Goal: Answer question/provide support: Share knowledge or assist other users

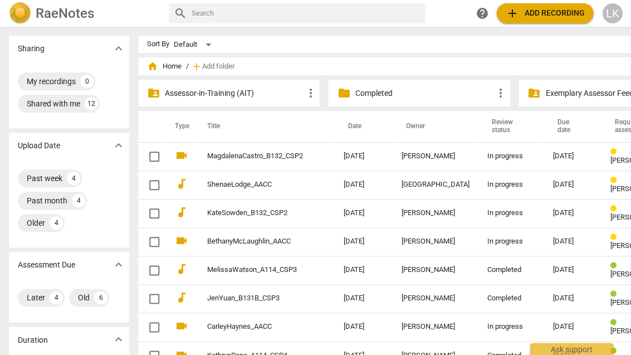
click at [262, 214] on link "KateSowden_B132_CSP2" at bounding box center [255, 213] width 96 height 8
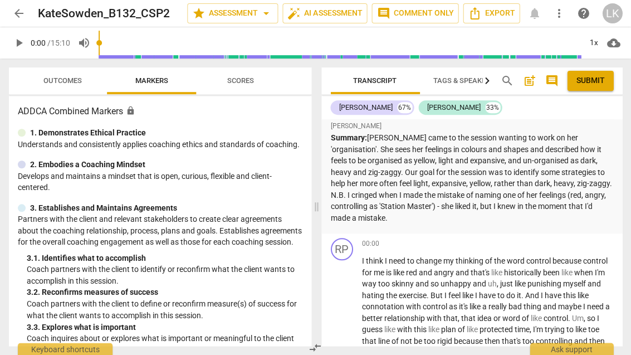
scroll to position [11, 0]
click at [65, 87] on span "Outcomes" at bounding box center [62, 80] width 65 height 15
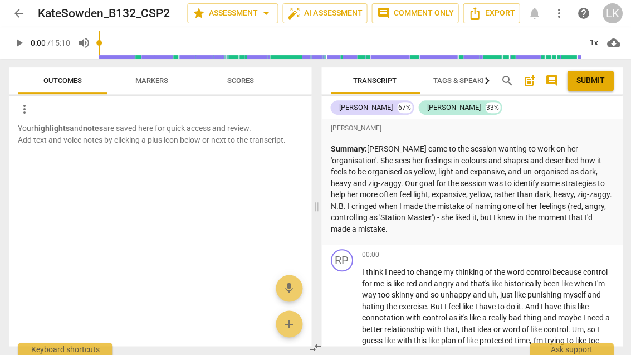
scroll to position [0, 0]
click at [530, 87] on span "post_add" at bounding box center [528, 80] width 13 height 13
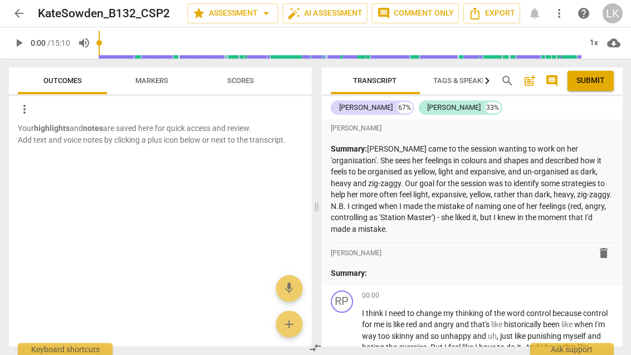
click at [426, 267] on p "Summary:" at bounding box center [471, 273] width 283 height 12
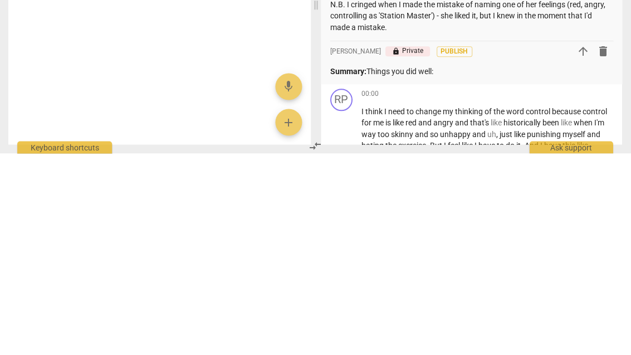
click at [411, 267] on p "Summary: Things you did well:" at bounding box center [471, 273] width 283 height 12
click at [367, 267] on p "Summary: Things you did well:" at bounding box center [471, 273] width 283 height 12
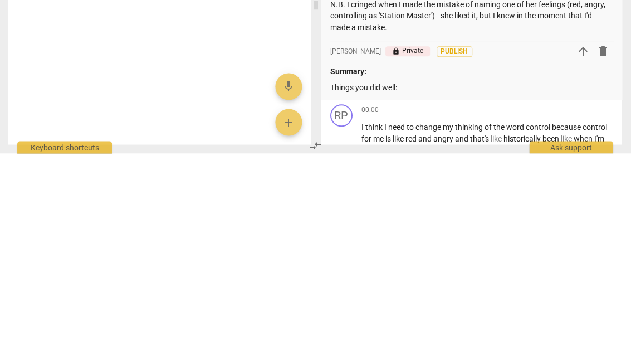
click at [381, 283] on p "Things you did well:" at bounding box center [471, 289] width 283 height 12
click at [377, 283] on p "Things you did well:" at bounding box center [471, 289] width 283 height 12
click at [380, 283] on p "Things you did well:" at bounding box center [471, 289] width 283 height 12
click at [463, 283] on p "Things you did well:" at bounding box center [471, 289] width 283 height 12
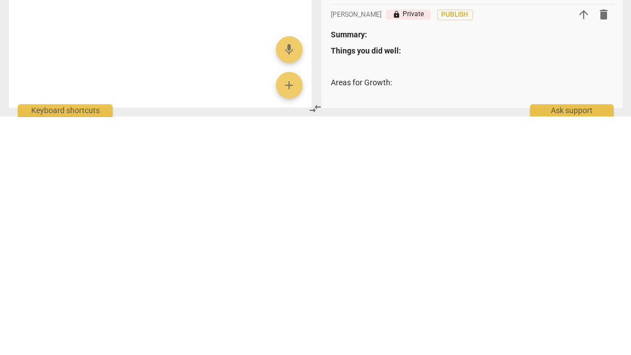
click at [369, 315] on p "Areas for Growth:" at bounding box center [471, 321] width 283 height 12
click at [368, 315] on p "Areas for Growth:" at bounding box center [471, 321] width 283 height 12
click at [439, 267] on div "Summary: Things you did well: Areas for Growth :" at bounding box center [471, 304] width 283 height 75
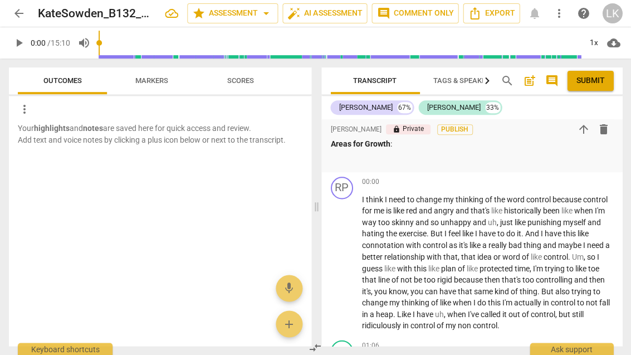
scroll to position [173, 0]
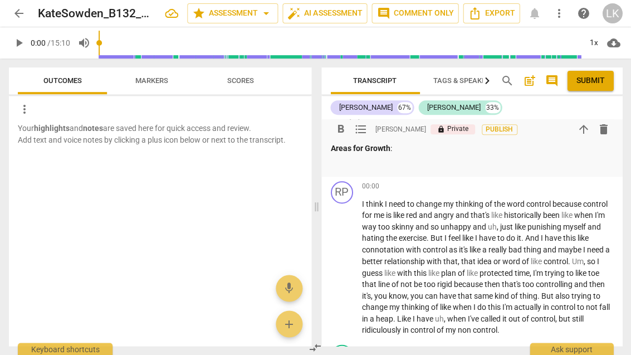
click at [345, 260] on span "play_arrow" at bounding box center [341, 266] width 13 height 13
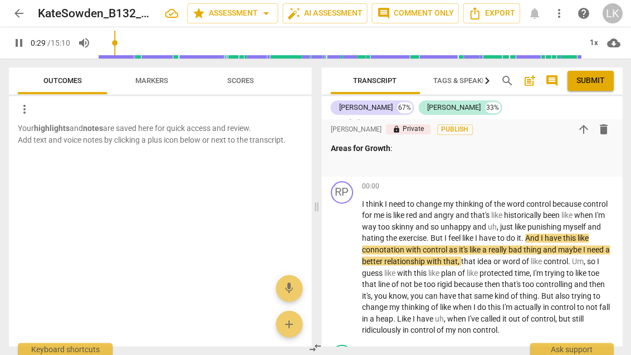
click at [346, 260] on span "pause" at bounding box center [341, 266] width 13 height 13
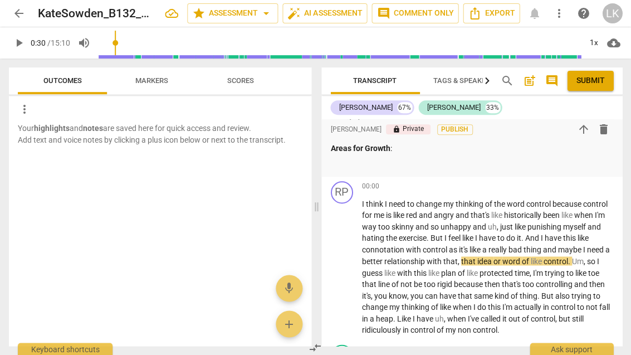
click at [350, 260] on span "play_arrow" at bounding box center [342, 266] width 18 height 13
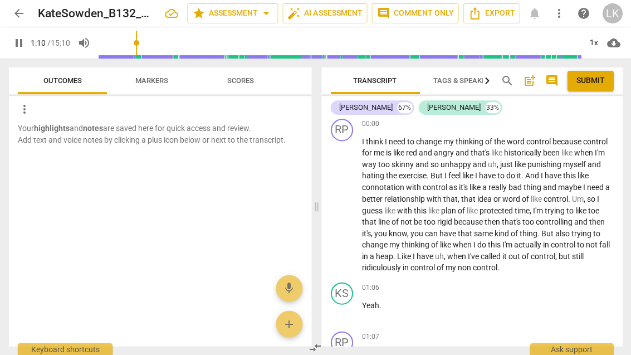
scroll to position [245, 0]
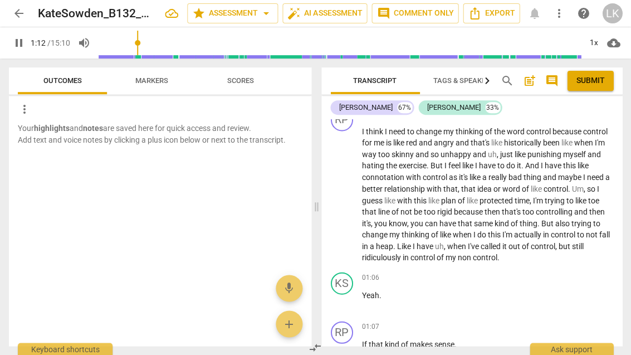
click at [357, 294] on div "play_arrow pause" at bounding box center [347, 301] width 28 height 14
click at [349, 294] on span "pause" at bounding box center [342, 300] width 18 height 13
type input "74"
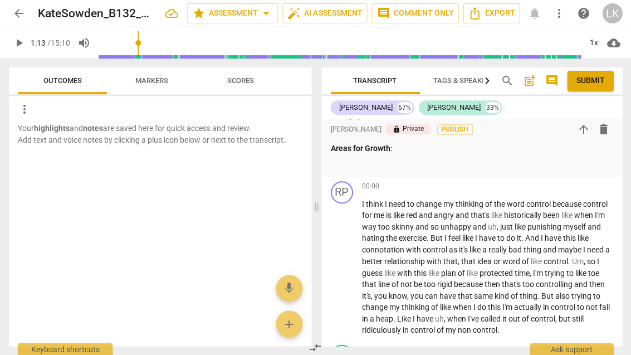
scroll to position [172, 0]
click at [556, 181] on div "+" at bounding box center [552, 186] width 11 height 11
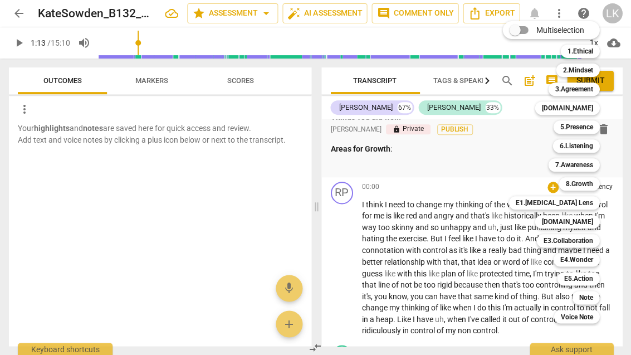
click at [596, 148] on div "6.Listening" at bounding box center [575, 145] width 47 height 13
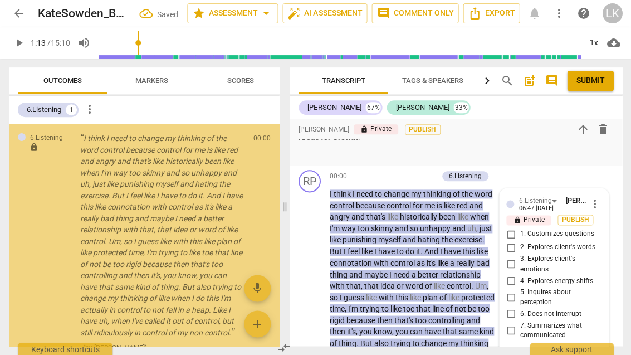
scroll to position [292, 0]
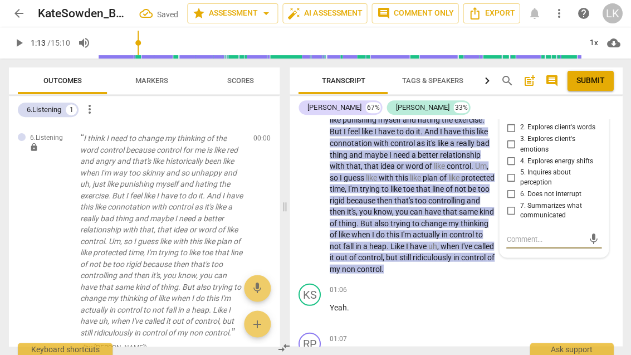
click at [510, 189] on input "6. Does not interrupt" at bounding box center [510, 193] width 18 height 13
checkbox input "true"
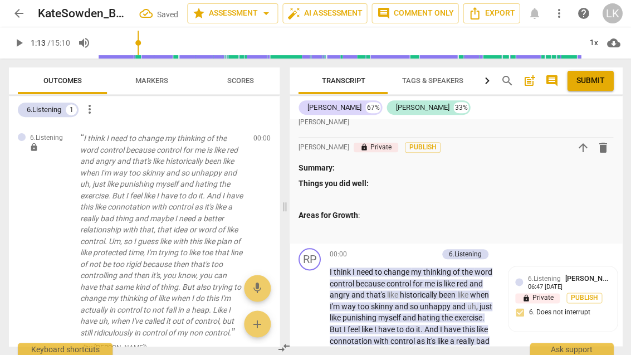
scroll to position [89, 0]
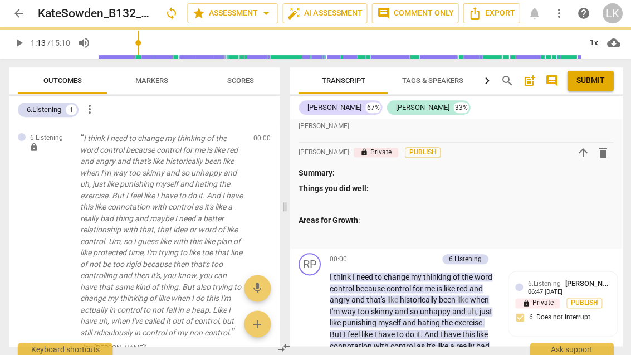
click at [384, 256] on div "+ Add competency" at bounding box center [404, 258] width 66 height 11
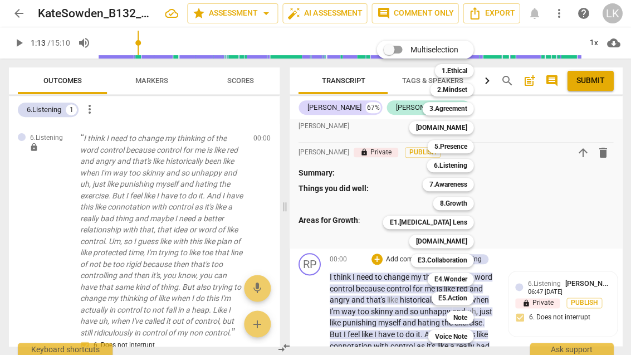
click at [459, 187] on b "7.Awareness" at bounding box center [448, 184] width 38 height 13
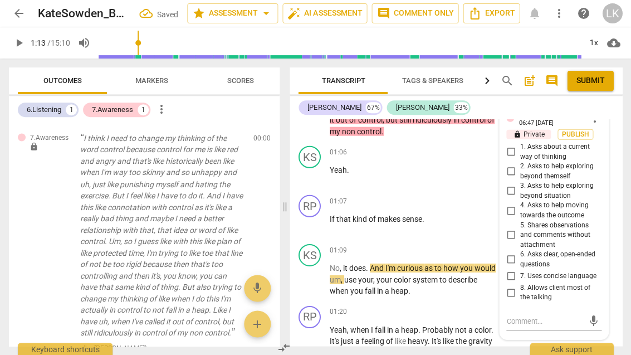
scroll to position [447, 0]
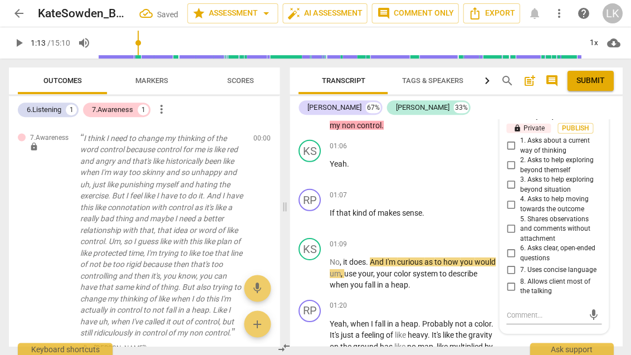
click at [515, 279] on input "8. Allows client most of the talking" at bounding box center [510, 285] width 18 height 13
checkbox input "true"
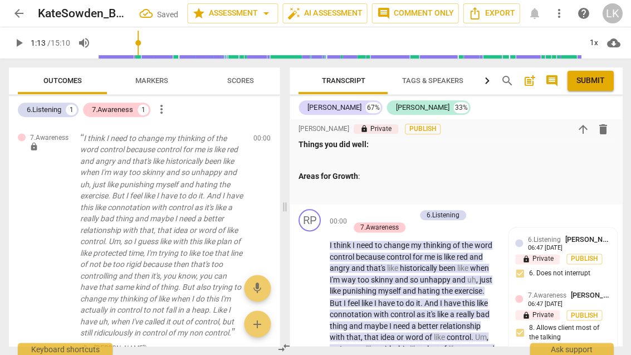
scroll to position [133, 0]
click at [361, 211] on div "+ Add competency" at bounding box center [382, 214] width 66 height 11
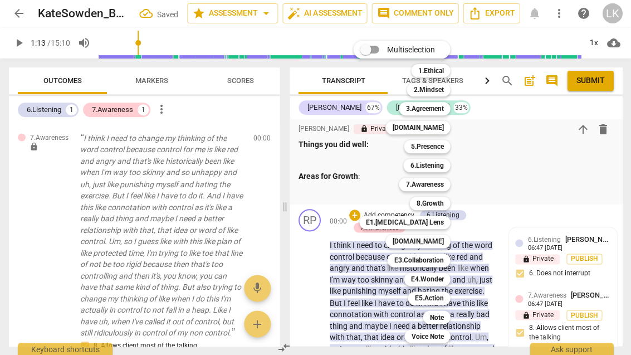
click at [442, 242] on b "[DOMAIN_NAME]" at bounding box center [417, 240] width 51 height 13
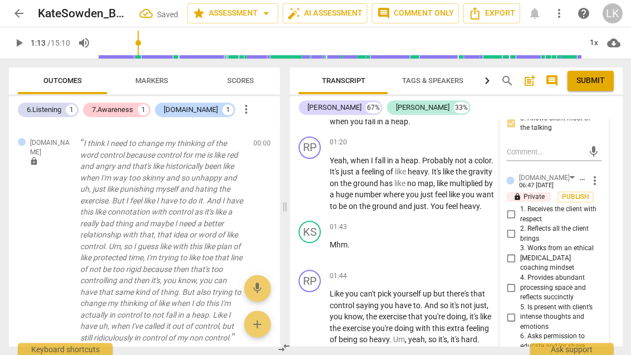
scroll to position [619, 0]
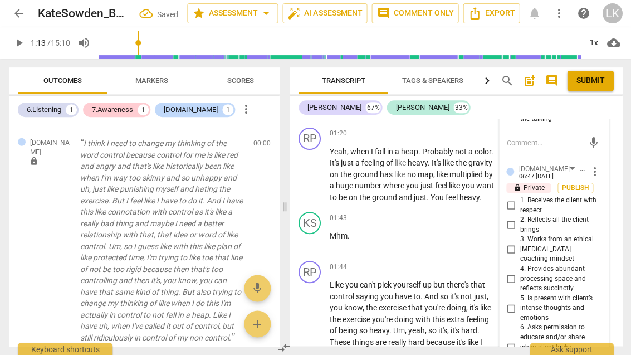
click at [516, 272] on input "4. Provides abundant processing space and reflects succinctly" at bounding box center [510, 278] width 18 height 13
checkbox input "true"
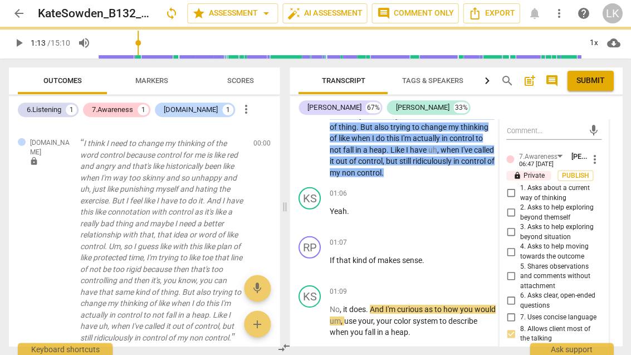
scroll to position [404, 0]
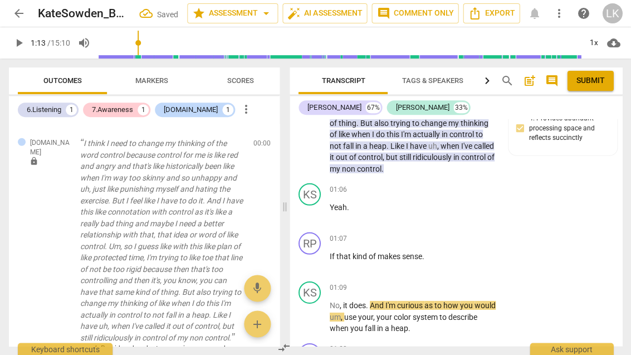
click at [434, 283] on div "+ Add competency" at bounding box center [455, 286] width 66 height 11
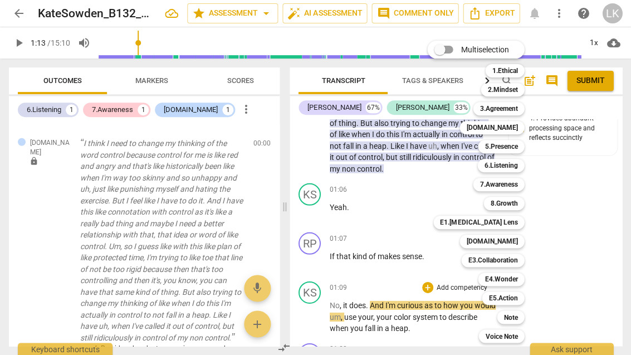
click at [519, 131] on div "[DOMAIN_NAME]" at bounding box center [491, 127] width 65 height 13
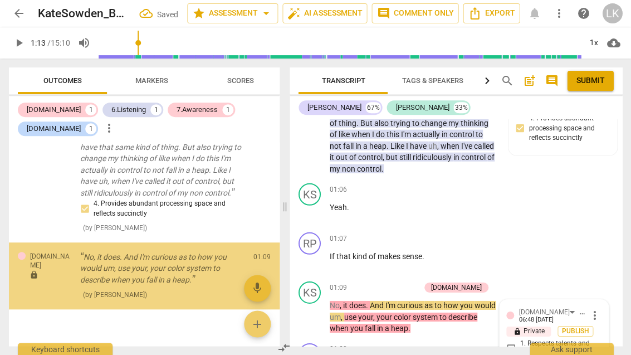
scroll to position [595, 0]
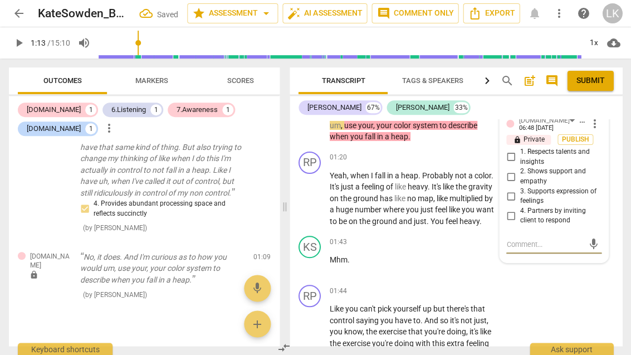
click at [516, 170] on input "2. Shows support and empathy" at bounding box center [510, 176] width 18 height 13
checkbox input "true"
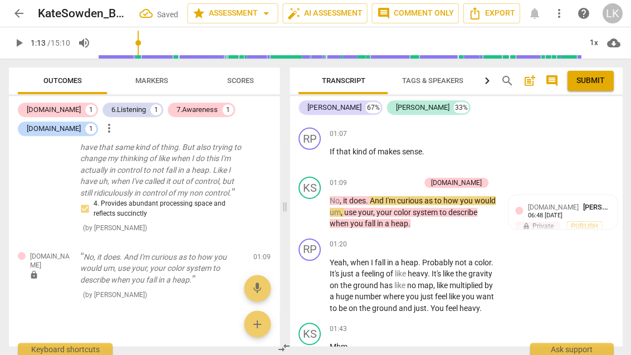
scroll to position [508, 0]
click at [365, 177] on div "+" at bounding box center [358, 182] width 11 height 11
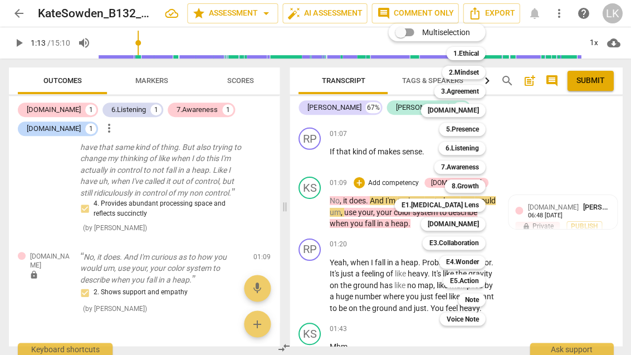
click at [475, 223] on b "[DOMAIN_NAME]" at bounding box center [452, 223] width 51 height 13
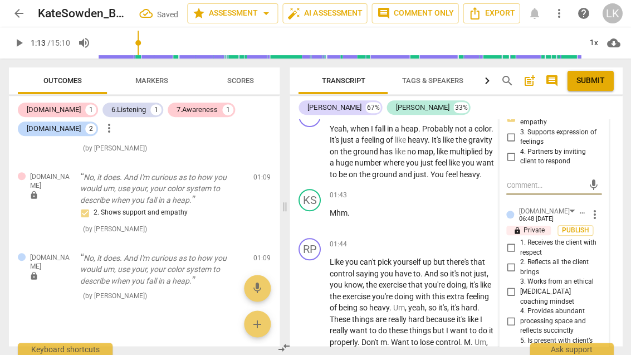
scroll to position [654, 0]
click at [516, 241] on input "1. Receives the client with respect" at bounding box center [510, 247] width 18 height 13
checkbox input "true"
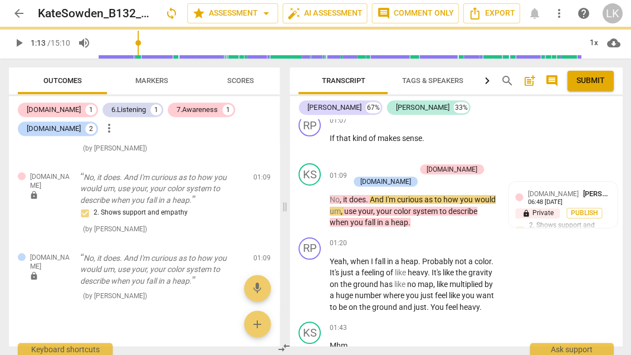
scroll to position [521, 0]
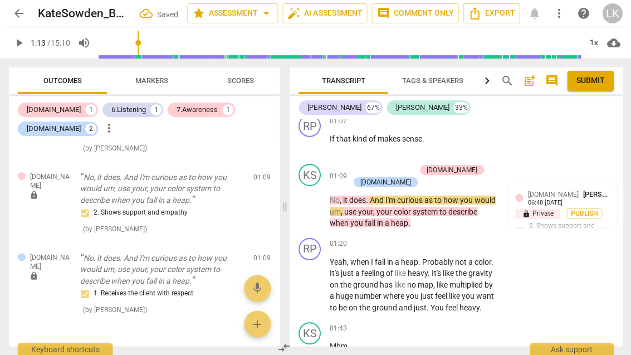
click at [310, 203] on span "play_arrow" at bounding box center [309, 205] width 13 height 13
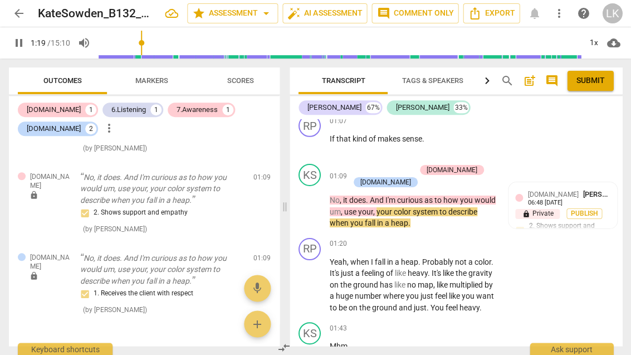
click at [316, 199] on span "pause" at bounding box center [309, 205] width 13 height 13
type input "80"
click at [360, 164] on div "+ Add competency" at bounding box center [382, 169] width 66 height 11
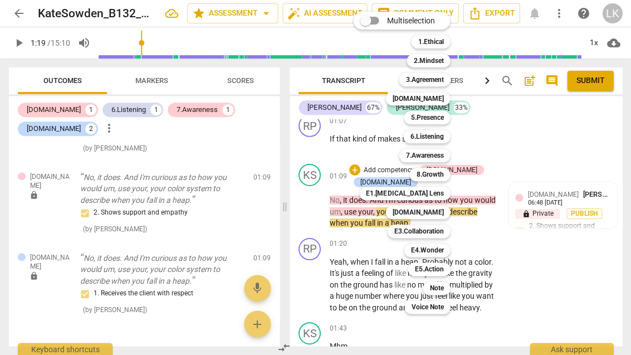
click at [443, 233] on b "E3.Collaboration" at bounding box center [419, 230] width 50 height 13
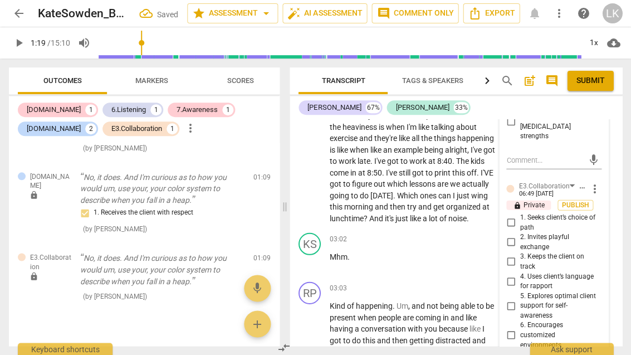
scroll to position [1016, 0]
click at [517, 254] on input "3. Keeps the client on track" at bounding box center [510, 260] width 18 height 13
click at [519, 254] on input "3. Keeps the client on track" at bounding box center [510, 260] width 18 height 13
click at [517, 254] on input "3. Keeps the client on track" at bounding box center [510, 260] width 18 height 13
checkbox input "false"
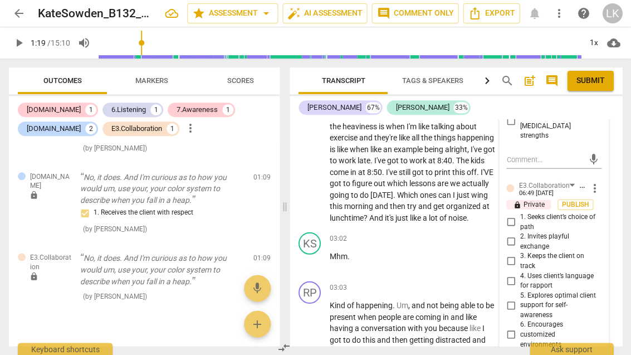
click at [518, 273] on input "4. Uses client’s language for rapport" at bounding box center [510, 279] width 18 height 13
checkbox input "true"
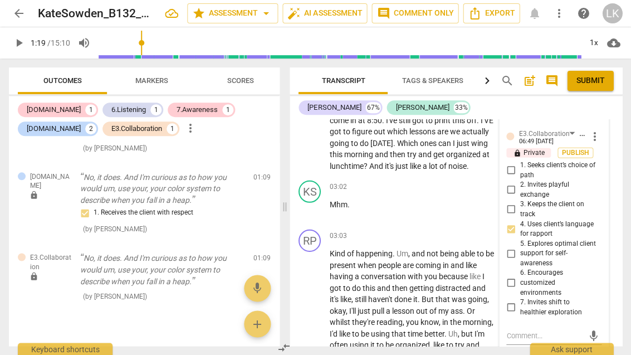
scroll to position [1074, 0]
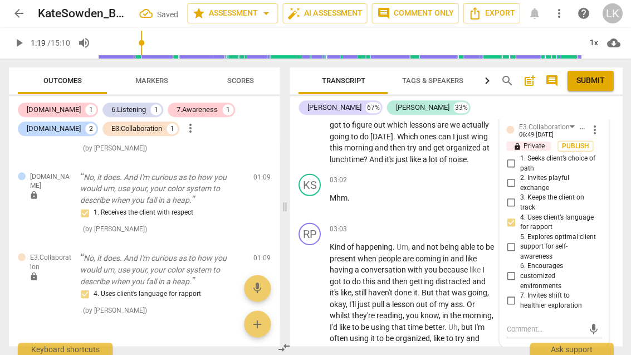
click at [551, 323] on textarea at bounding box center [544, 328] width 77 height 11
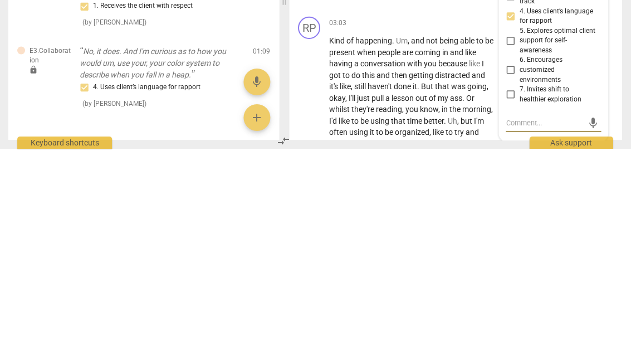
type textarea "W"
type textarea "We"
type textarea "Wel"
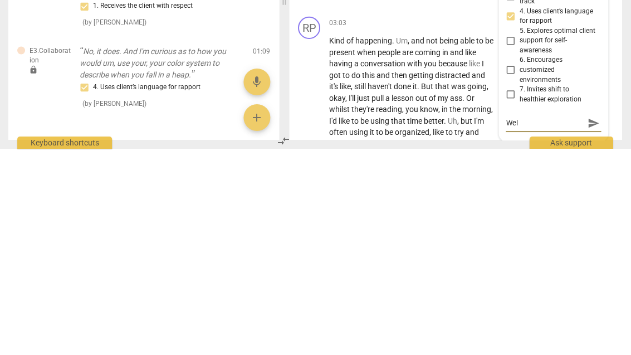
type textarea "Well"
type textarea "Well d"
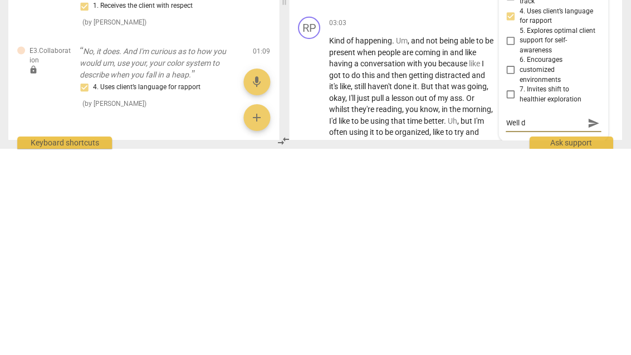
type textarea "Well d"
type textarea "Well do"
type textarea "Well don"
type textarea "Well done"
type textarea "Well done!"
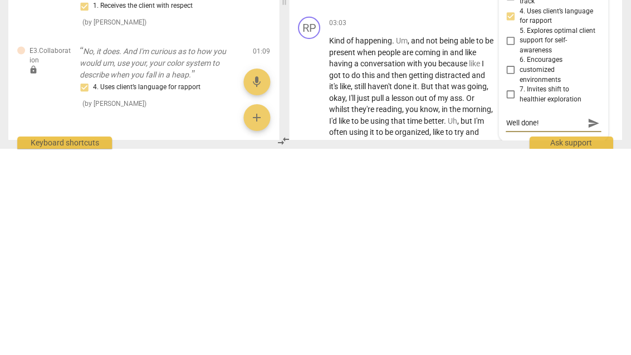
type textarea "Well done!"
click at [596, 323] on span "send" at bounding box center [593, 329] width 12 height 12
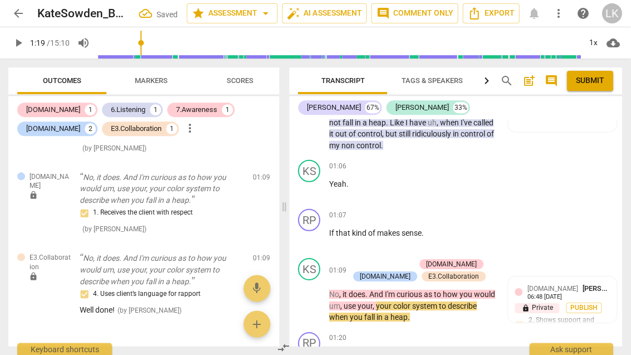
scroll to position [426, 0]
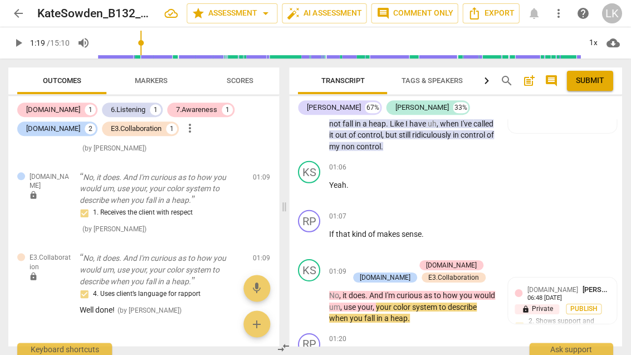
click at [359, 259] on div "+ Add competency" at bounding box center [382, 264] width 66 height 11
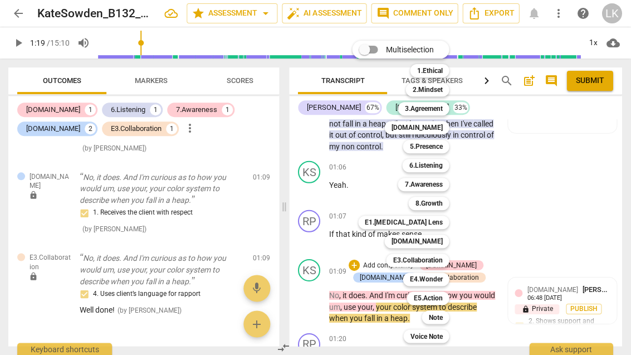
click at [439, 149] on b "5.Presence" at bounding box center [426, 146] width 33 height 13
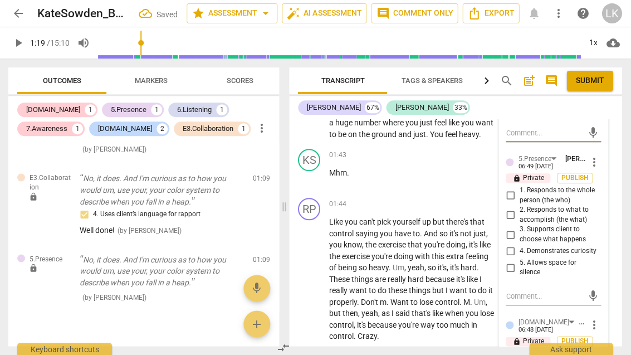
scroll to position [705, 0]
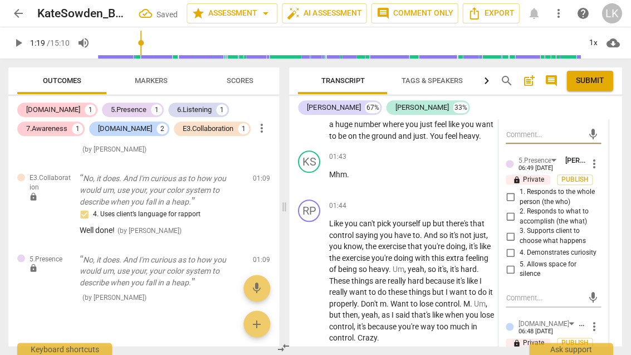
click at [518, 190] on input "1. Responds to the whole person (the who)" at bounding box center [510, 196] width 18 height 13
checkbox input "true"
click at [519, 246] on input "4. Demonstrates curiosity" at bounding box center [510, 252] width 18 height 13
checkbox input "true"
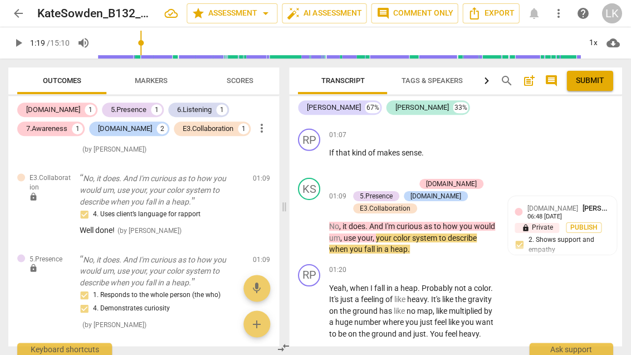
scroll to position [507, 0]
click at [480, 195] on div "+ Add competency [DOMAIN_NAME] 5.Presence [DOMAIN_NAME] E3.Collaboration" at bounding box center [418, 196] width 139 height 37
click at [357, 180] on div "+ Add competency" at bounding box center [382, 183] width 66 height 11
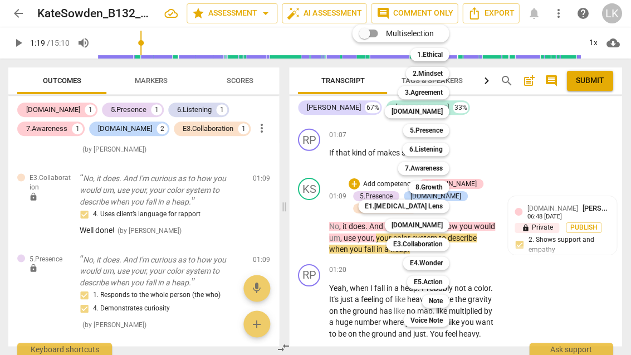
click at [440, 169] on b "7.Awareness" at bounding box center [424, 167] width 38 height 13
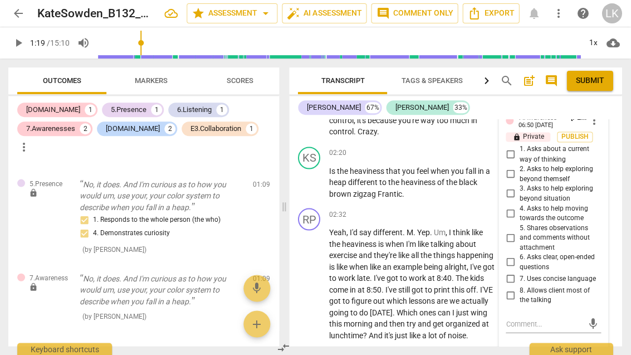
scroll to position [909, 0]
click at [518, 273] on input "7. Uses concise language" at bounding box center [510, 279] width 18 height 13
checkbox input "true"
click at [517, 256] on input "6. Asks clear, open-ended questions" at bounding box center [510, 262] width 18 height 13
checkbox input "true"
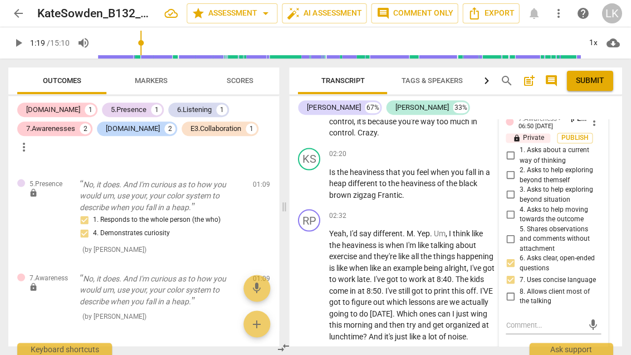
click at [511, 149] on input "1. Asks about a current way of thinking" at bounding box center [510, 155] width 18 height 13
checkbox input "true"
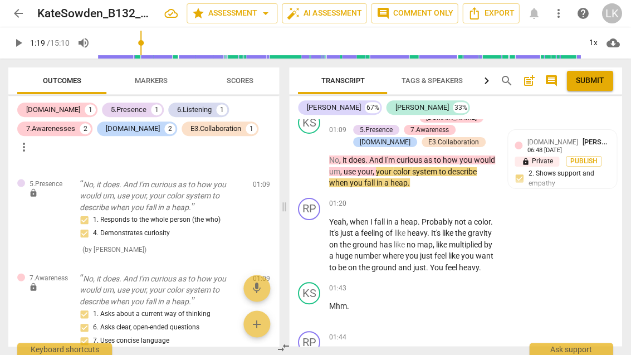
scroll to position [573, 0]
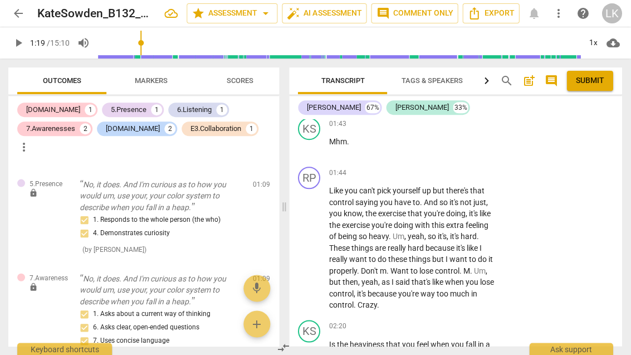
click at [601, 268] on span "[PERSON_NAME]" at bounding box center [608, 272] width 53 height 8
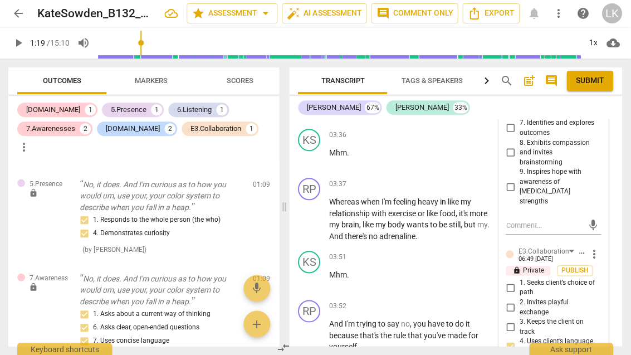
scroll to position [1344, 0]
click at [598, 247] on span "more_vert" at bounding box center [594, 253] width 13 height 13
click at [609, 190] on li "Edit" at bounding box center [601, 195] width 38 height 21
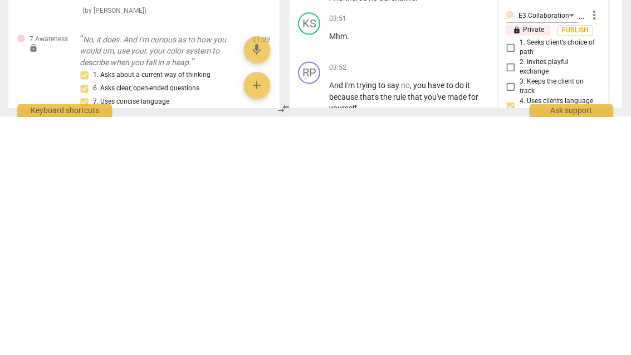
scroll to position [1488, 0]
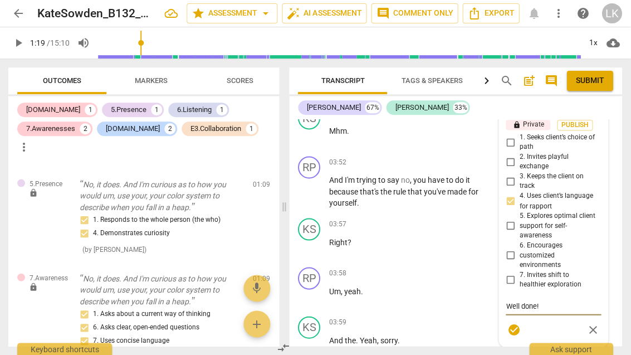
click at [568, 300] on textarea "Well done!" at bounding box center [553, 305] width 95 height 11
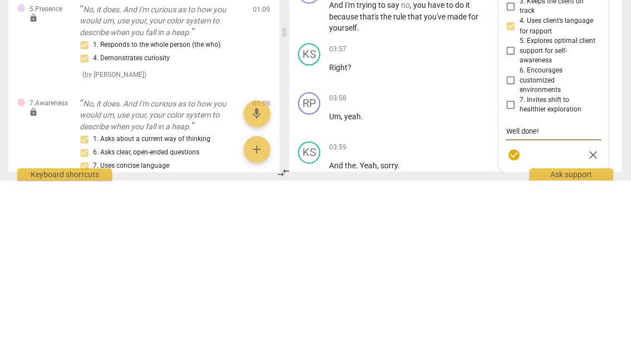
type textarea "Well done"
type textarea "Well don"
type textarea "Well do"
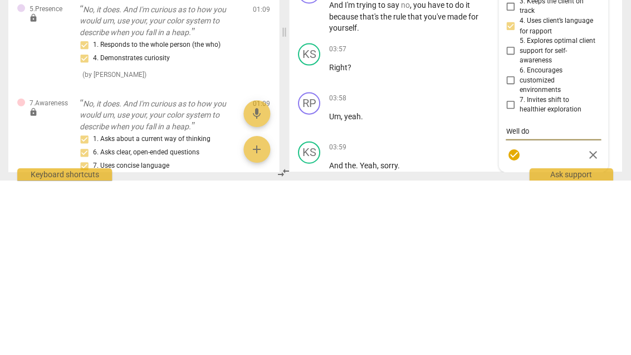
type textarea "Well d"
type textarea "Well"
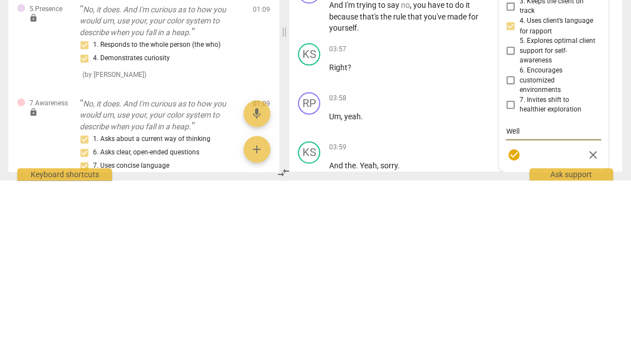
type textarea "Wel"
type textarea "We"
type textarea "W"
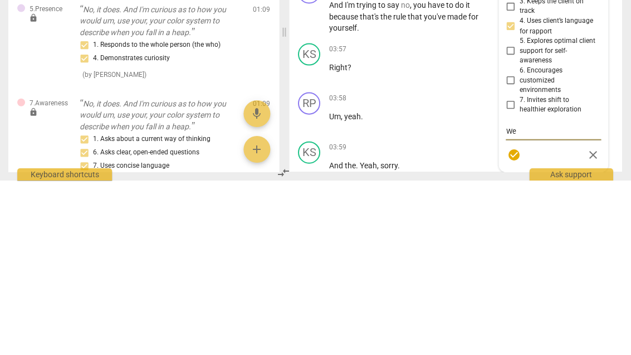
type textarea "W"
click at [519, 322] on span "check_circle" at bounding box center [514, 328] width 13 height 13
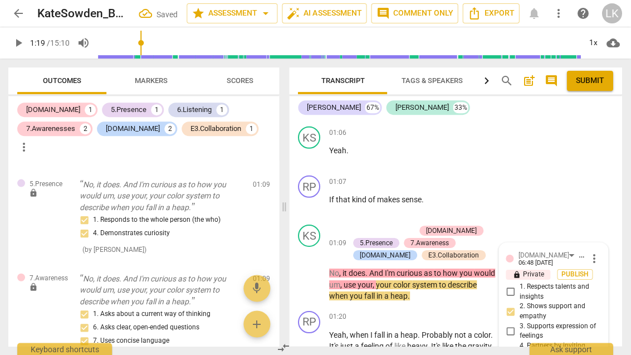
scroll to position [460, 0]
click at [352, 225] on div "+" at bounding box center [354, 230] width 11 height 11
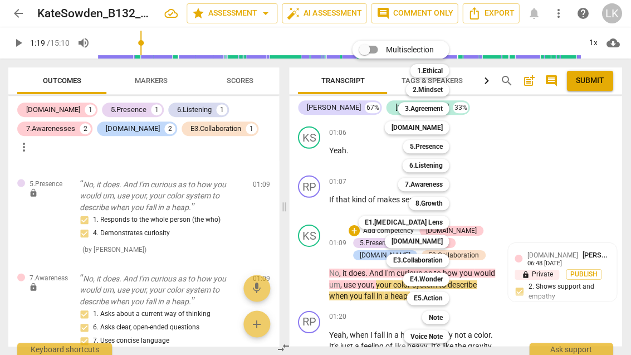
click at [447, 316] on div "Note" at bounding box center [435, 316] width 27 height 13
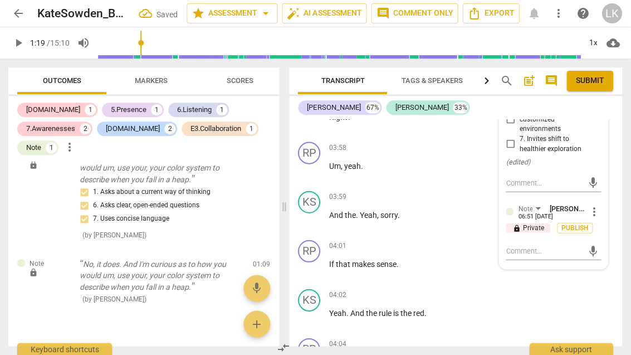
scroll to position [1616, 0]
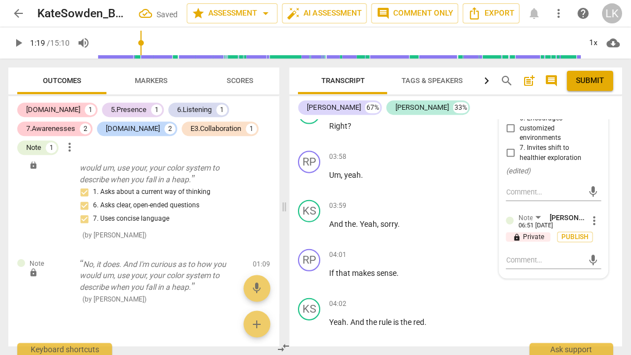
click at [553, 254] on textarea at bounding box center [544, 259] width 77 height 11
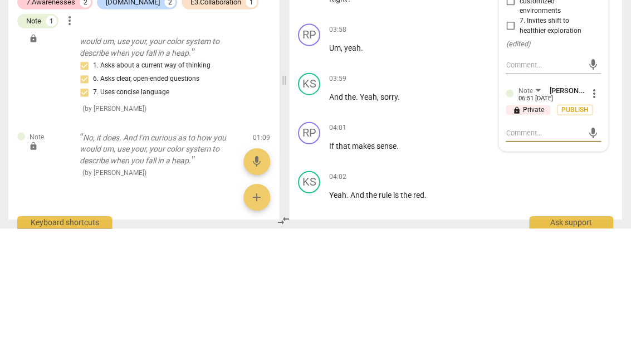
type textarea "Bea"
type textarea "Beaut"
type textarea "Beautif"
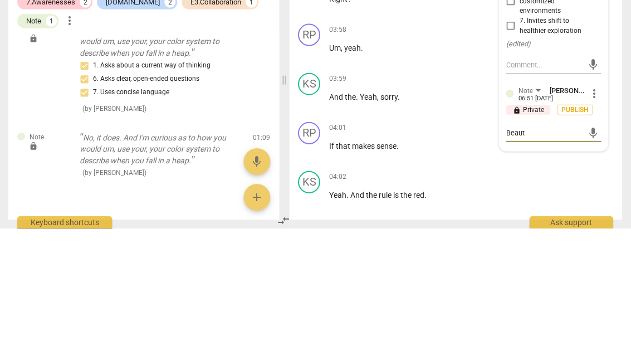
type textarea "Beautif"
type textarea "Beautiful"
type textarea "Beautiful response"
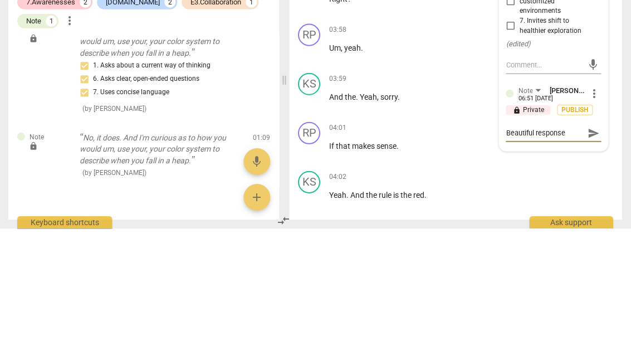
type textarea "Beautiful response and well"
type textarea "Beautiful response and well phrased"
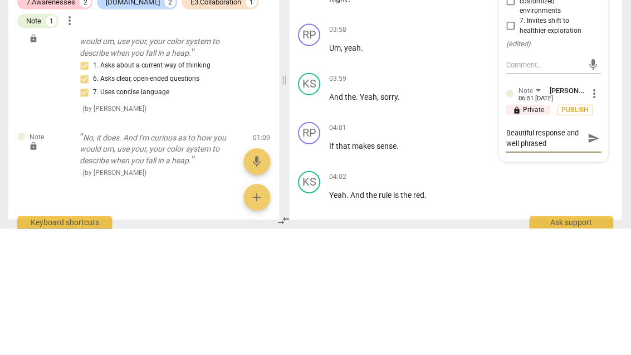
scroll to position [0, 0]
type textarea "Beautiful response and well phrased question"
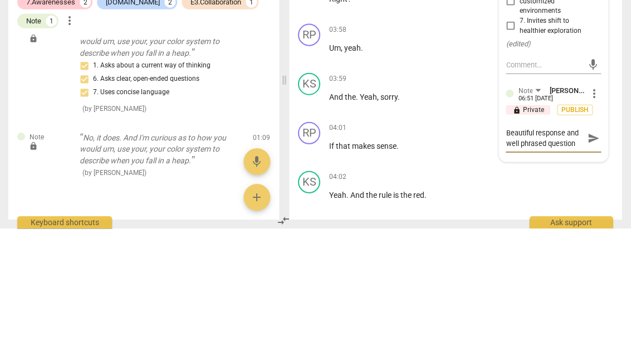
type textarea "Beautiful response and well phrased question 👏"
type textarea "Beautiful response and well phrased question 👏👏"
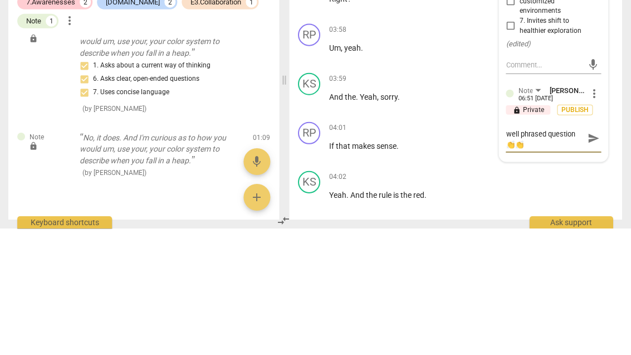
type textarea "Beautiful response and well phrased question 👏👏👏"
click at [599, 258] on span "send" at bounding box center [593, 264] width 16 height 13
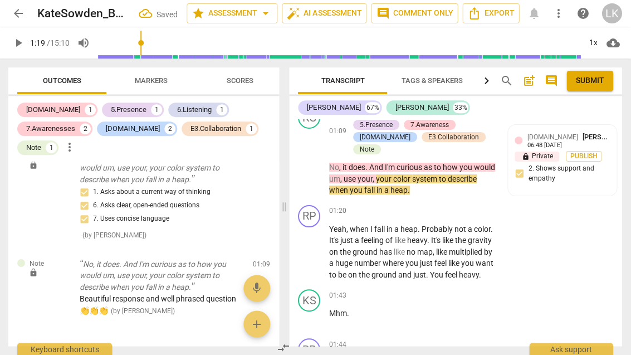
scroll to position [579, 0]
click at [314, 166] on div "play_arrow pause" at bounding box center [315, 160] width 28 height 64
click at [314, 158] on span "play_arrow" at bounding box center [309, 159] width 13 height 13
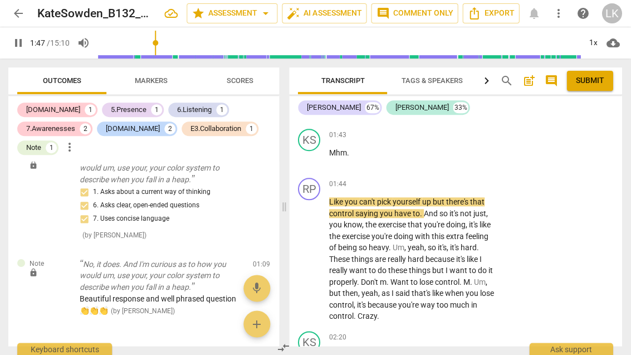
scroll to position [739, 0]
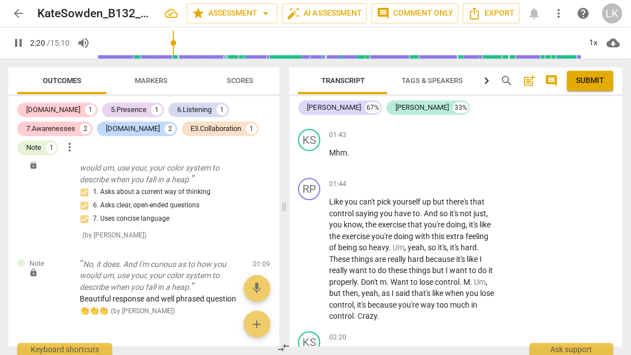
click at [317, 252] on span "pause" at bounding box center [310, 258] width 18 height 13
type input "140"
click at [427, 178] on div "+" at bounding box center [427, 183] width 11 height 11
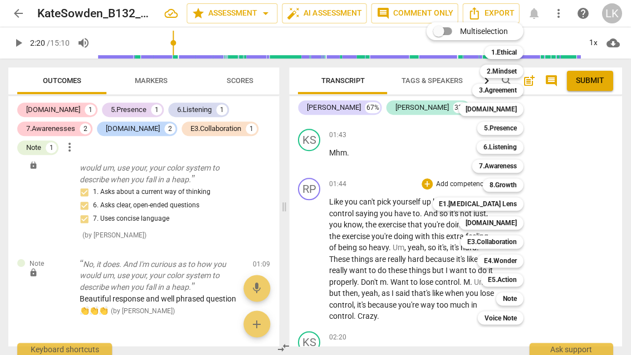
click at [511, 150] on b "6.Listening" at bounding box center [499, 146] width 33 height 13
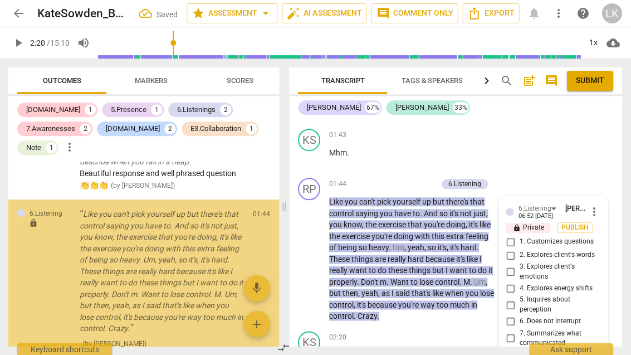
scroll to position [859, 0]
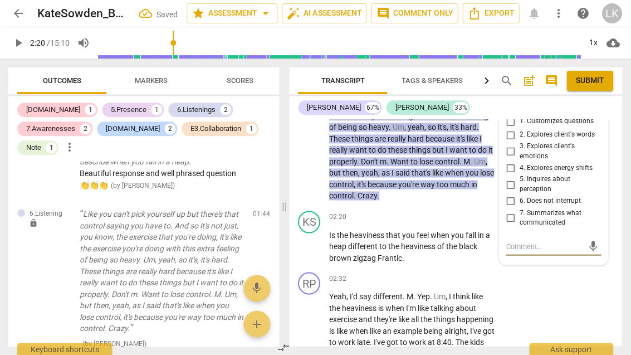
click at [517, 194] on input "6. Does not interrupt" at bounding box center [510, 200] width 18 height 13
checkbox input "true"
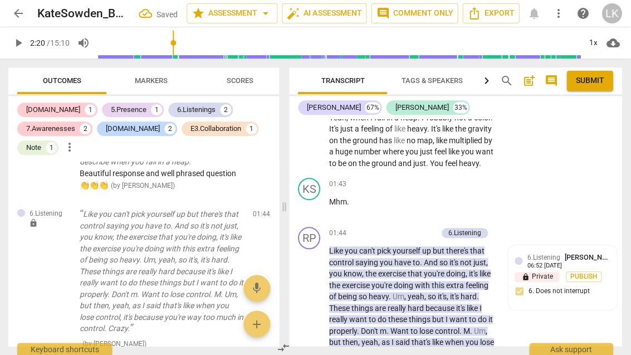
scroll to position [679, 0]
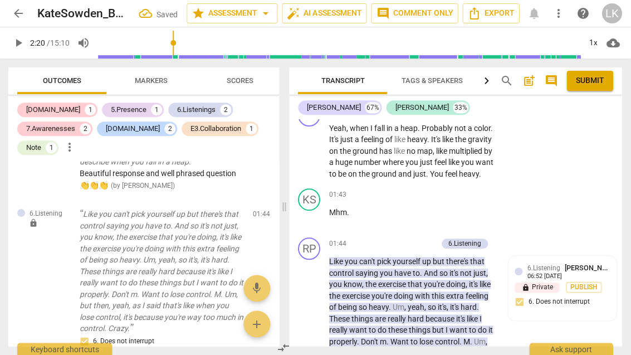
click at [384, 238] on div "+ Add competency" at bounding box center [404, 243] width 66 height 11
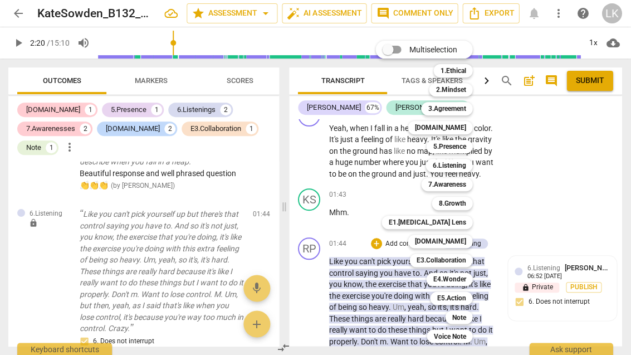
click at [465, 186] on b "7.Awareness" at bounding box center [447, 184] width 38 height 13
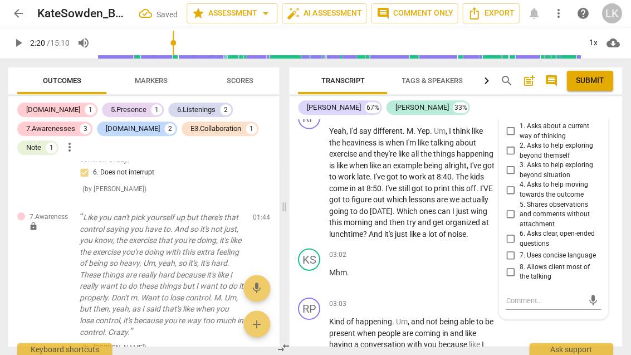
scroll to position [1040, 0]
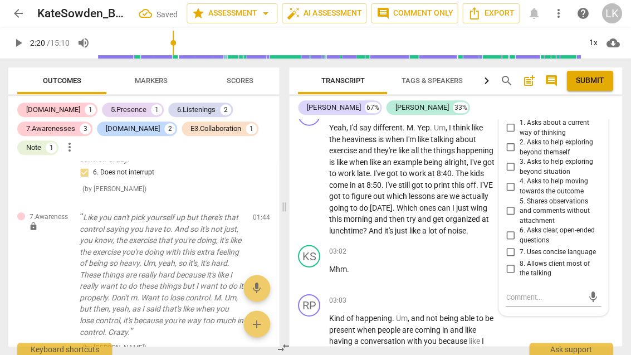
click at [518, 261] on input "8. Allows client most of the talking" at bounding box center [510, 267] width 18 height 13
checkbox input "true"
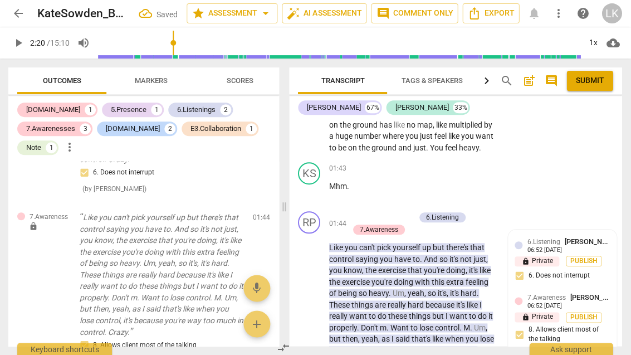
scroll to position [705, 0]
click at [359, 211] on div "+ Add competency" at bounding box center [382, 216] width 66 height 11
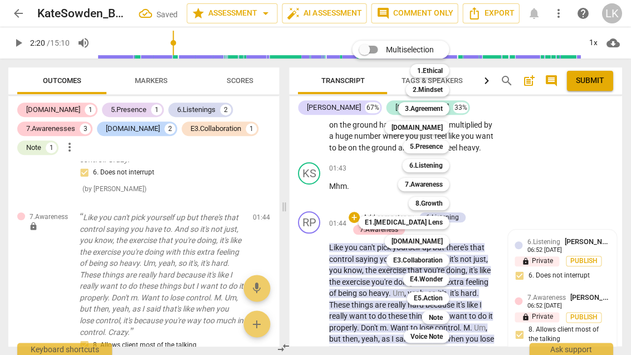
click at [442, 245] on b "[DOMAIN_NAME]" at bounding box center [416, 240] width 51 height 13
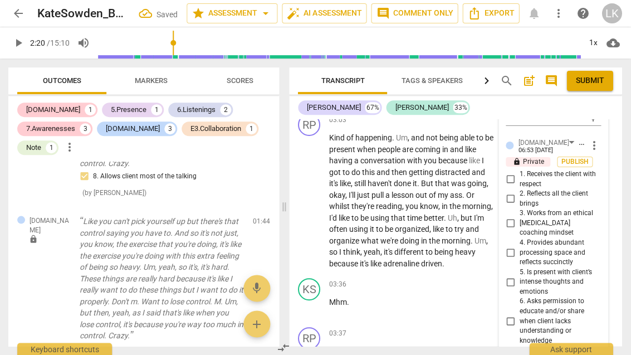
scroll to position [1221, 0]
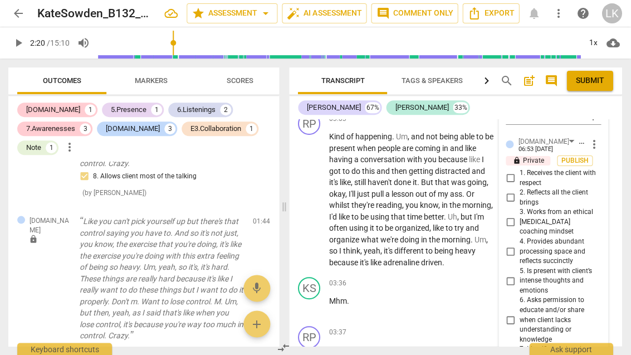
click at [517, 244] on input "4. Provides abundant processing space and reflects succinctly" at bounding box center [510, 250] width 18 height 13
checkbox input "true"
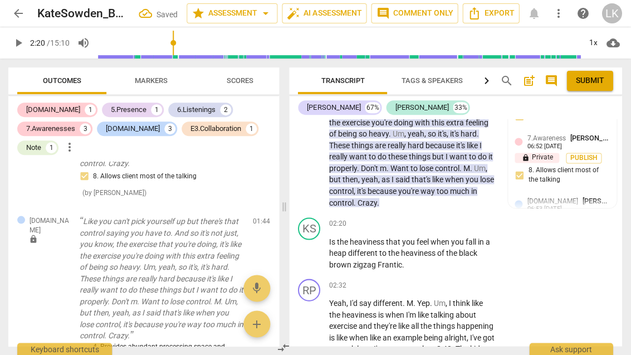
scroll to position [860, 0]
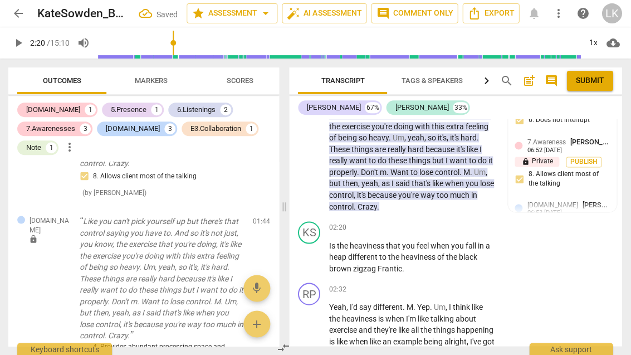
click at [317, 250] on span "play_arrow" at bounding box center [310, 256] width 18 height 13
click at [316, 250] on span "pause" at bounding box center [309, 256] width 13 height 13
type input "151"
click at [433, 222] on div "+ Add competency" at bounding box center [455, 227] width 66 height 11
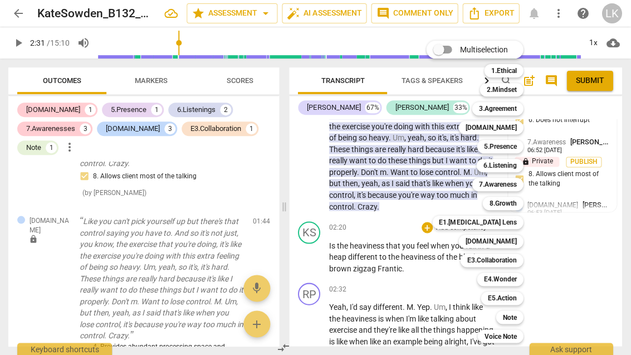
click at [516, 149] on b "5.Presence" at bounding box center [500, 146] width 33 height 13
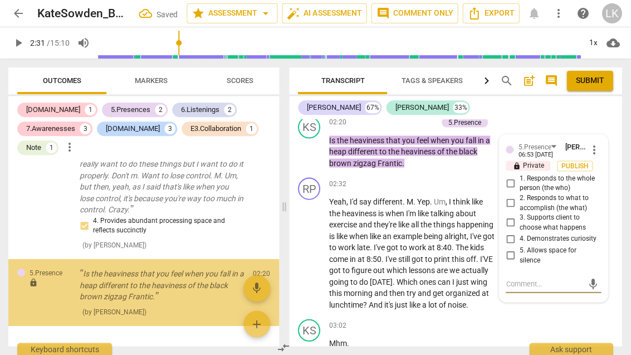
scroll to position [964, 0]
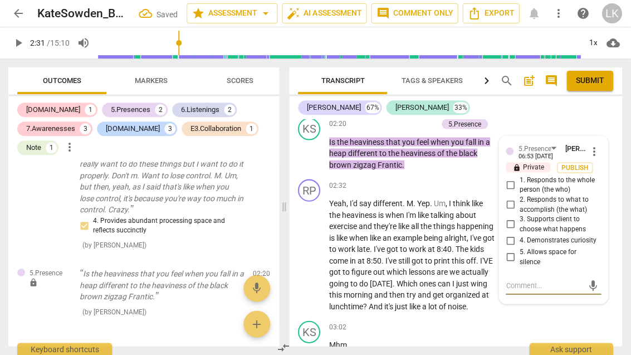
click at [515, 178] on input "1. Responds to the whole person (the who)" at bounding box center [510, 184] width 18 height 13
checkbox input "true"
click at [516, 198] on input "2. Responds to what to accomplish (the what)" at bounding box center [510, 204] width 18 height 13
checkbox input "true"
click at [518, 233] on input "4. Demonstrates curiosity" at bounding box center [510, 239] width 18 height 13
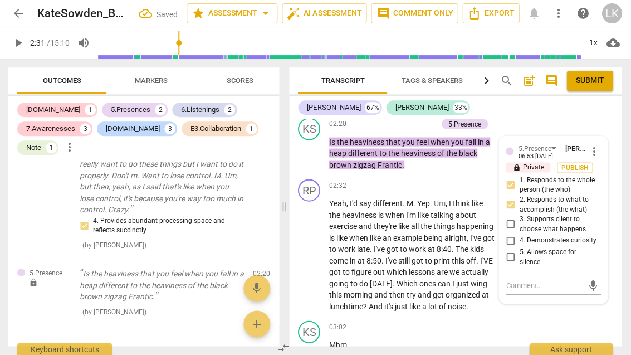
checkbox input "true"
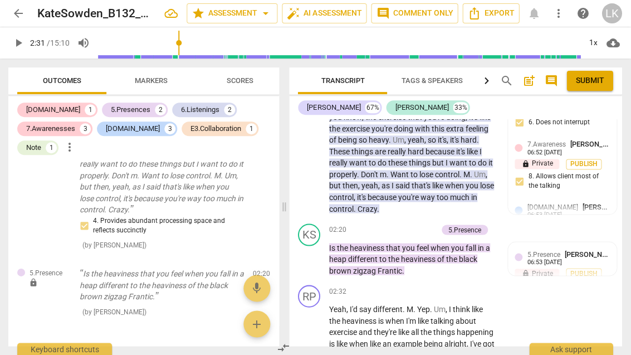
scroll to position [858, 0]
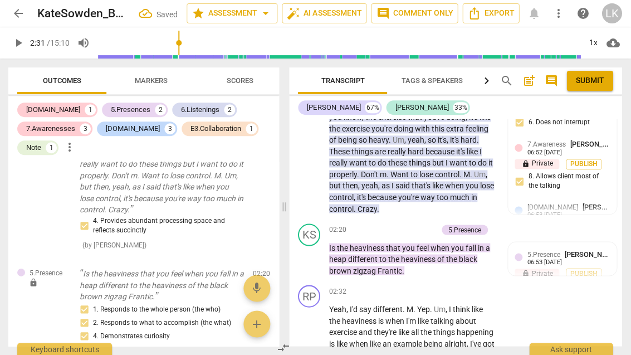
click at [375, 224] on div "+" at bounding box center [376, 229] width 11 height 11
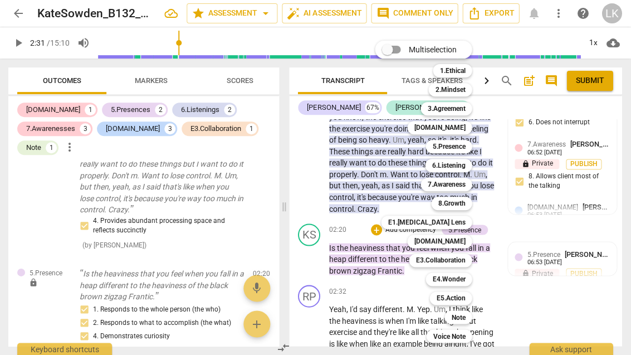
click at [463, 262] on b "E3.Collaboration" at bounding box center [441, 259] width 50 height 13
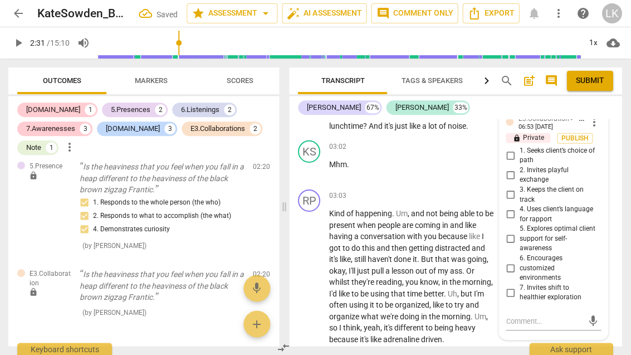
scroll to position [1160, 0]
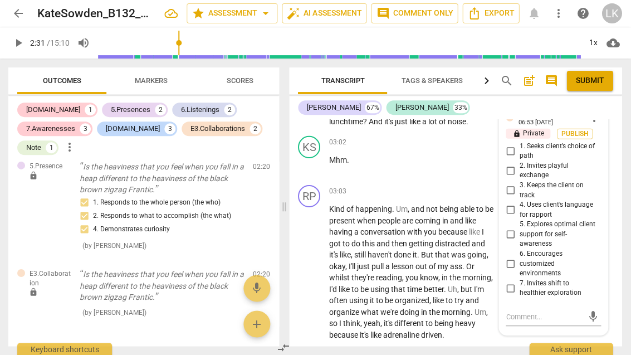
click at [517, 203] on input "4. Uses client’s language for rapport" at bounding box center [510, 209] width 18 height 13
checkbox input "true"
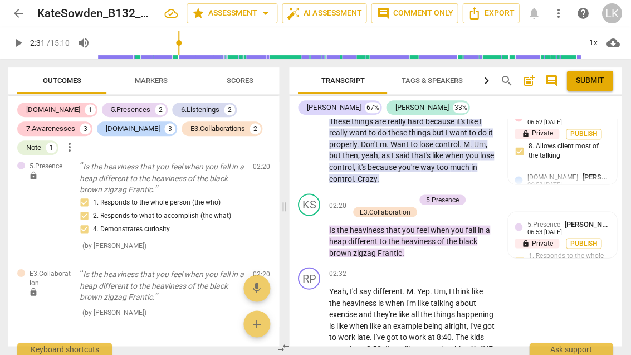
scroll to position [883, 0]
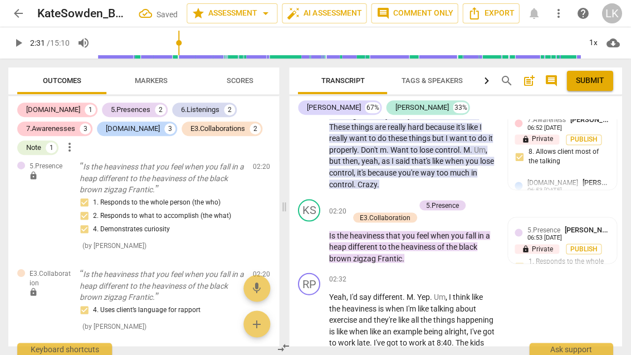
click at [357, 199] on div "+ Add competency" at bounding box center [382, 204] width 66 height 11
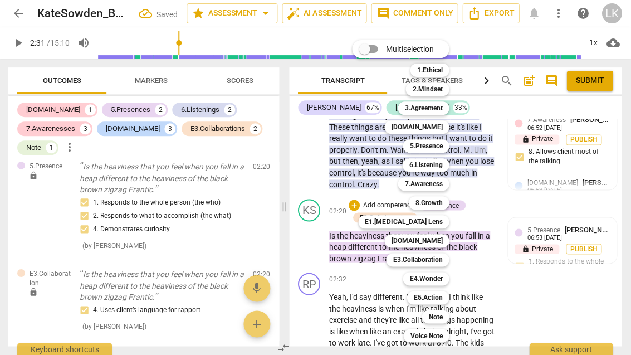
click at [446, 313] on div "Note" at bounding box center [435, 315] width 27 height 13
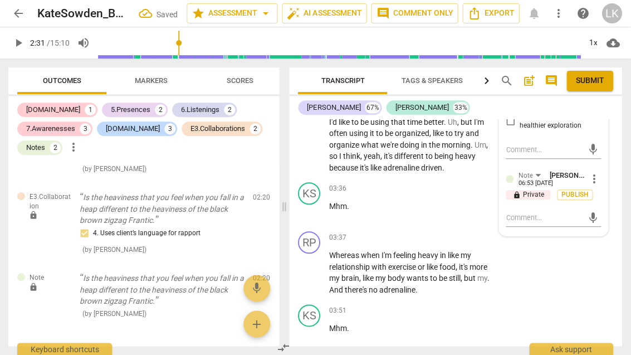
scroll to position [1331, 0]
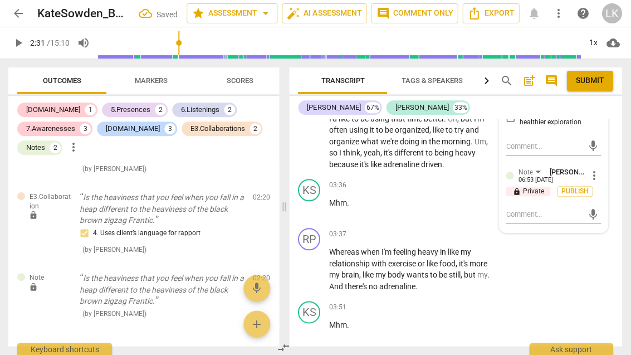
click at [547, 209] on textarea at bounding box center [544, 214] width 77 height 11
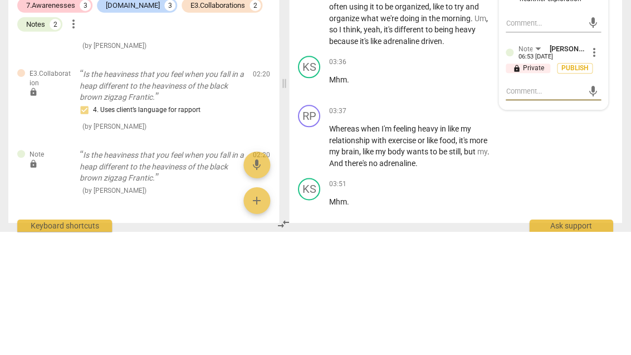
type textarea "Goo"
type textarea "Good"
type textarea "Good cities"
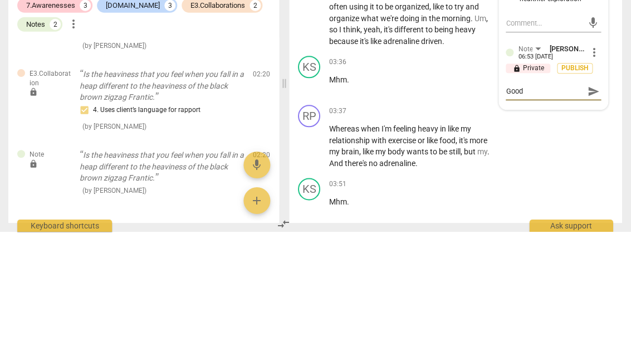
type textarea "Good cities"
type textarea "Good clarify"
type textarea "Good clarifying question"
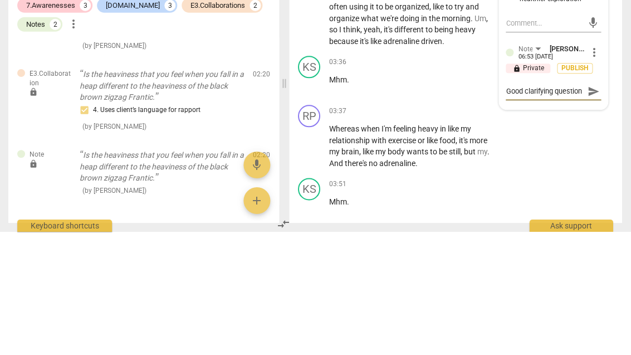
type textarea "Good clarifying question."
click at [594, 208] on span "send" at bounding box center [593, 214] width 12 height 12
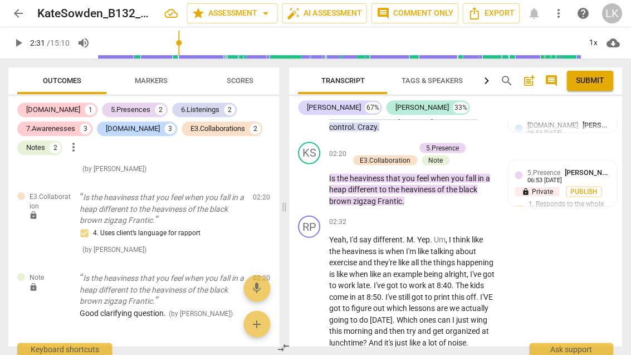
scroll to position [940, 0]
click at [317, 284] on span "play_arrow" at bounding box center [310, 290] width 18 height 13
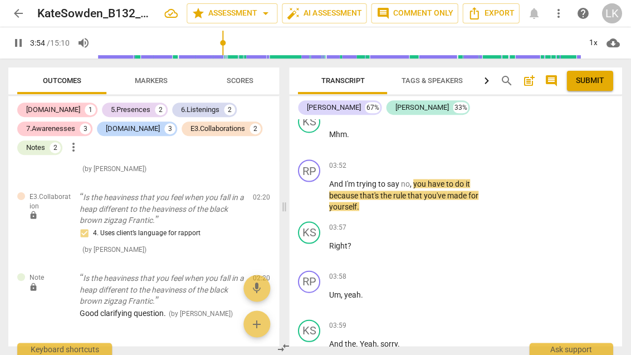
scroll to position [1521, 0]
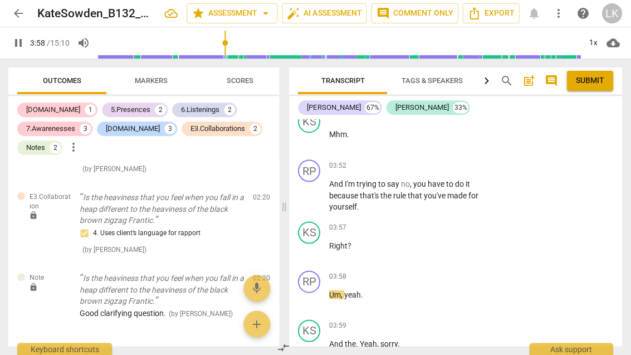
click at [317, 188] on span "pause" at bounding box center [310, 194] width 18 height 13
type input "239"
click at [434, 160] on div "+ Add competency" at bounding box center [455, 165] width 66 height 11
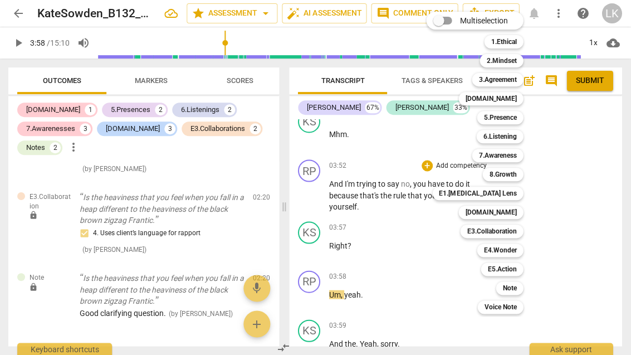
click at [513, 133] on b "6.Listening" at bounding box center [499, 136] width 33 height 13
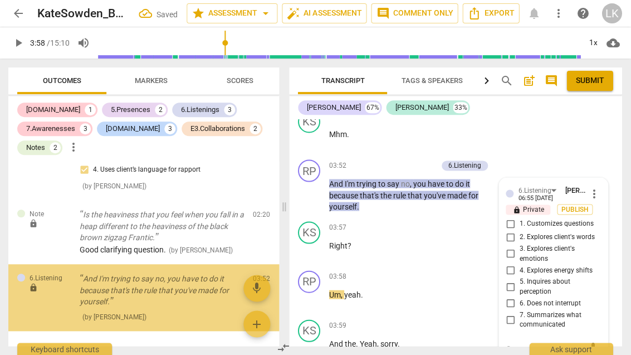
scroll to position [1955, 0]
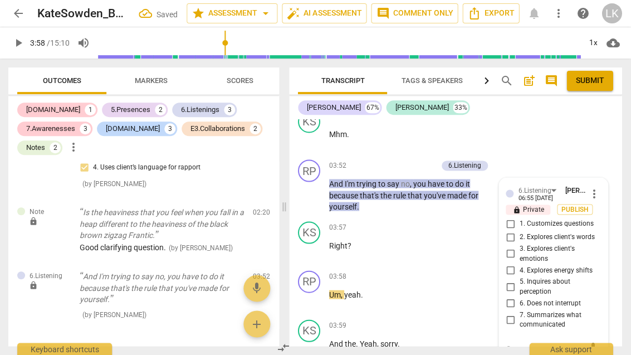
click at [514, 296] on input "6. Does not interrupt" at bounding box center [510, 302] width 18 height 13
checkbox input "true"
click at [385, 161] on p "Add competency" at bounding box center [411, 166] width 53 height 10
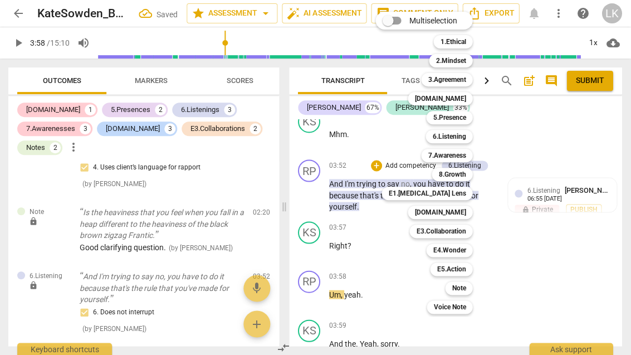
click at [469, 155] on div "7.Awareness" at bounding box center [446, 155] width 51 height 13
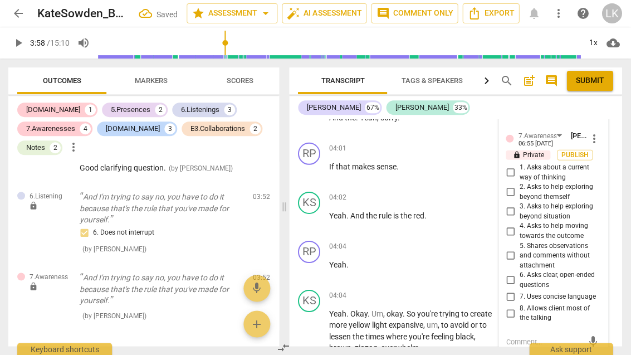
scroll to position [1778, 0]
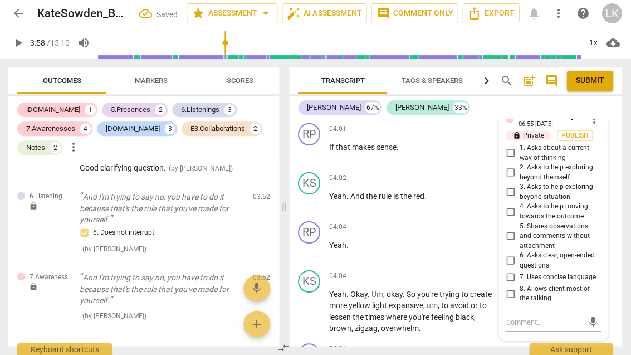
click at [518, 287] on input "8. Allows client most of the talking" at bounding box center [510, 293] width 18 height 13
checkbox input "true"
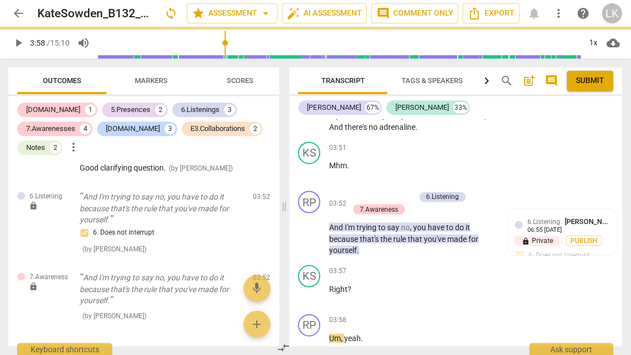
scroll to position [1490, 0]
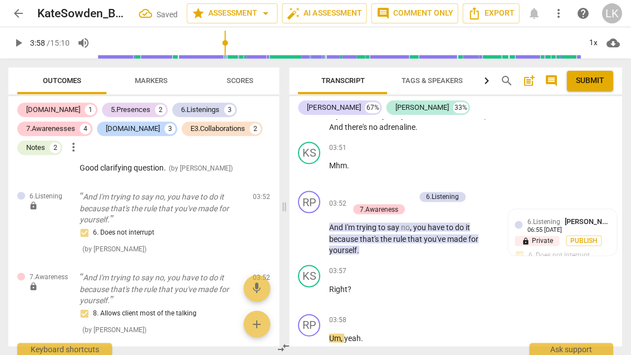
click at [356, 191] on div "+" at bounding box center [354, 196] width 11 height 11
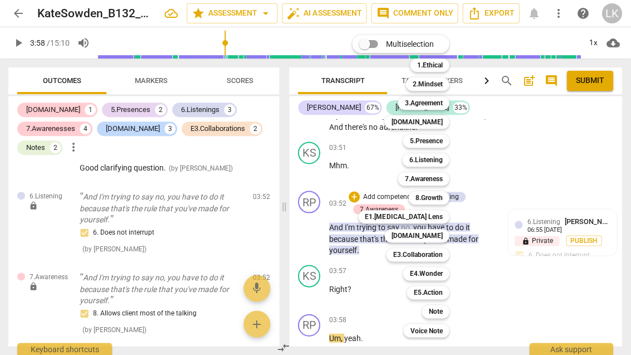
click at [444, 235] on div "[DOMAIN_NAME]" at bounding box center [417, 235] width 65 height 13
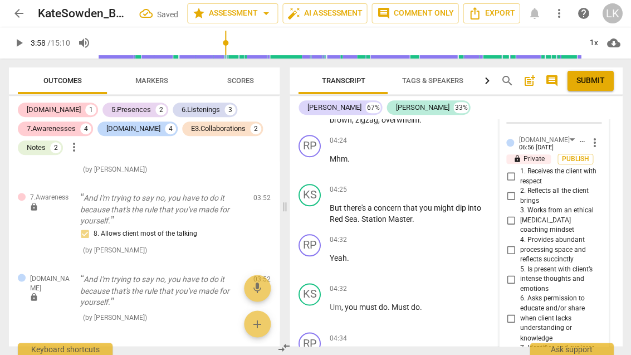
scroll to position [1986, 0]
click at [518, 243] on input "4. Provides abundant processing space and reflects succinctly" at bounding box center [510, 249] width 18 height 13
checkbox input "true"
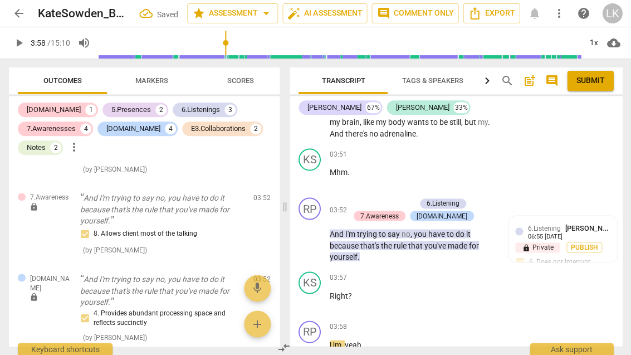
scroll to position [1482, 0]
click at [359, 199] on div "+" at bounding box center [354, 204] width 11 height 11
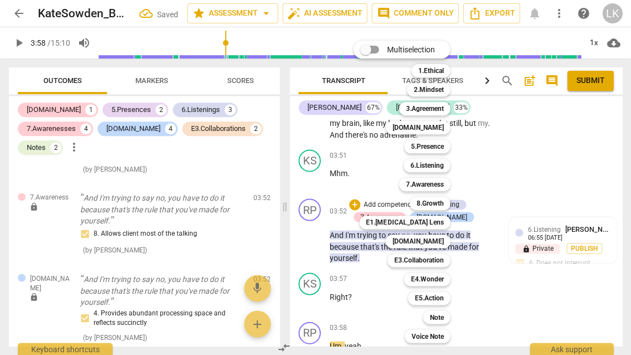
click at [441, 315] on b "Note" at bounding box center [436, 316] width 14 height 13
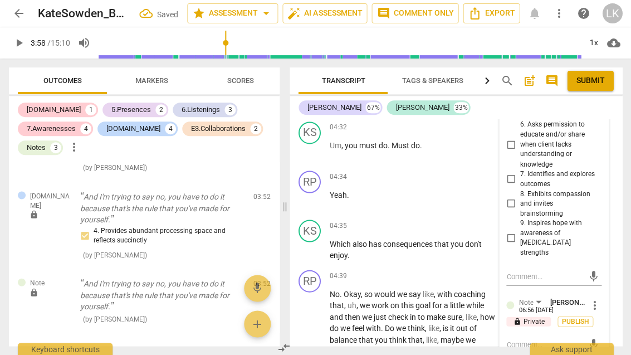
scroll to position [2163, 0]
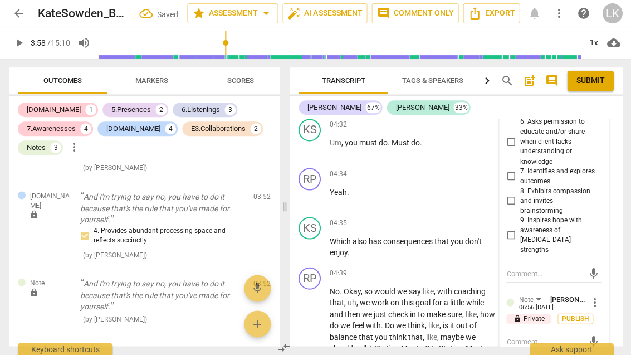
click at [547, 336] on textarea at bounding box center [544, 341] width 77 height 11
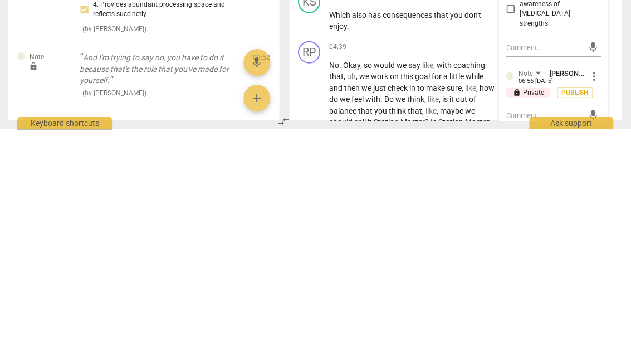
type textarea "I"
type textarea "I don"
type textarea "I don’t need"
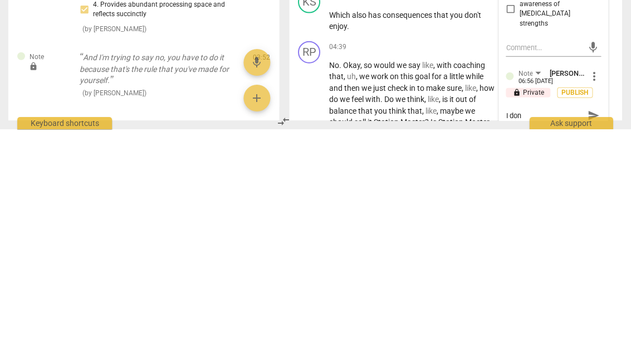
type textarea "I don’t need"
type textarea "I don’t need to"
type textarea "I don’t need to keep"
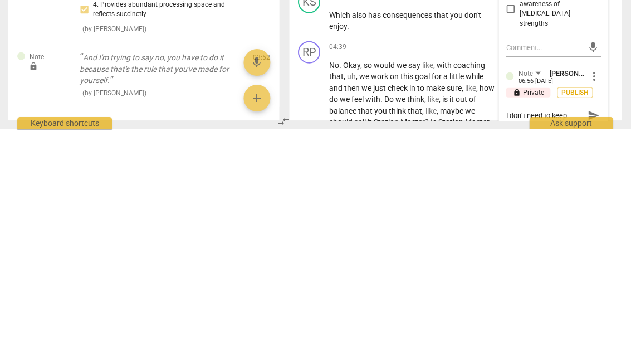
type textarea "I don’t need to keep [PERSON_NAME]"
type textarea "I don’t need to keep marking these"
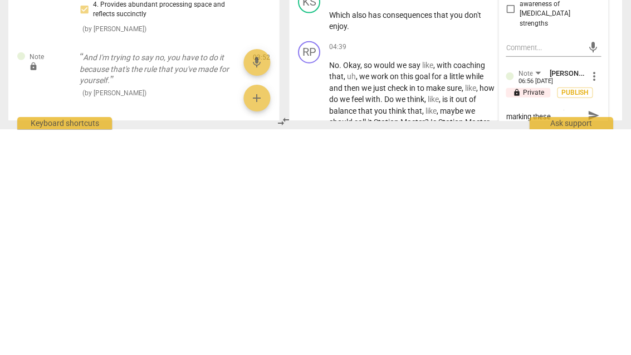
scroll to position [0, 0]
type textarea "I don’t need to keep marking these KMP3"
type textarea "I don’t need to keep marking these competencies"
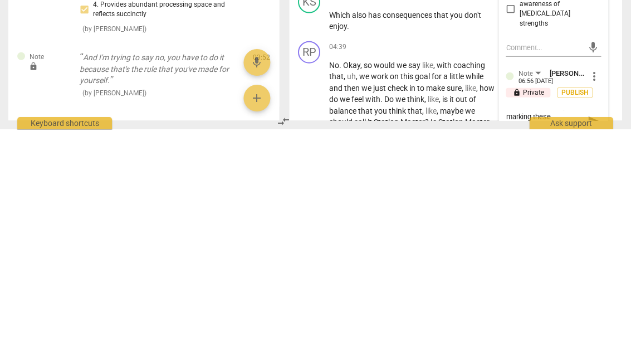
type textarea "I don’t need to keep marking these competencies or"
type textarea "I don’t need to keep marking these competencies or this"
type textarea "I don’t need to keep marking these competencies or this essential"
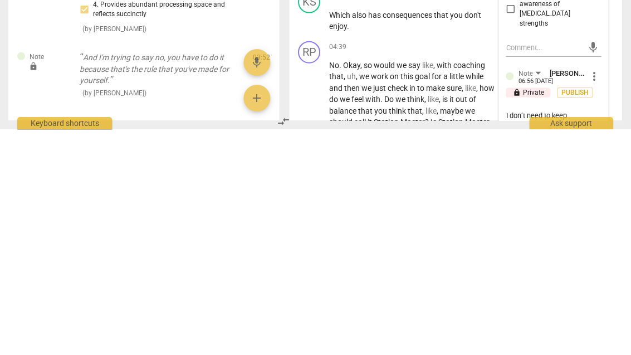
type textarea "I don’t need to keep marking these competencies or this essential"
type textarea "I don’t need to keep marking these competencies or this essential because"
type textarea "I don’t need to keep marking these competencies or this essential because you a…"
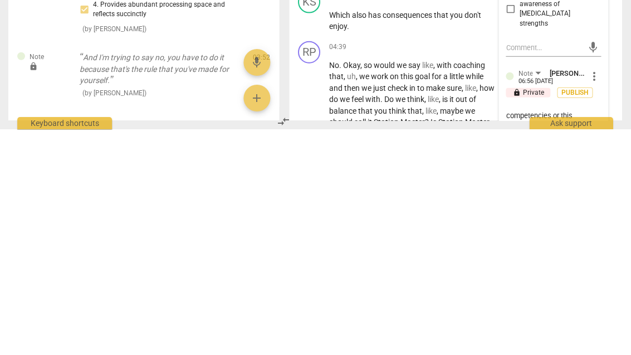
type textarea "I don’t need to keep marking these competencies or this essential because you a…"
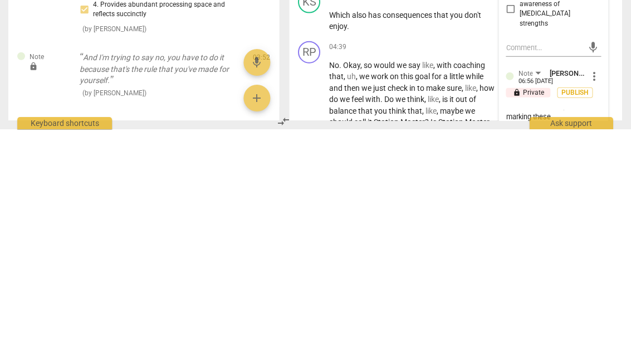
type textarea "I don’t need to keep marking these competencies or this essential because you a…"
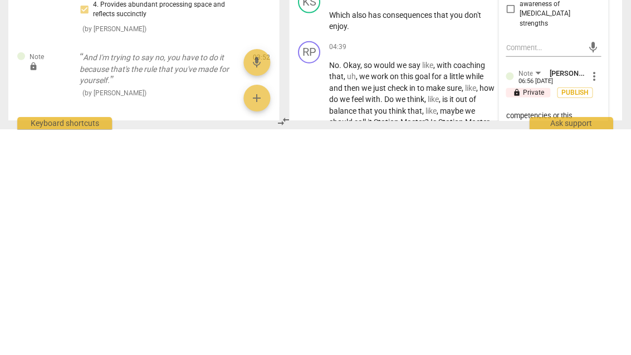
type textarea "I don’t need to keep marking these competencies or this essential because you a…"
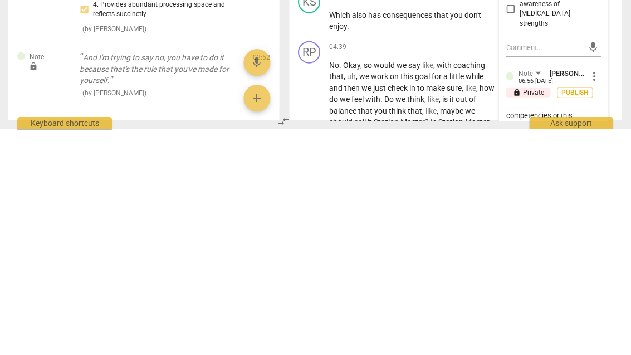
type textarea "I don’t need to keep marking these competencies or this essential because you a…"
click at [592, 351] on span "send" at bounding box center [593, 357] width 12 height 12
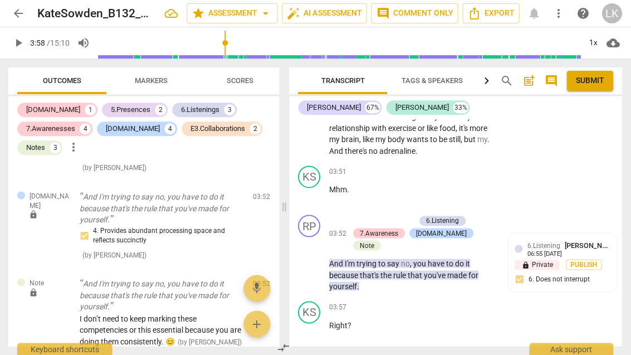
scroll to position [1464, 0]
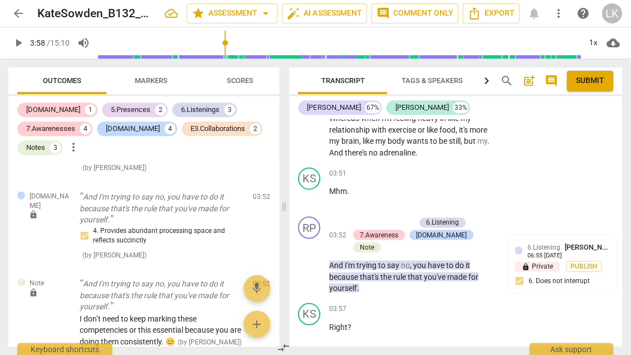
click at [318, 325] on span "play_arrow" at bounding box center [310, 331] width 18 height 13
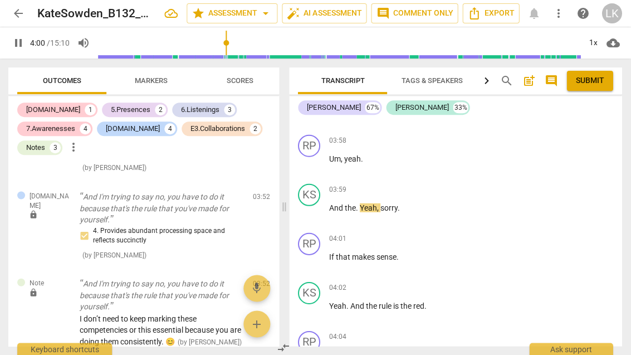
scroll to position [1683, 0]
click at [316, 303] on span "pause" at bounding box center [309, 309] width 13 height 13
type input "245"
click at [432, 183] on div "+" at bounding box center [427, 188] width 11 height 11
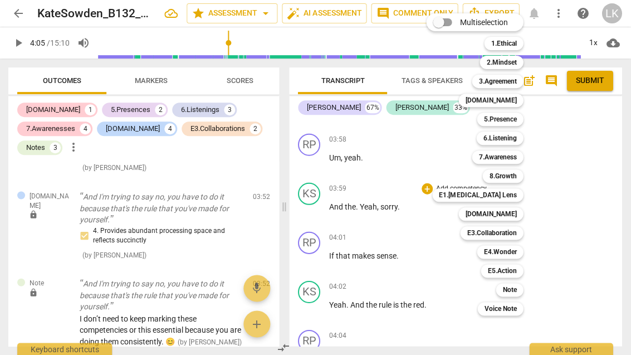
click at [517, 289] on b "Note" at bounding box center [510, 289] width 14 height 13
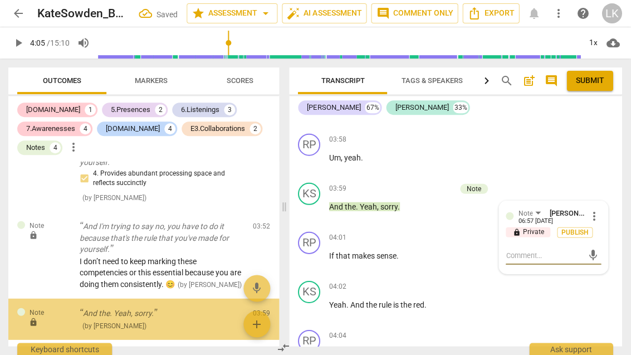
scroll to position [2259, 0]
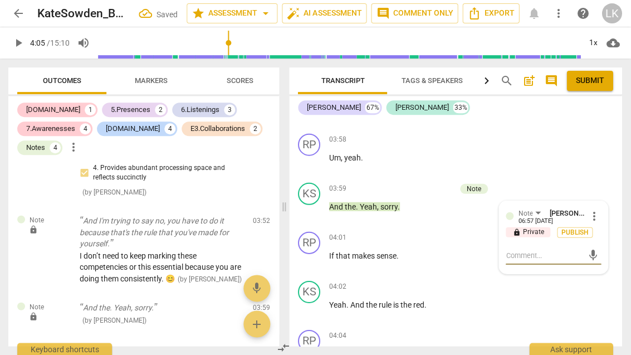
click at [545, 249] on textarea at bounding box center [544, 254] width 77 height 11
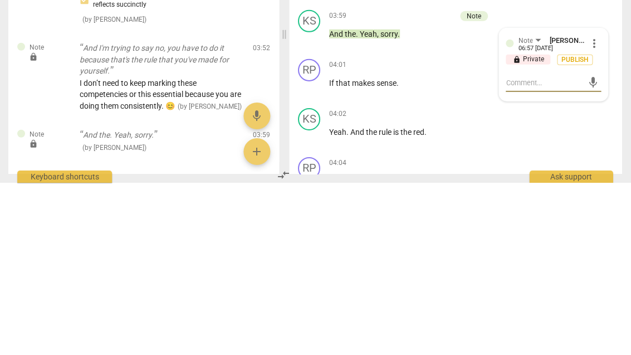
type textarea "G"
type textarea "Goo"
type textarea "Good"
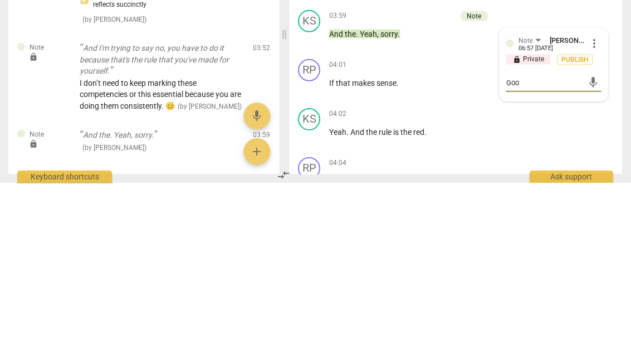
type textarea "Good"
type textarea "Good job"
type textarea "Good job backing"
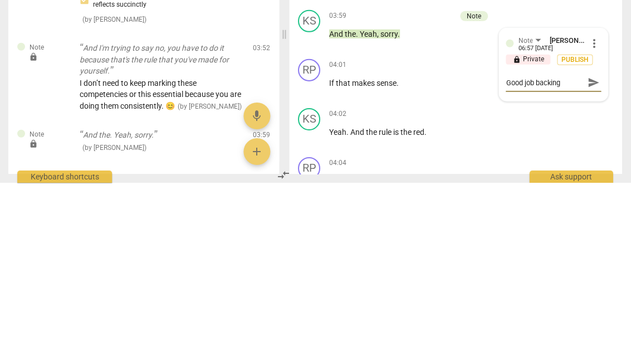
type textarea "Good job backing off"
type textarea "Good job backing off when"
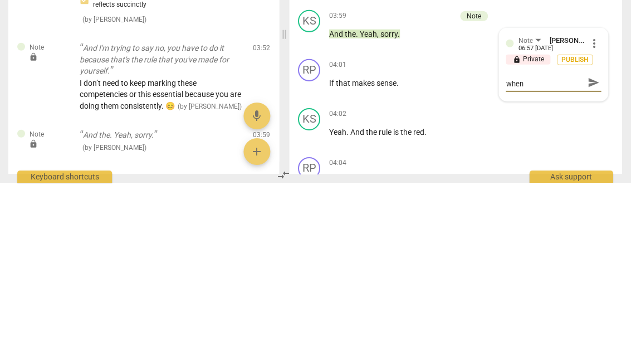
type textarea "Good job backing off when the"
type textarea "Good job backing off when the two of"
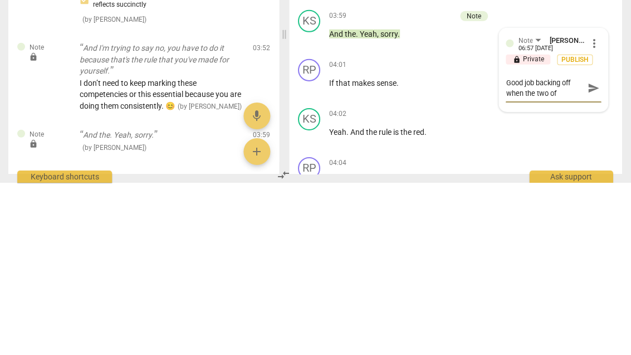
type textarea "Good job backing off when the two of you started"
type textarea "Good job backing off when the two of you started to"
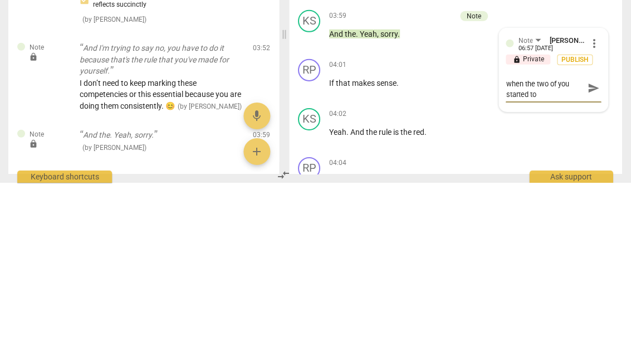
type textarea "Good job backing off when the two of you started to speak"
type textarea "Good job backing off when the two of you started to speak at the"
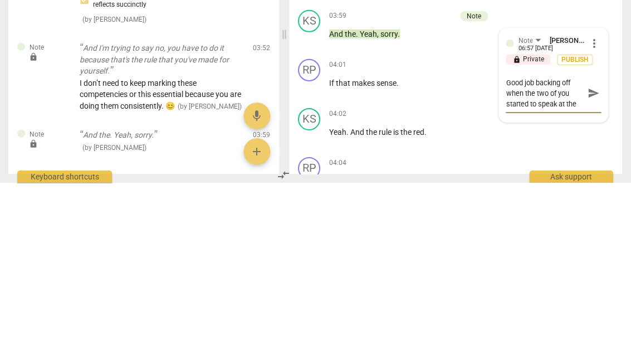
type textarea "Good job backing off when the two of you started to speak at the same"
type textarea "Good job backing off when the two of you started to speak at the same time."
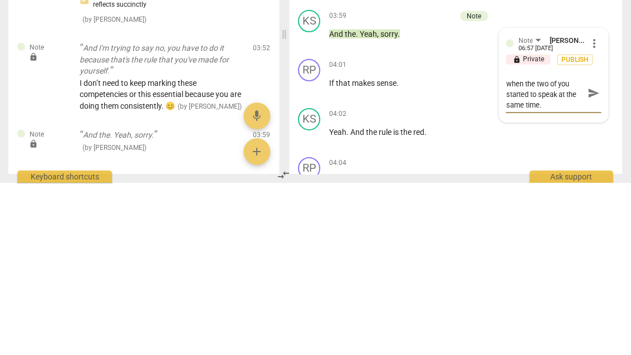
click at [597, 259] on span "send" at bounding box center [593, 265] width 12 height 12
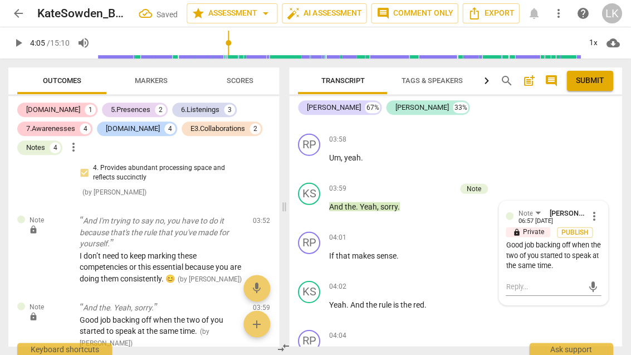
click at [317, 205] on span "play_arrow" at bounding box center [310, 211] width 18 height 13
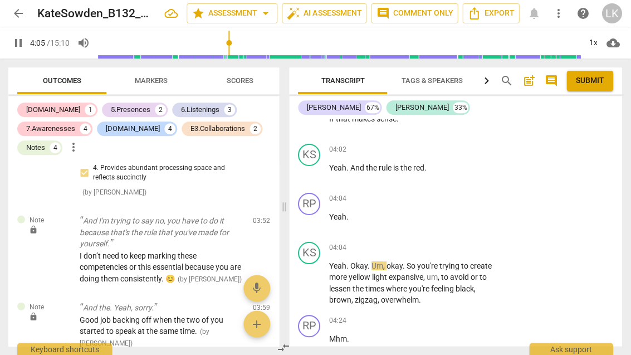
scroll to position [1823, 0]
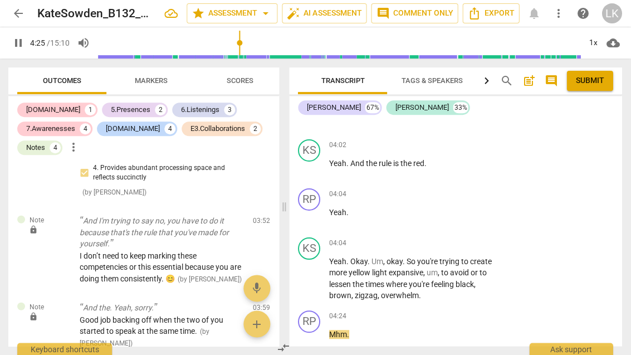
click at [318, 272] on span "pause" at bounding box center [310, 278] width 18 height 13
type input "266"
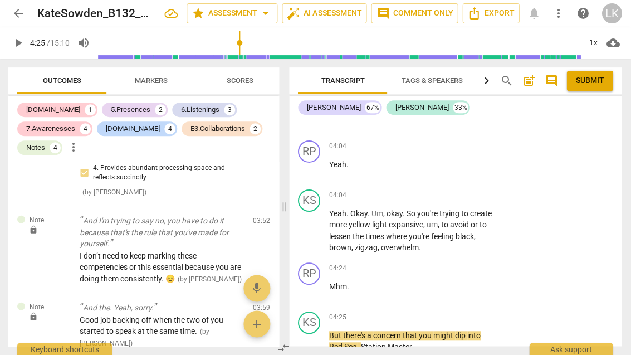
scroll to position [1870, 0]
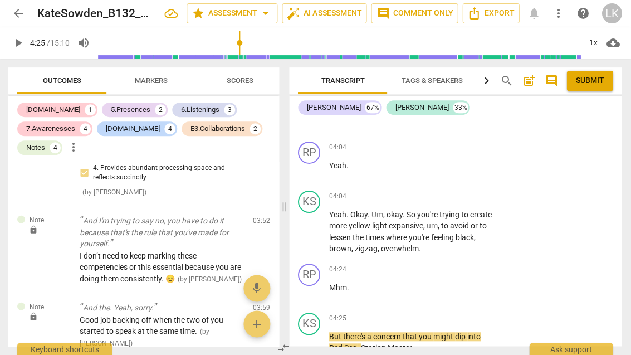
click at [427, 191] on div "+" at bounding box center [427, 196] width 11 height 11
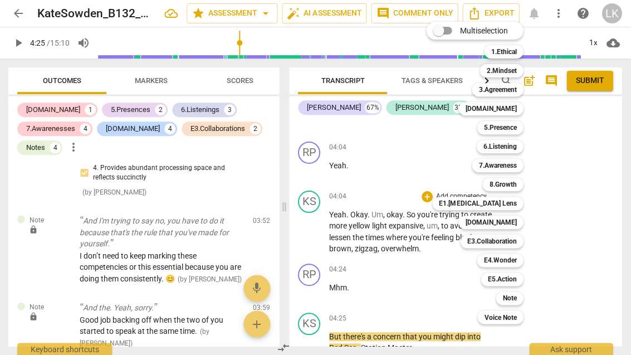
click at [503, 240] on b "E3.Collaboration" at bounding box center [492, 240] width 50 height 13
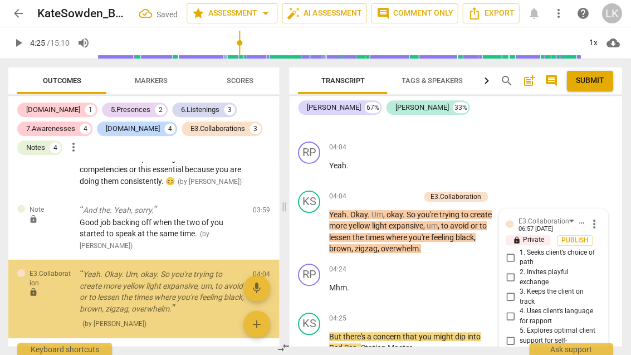
scroll to position [2021, 0]
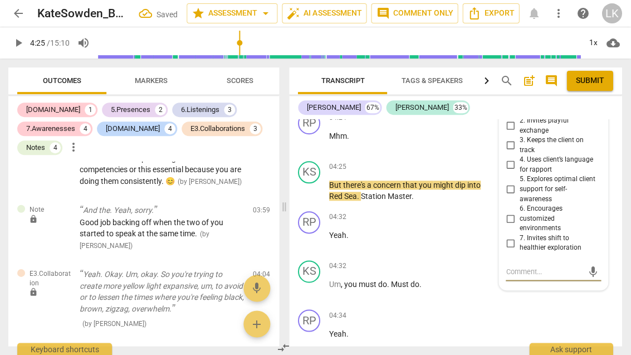
click at [519, 158] on input "4. Uses client’s language for rapport" at bounding box center [510, 164] width 18 height 13
checkbox input "true"
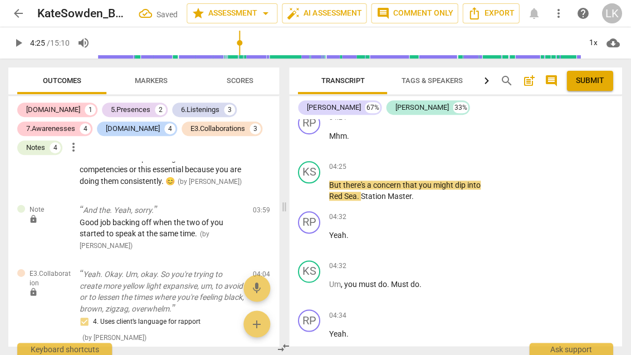
click at [215, 129] on div "E3.Collaborations" at bounding box center [218, 128] width 55 height 11
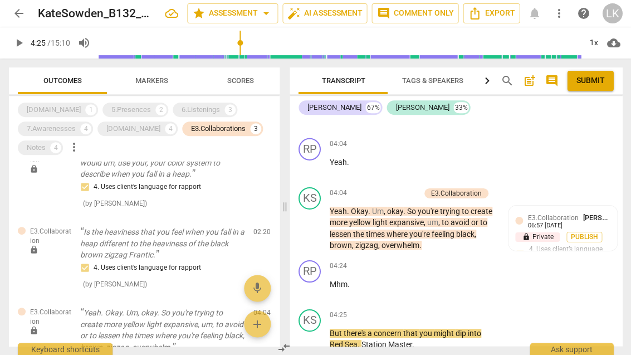
scroll to position [1775, 0]
click at [214, 129] on div "E3.Collaborations" at bounding box center [218, 128] width 55 height 11
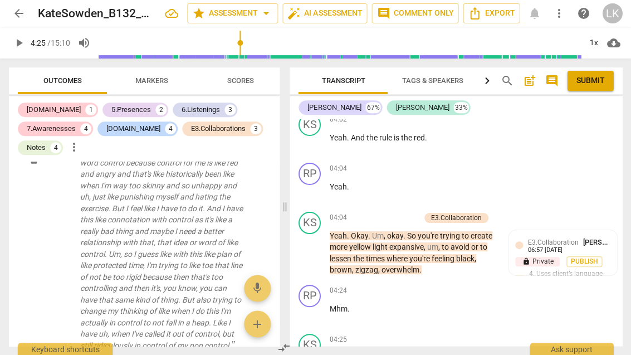
scroll to position [1851, 0]
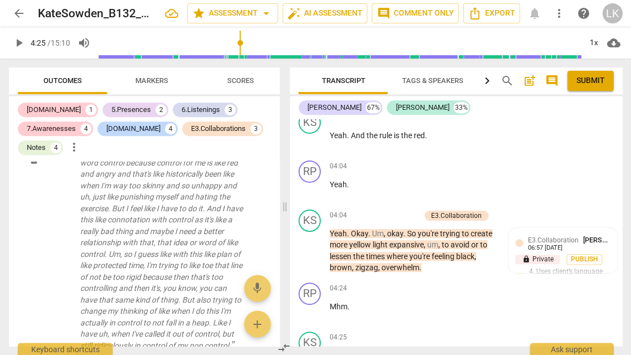
click at [584, 260] on div "E3.Collaboration [PERSON_NAME] 06:57 [DATE] lock Private Publish 4. Uses client…" at bounding box center [562, 263] width 95 height 58
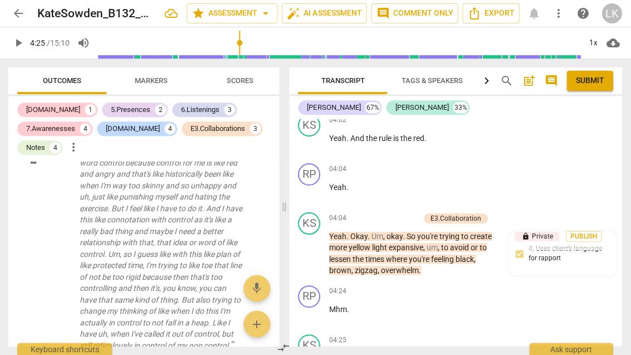
scroll to position [0, 0]
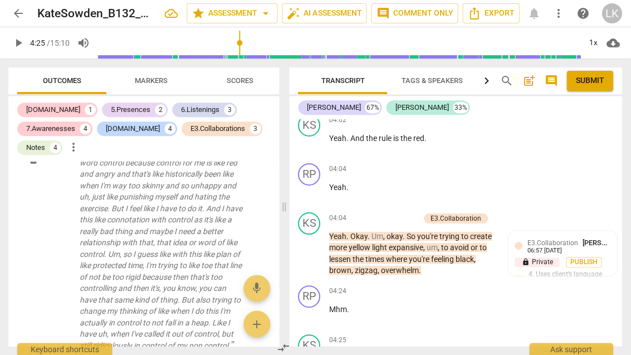
click at [576, 257] on span "Publish" at bounding box center [584, 261] width 17 height 9
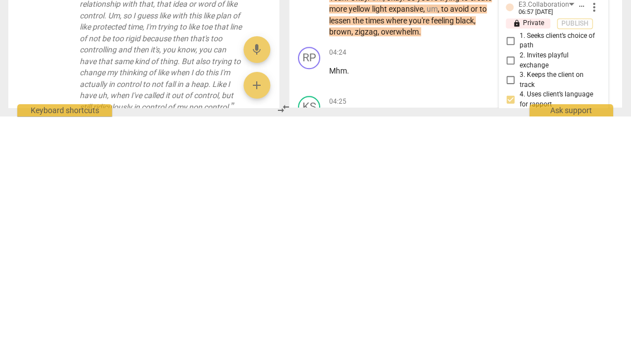
scroll to position [2021, 0]
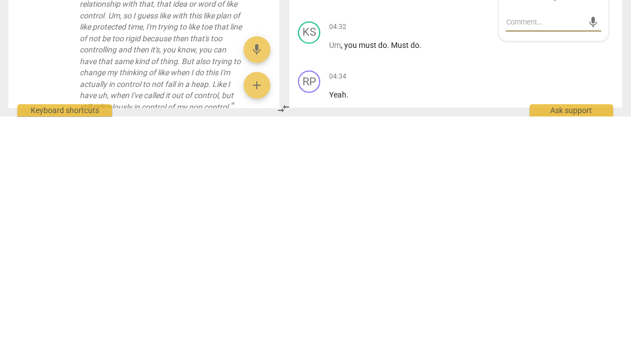
type textarea "A"
type textarea "Ano"
type textarea "Anoth"
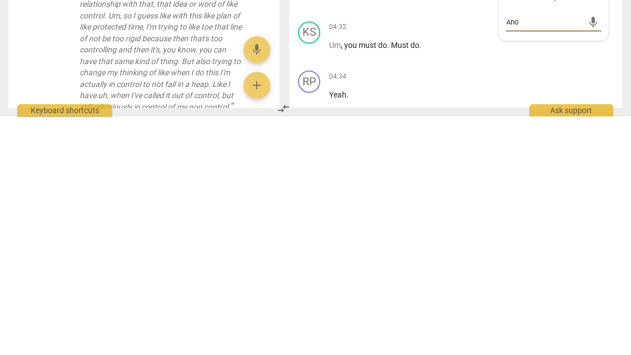
type textarea "Anoth"
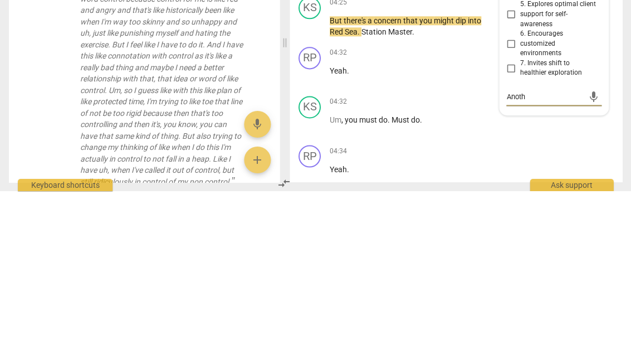
type textarea "Another"
type textarea "Another one I"
type textarea "Another one I don’t need"
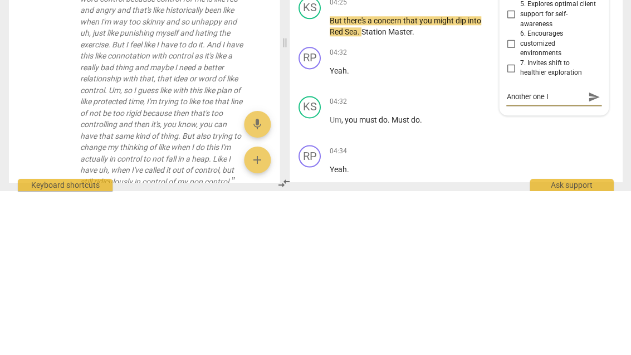
type textarea "Another one I don’t need"
type textarea "Another one I don’t need to"
type textarea "Another one I don’t need to keep"
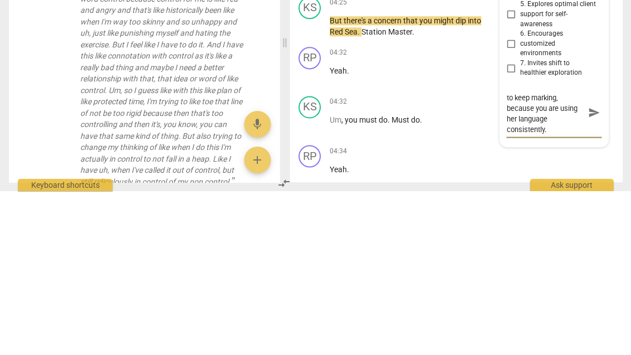
click at [597, 270] on span "send" at bounding box center [593, 276] width 12 height 12
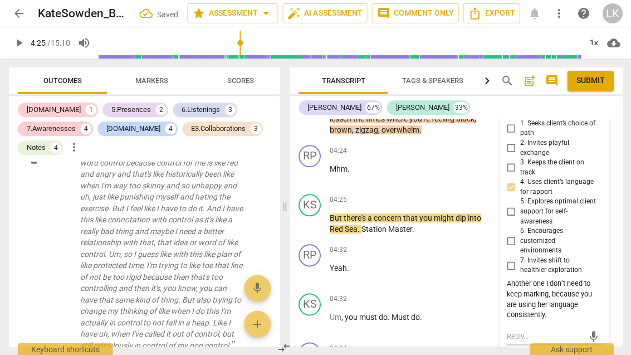
scroll to position [1987, 0]
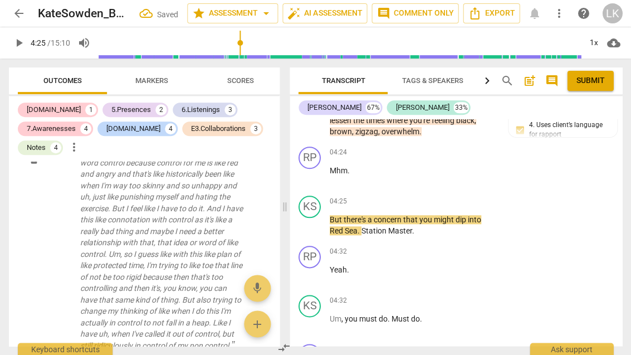
click at [318, 219] on span "play_arrow" at bounding box center [310, 225] width 18 height 13
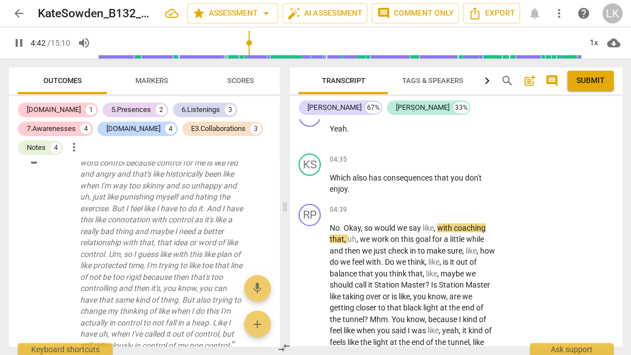
scroll to position [2231, 0]
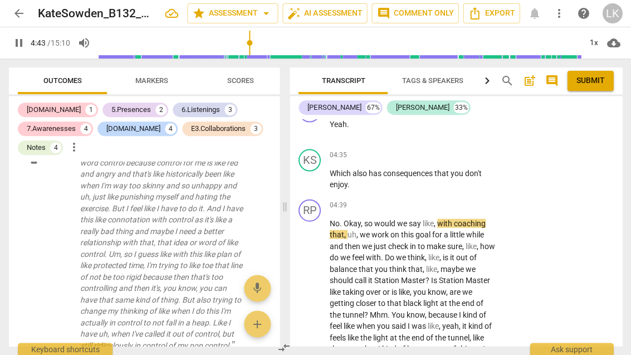
click at [319, 284] on span "pause" at bounding box center [310, 290] width 18 height 13
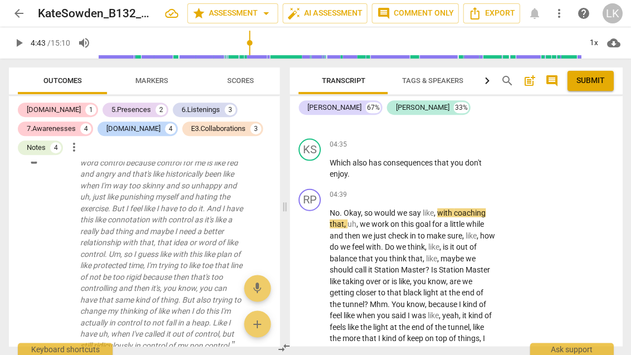
scroll to position [2237, 0]
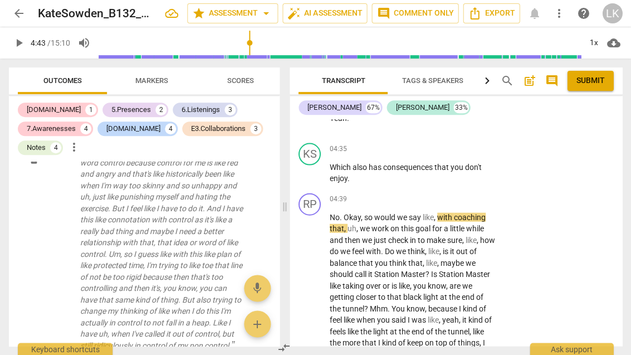
click at [326, 250] on div "play_arrow pause" at bounding box center [315, 285] width 28 height 141
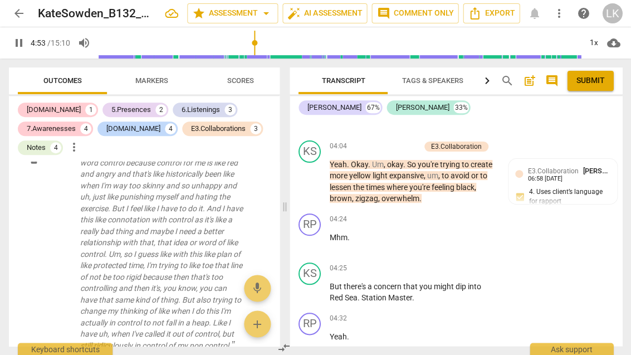
scroll to position [1923, 0]
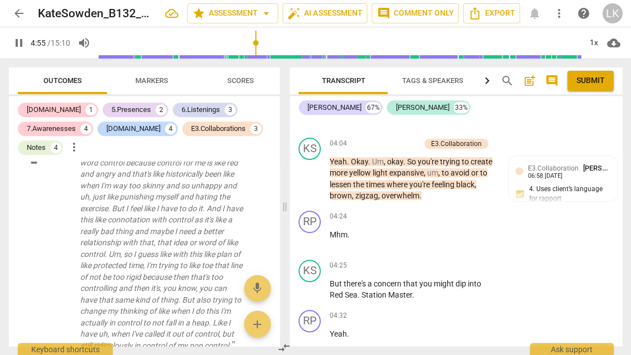
click at [319, 283] on span "pause" at bounding box center [310, 289] width 18 height 13
click at [430, 260] on div "+" at bounding box center [427, 265] width 11 height 11
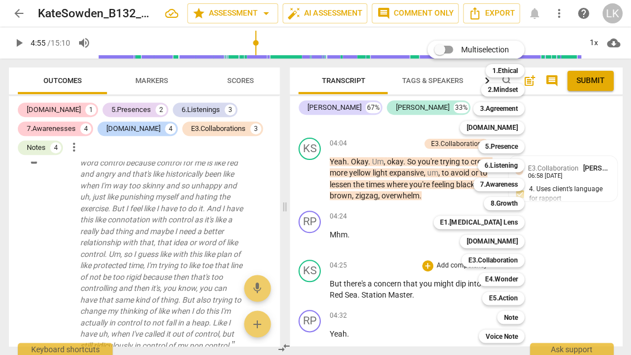
click at [521, 316] on div "Note" at bounding box center [509, 316] width 27 height 13
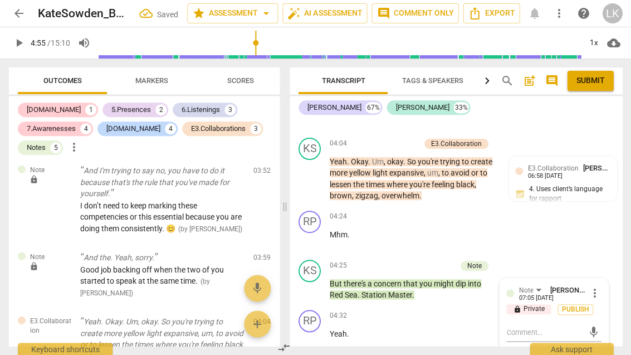
scroll to position [2446, 0]
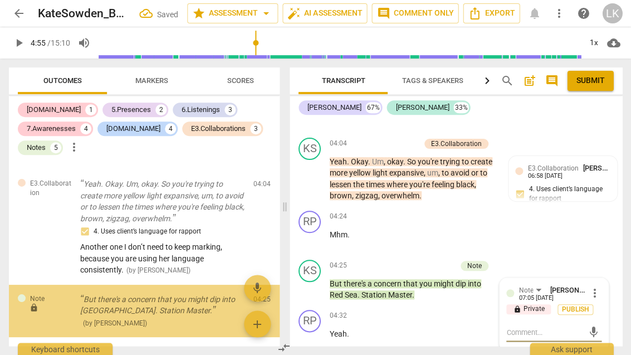
click at [553, 327] on textarea at bounding box center [544, 332] width 77 height 11
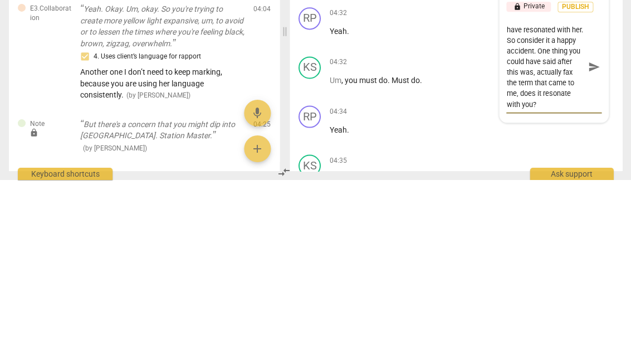
scroll to position [32, 0]
click at [543, 200] on textarea "Don’t be too hard on yourself for this little Mistake. It seems to have resonat…" at bounding box center [544, 242] width 77 height 85
click at [539, 200] on textarea "Don’t be too hard on yourself for this little Mistake. It seems to have resonat…" at bounding box center [544, 242] width 77 height 85
click at [512, 200] on textarea "Don’t be too hard on yourself for this little Mistake. It seems to have resonat…" at bounding box center [544, 242] width 77 height 85
click at [545, 200] on textarea "Don’t be too hard on yourself for this little Mistake. It seems to have resonat…" at bounding box center [544, 242] width 77 height 85
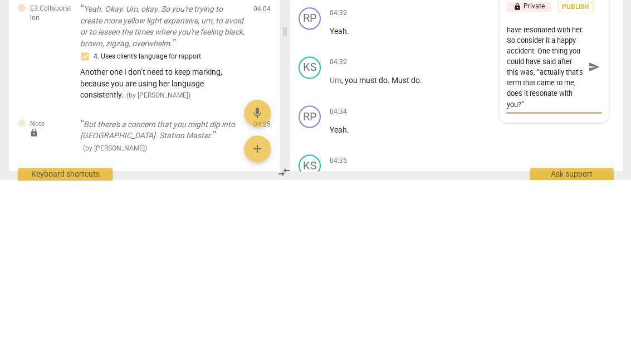
click at [599, 235] on span "send" at bounding box center [593, 241] width 16 height 13
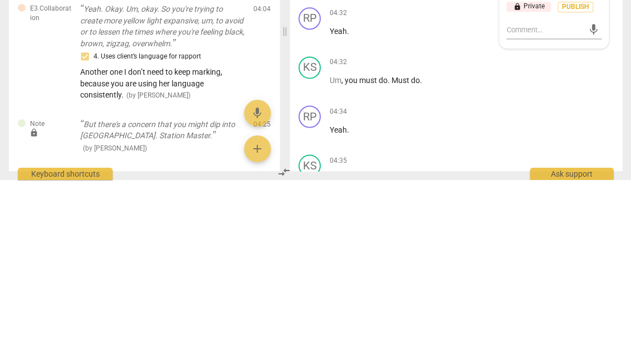
scroll to position [0, 0]
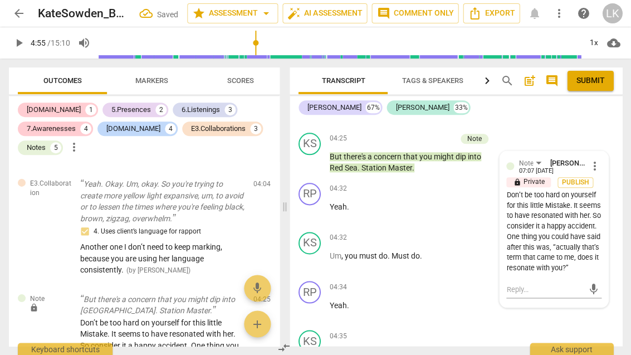
click at [314, 154] on button "play_arrow" at bounding box center [310, 163] width 18 height 18
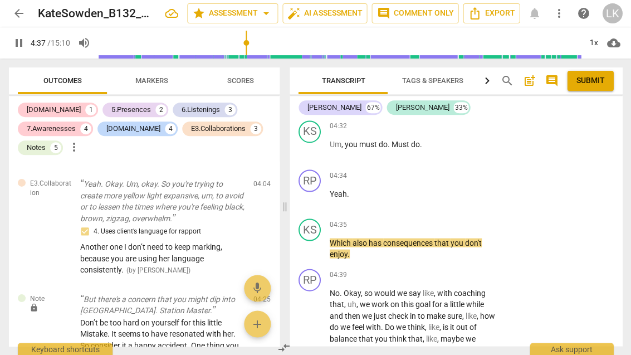
scroll to position [2162, 0]
click at [313, 241] on span "pause" at bounding box center [309, 247] width 13 height 13
click at [432, 218] on div "+" at bounding box center [427, 223] width 11 height 11
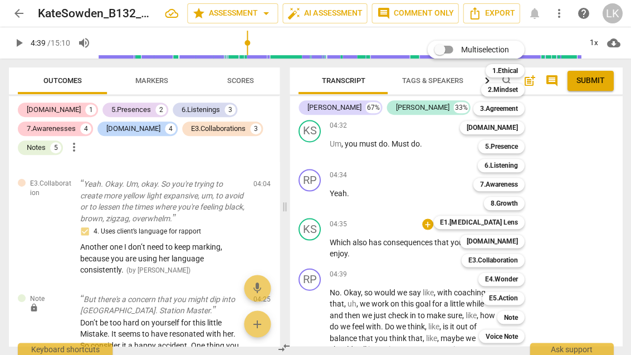
click at [519, 129] on div "[DOMAIN_NAME]" at bounding box center [491, 127] width 65 height 13
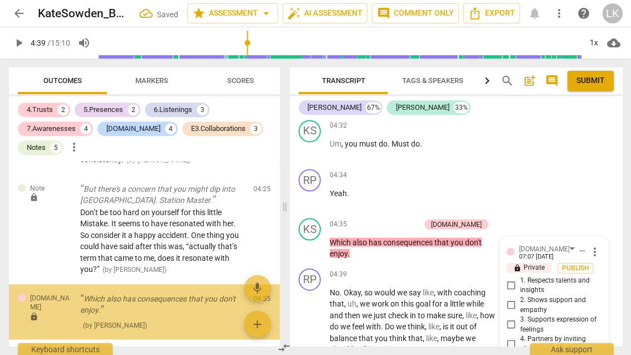
scroll to position [2164, 0]
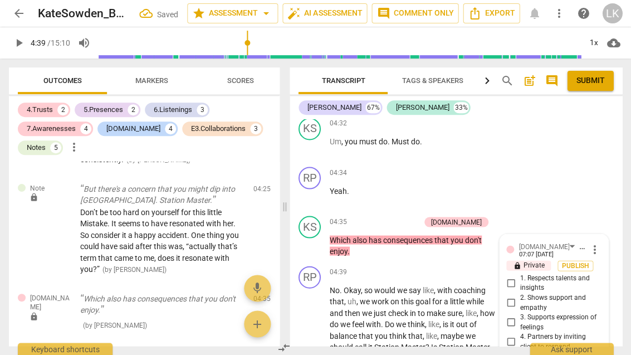
click at [515, 296] on input "2. Shows support and empathy" at bounding box center [510, 302] width 18 height 13
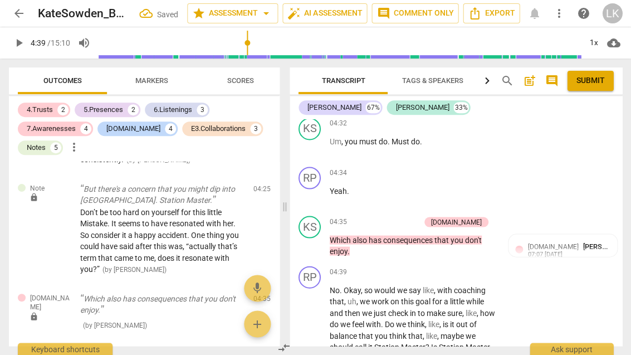
click at [365, 216] on div "+" at bounding box center [358, 221] width 11 height 11
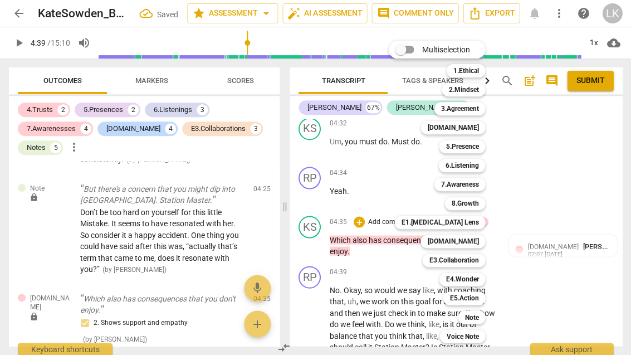
click at [478, 242] on b "[DOMAIN_NAME]" at bounding box center [452, 240] width 51 height 13
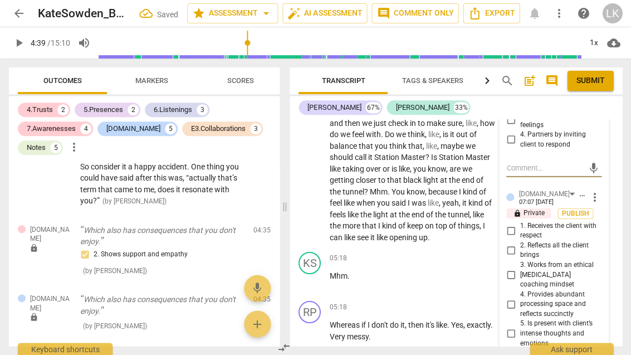
scroll to position [2359, 0]
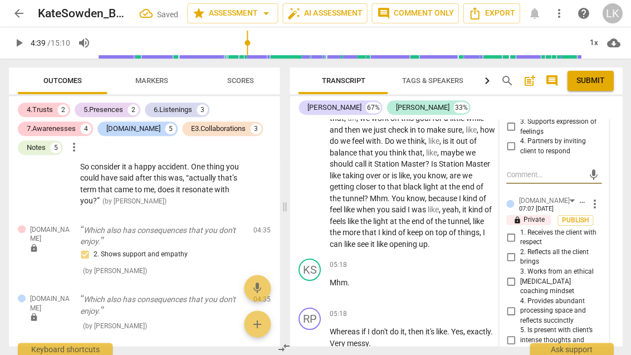
click at [519, 230] on input "1. Receives the client with respect" at bounding box center [510, 236] width 18 height 13
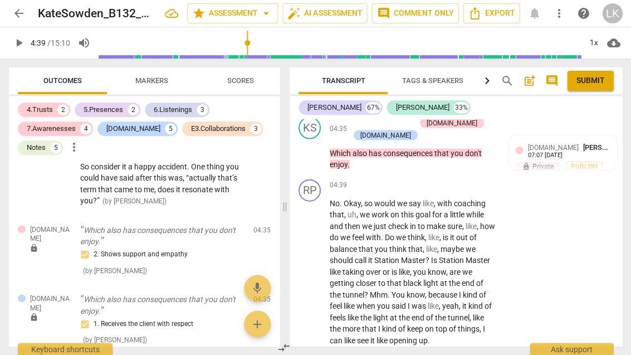
scroll to position [2266, 0]
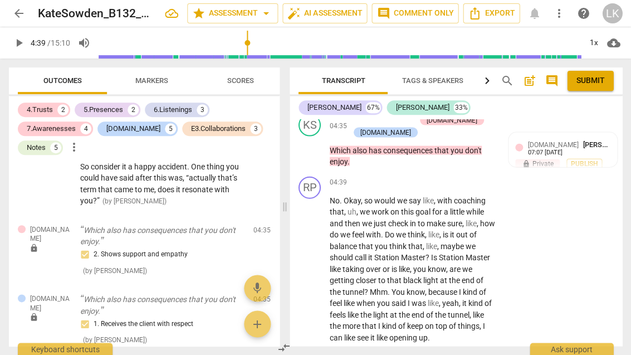
click at [328, 244] on div "play_arrow pause" at bounding box center [315, 268] width 28 height 141
click at [317, 262] on span "play_arrow" at bounding box center [310, 268] width 18 height 13
click at [317, 262] on span "pause" at bounding box center [310, 268] width 18 height 13
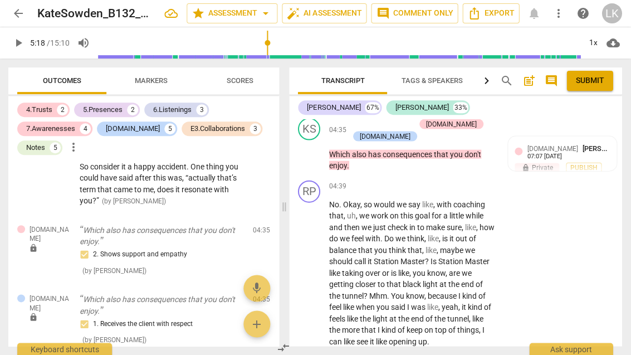
scroll to position [2262, 0]
click at [433, 180] on div "+ Add competency" at bounding box center [455, 185] width 66 height 11
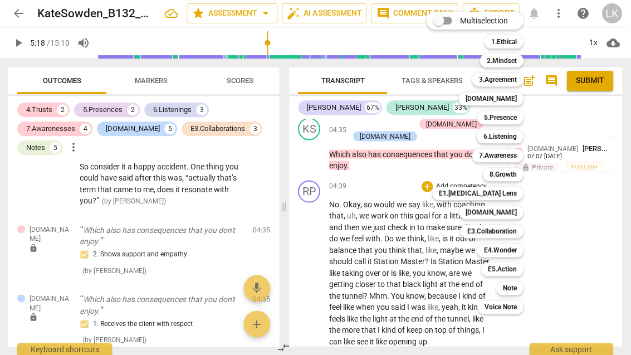
click at [520, 288] on div "Note" at bounding box center [509, 287] width 27 height 13
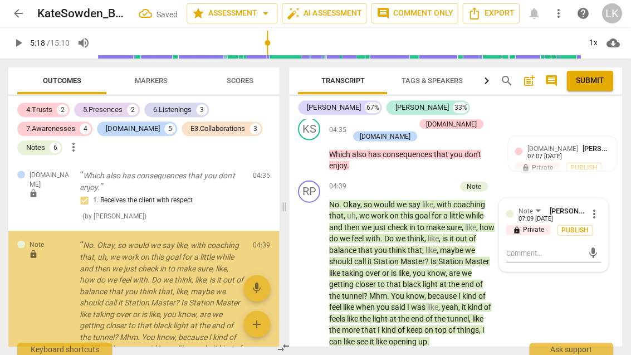
scroll to position [2762, 0]
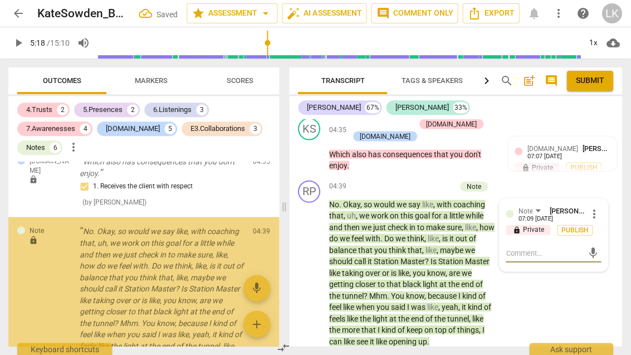
click at [553, 247] on textarea at bounding box center [544, 252] width 77 height 11
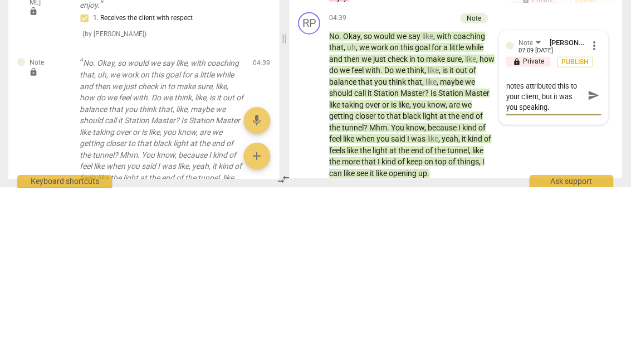
scroll to position [9, 0]
click at [521, 247] on textarea "It sounds like Raine notes attributed this to your client, but it was you speak…" at bounding box center [544, 263] width 77 height 32
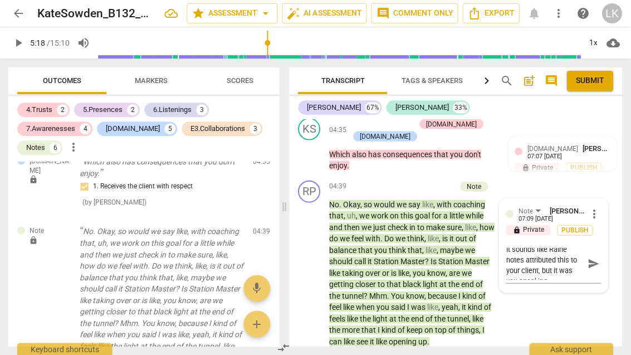
scroll to position [4, 0]
click at [529, 247] on textarea "It sounds like Raine notes attributed this to your client, but it was you speak…" at bounding box center [544, 263] width 77 height 32
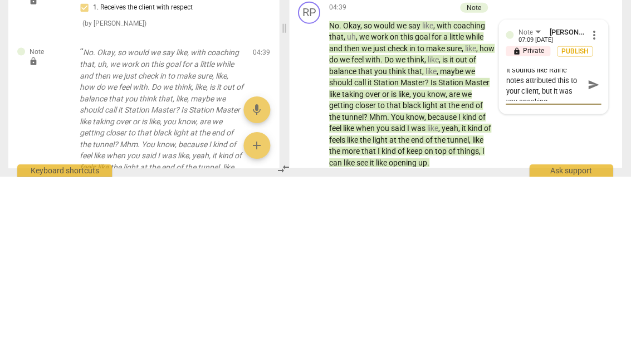
click at [529, 247] on textarea "It sounds like Raine notes attributed this to your client, but it was you speak…" at bounding box center [544, 263] width 77 height 32
click at [599, 256] on span "send" at bounding box center [593, 262] width 16 height 13
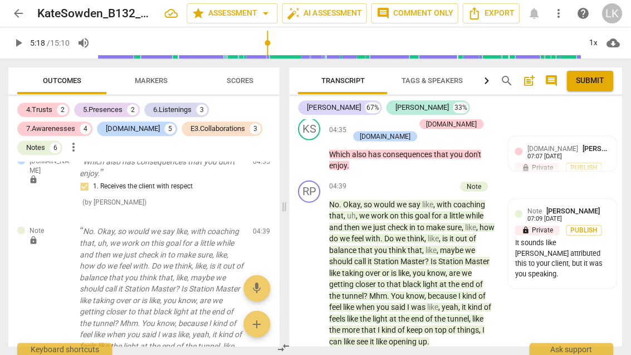
click at [402, 180] on div "+ Add competency" at bounding box center [423, 185] width 66 height 11
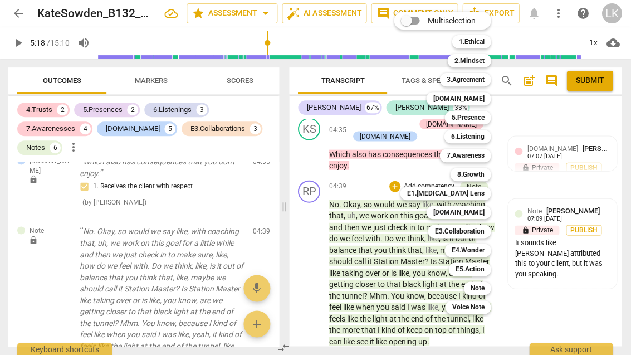
click at [488, 288] on div "Note" at bounding box center [477, 287] width 27 height 13
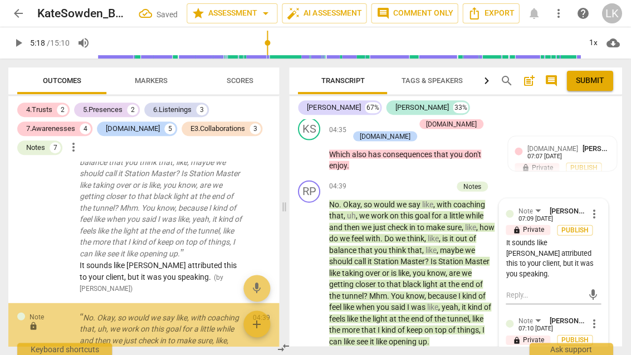
scroll to position [2948, 0]
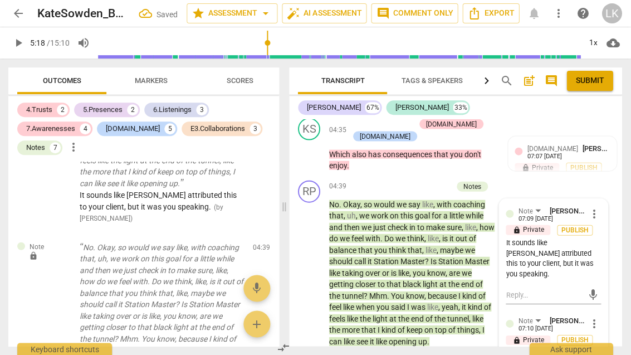
click at [554, 354] on textarea at bounding box center [544, 362] width 77 height 11
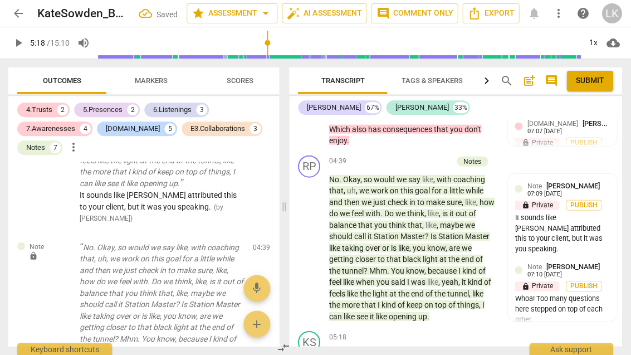
scroll to position [2290, 0]
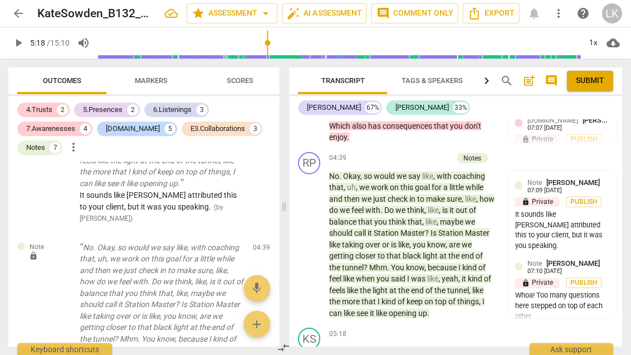
click at [581, 289] on div "Whoa! Too many questions here stepped on top of each other." at bounding box center [562, 304] width 95 height 31
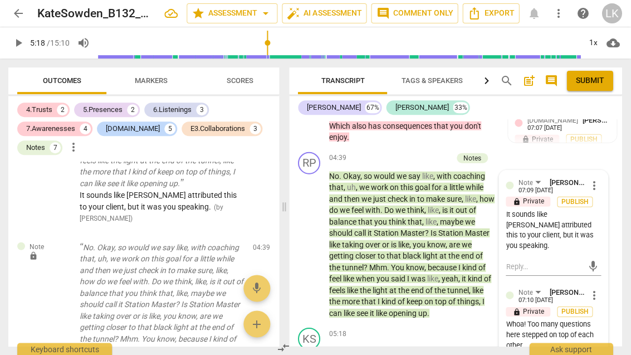
click at [600, 288] on span "more_vert" at bounding box center [594, 294] width 13 height 13
click at [606, 250] on li "Edit" at bounding box center [601, 256] width 38 height 21
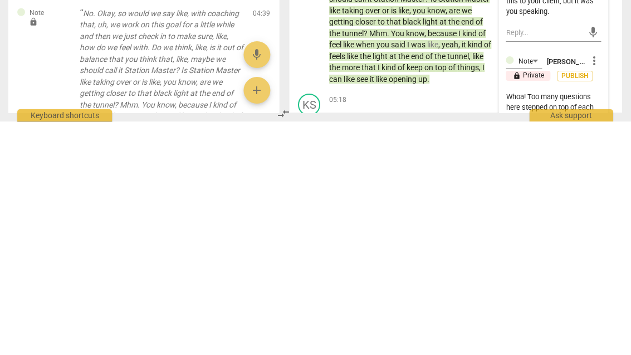
click at [555, 324] on textarea "Whoa! Too many questions here stepped on top of each other." at bounding box center [553, 340] width 95 height 32
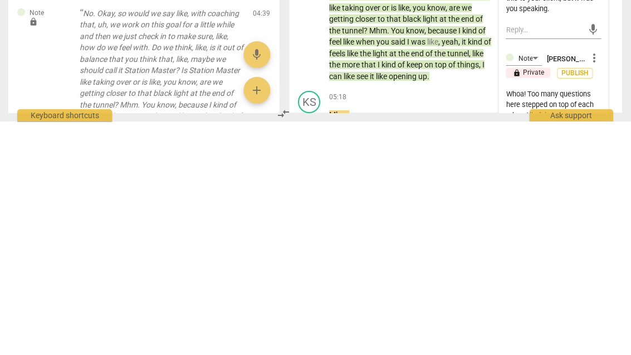
scroll to position [2412, 0]
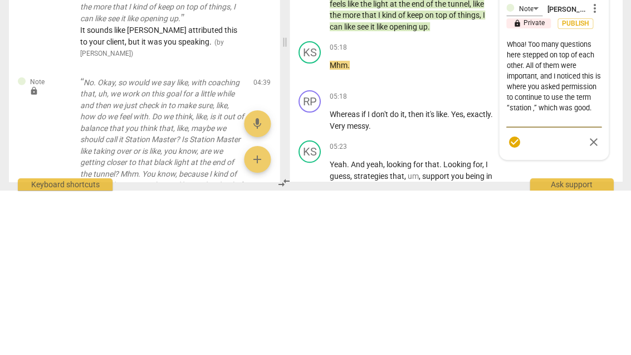
click at [517, 299] on span "check_circle" at bounding box center [514, 305] width 13 height 13
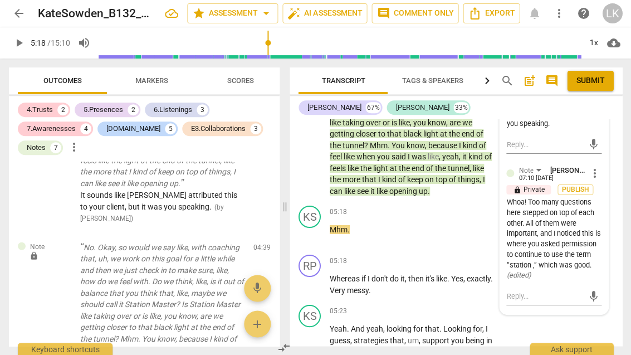
click at [597, 166] on span "more_vert" at bounding box center [594, 172] width 13 height 13
click at [608, 133] on li "Edit" at bounding box center [601, 135] width 38 height 21
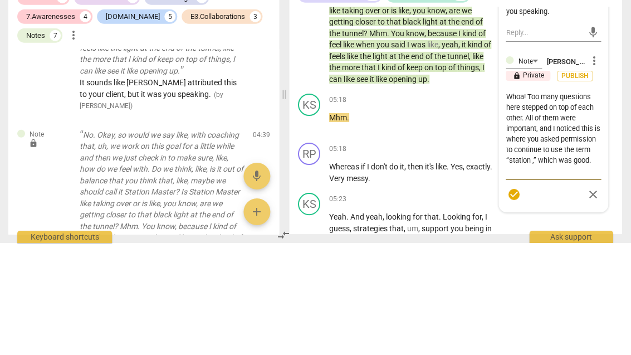
click at [544, 203] on textarea "Whoa! Too many questions here stepped on top of each other. All of them were im…" at bounding box center [553, 245] width 95 height 85
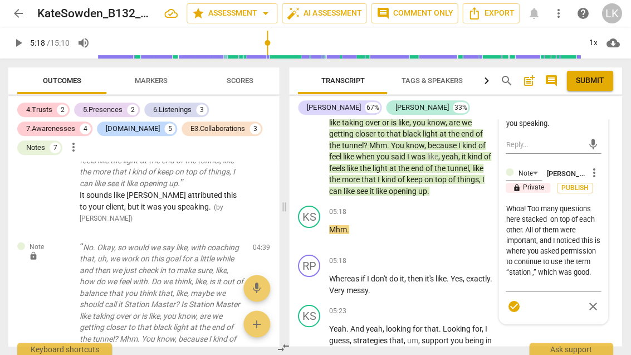
click at [519, 299] on span "check_circle" at bounding box center [514, 305] width 13 height 13
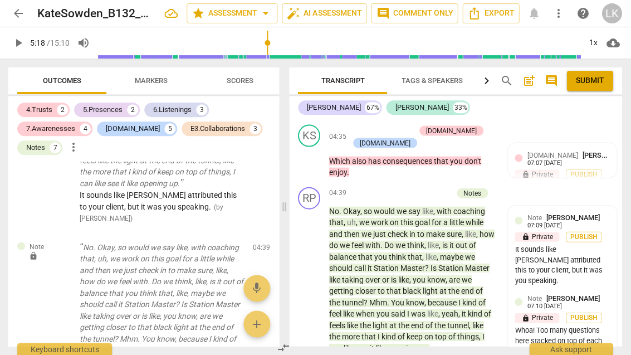
scroll to position [2255, 0]
click at [306, 270] on button "play_arrow" at bounding box center [310, 279] width 18 height 18
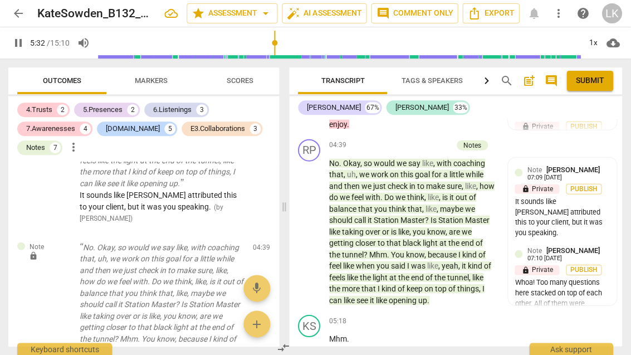
scroll to position [2296, 0]
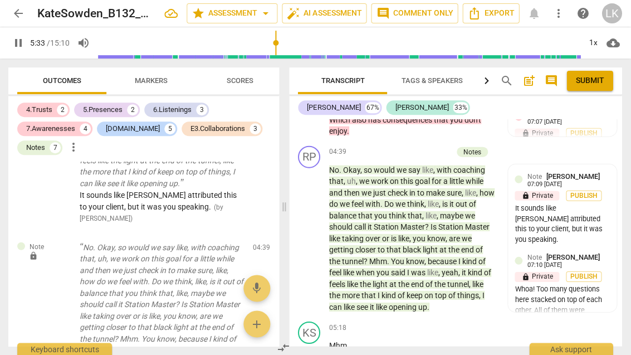
click at [317, 231] on span "pause" at bounding box center [310, 237] width 18 height 13
click at [316, 231] on span "play_arrow" at bounding box center [309, 237] width 13 height 13
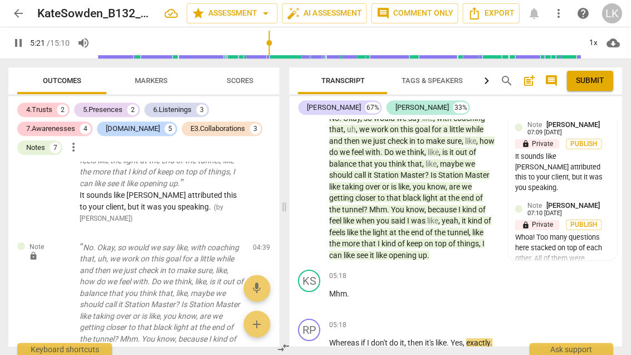
scroll to position [2345, 0]
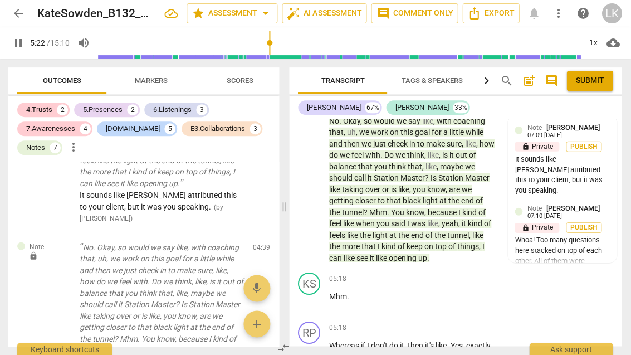
click at [321, 178] on div "play_arrow pause" at bounding box center [315, 189] width 28 height 141
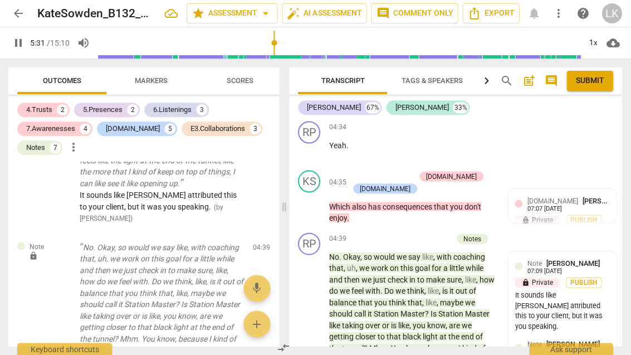
scroll to position [2208, 0]
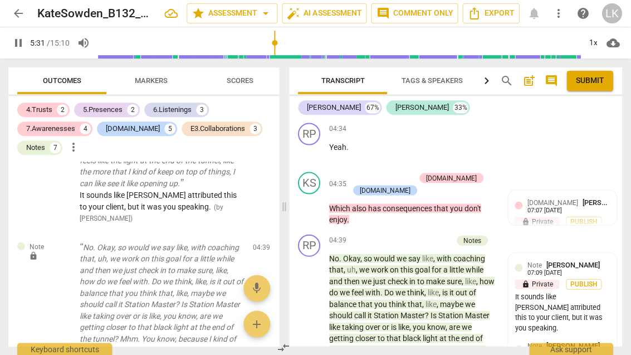
click at [316, 319] on span "pause" at bounding box center [309, 325] width 13 height 13
click at [317, 201] on span "play_arrow" at bounding box center [310, 207] width 18 height 13
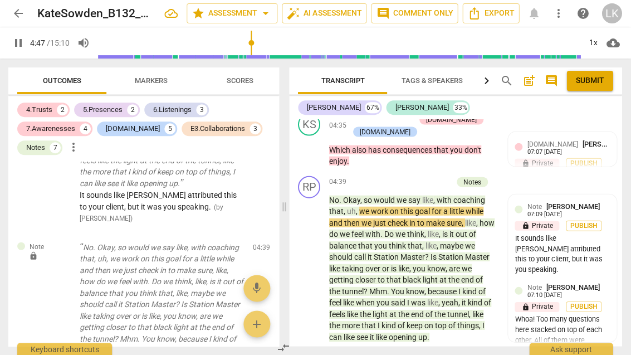
scroll to position [2270, 0]
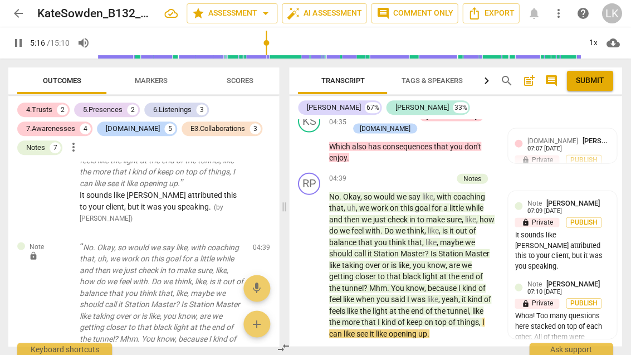
click at [317, 258] on span "pause" at bounding box center [310, 264] width 18 height 13
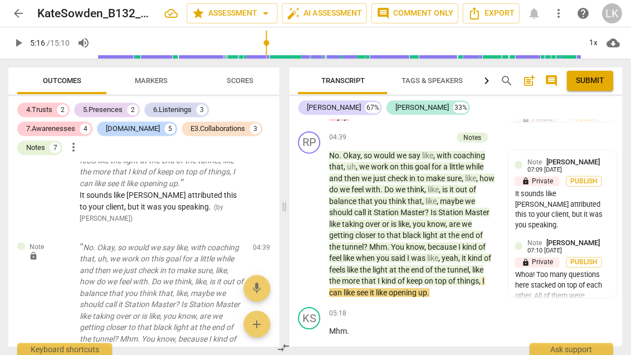
scroll to position [2311, 0]
click at [317, 217] on span "play_arrow" at bounding box center [310, 223] width 18 height 13
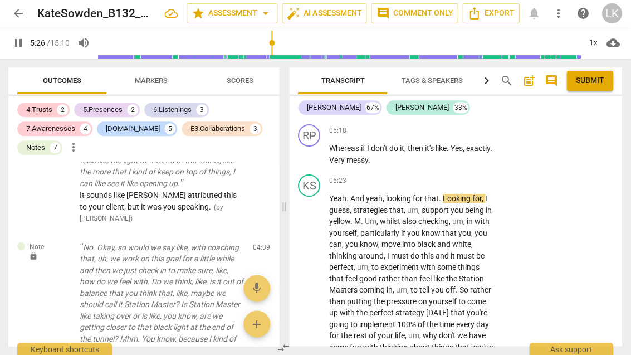
scroll to position [2556, 0]
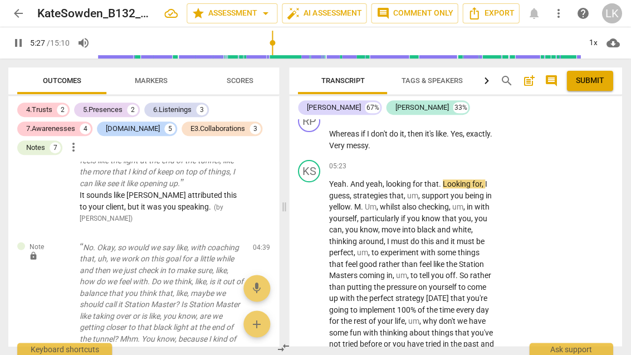
click at [317, 280] on span "pause" at bounding box center [310, 286] width 18 height 13
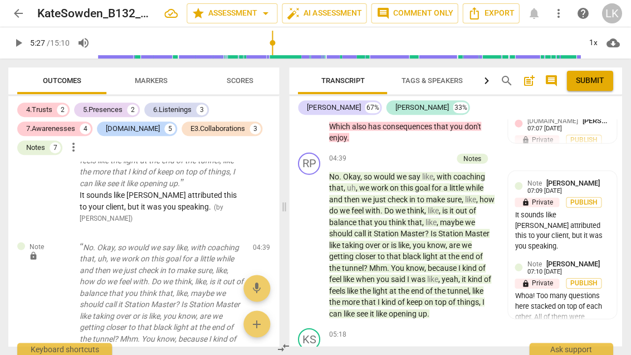
scroll to position [2281, 0]
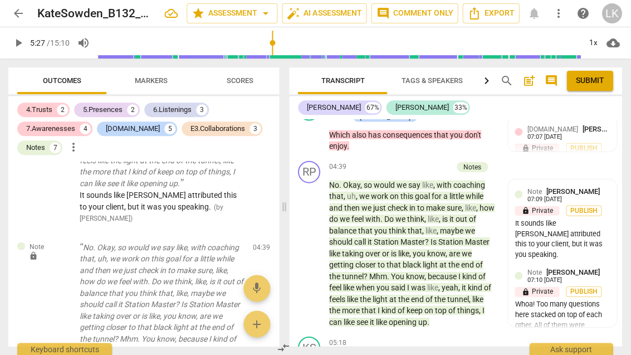
click at [579, 185] on div "Note [PERSON_NAME] 07:09 [DATE]" at bounding box center [568, 193] width 83 height 17
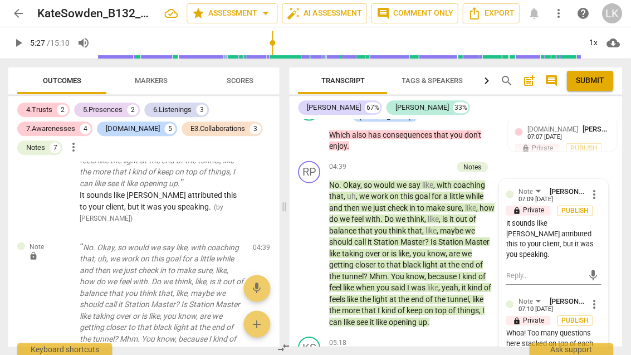
click at [599, 187] on span "more_vert" at bounding box center [594, 193] width 13 height 13
click at [565, 147] on div at bounding box center [315, 177] width 631 height 355
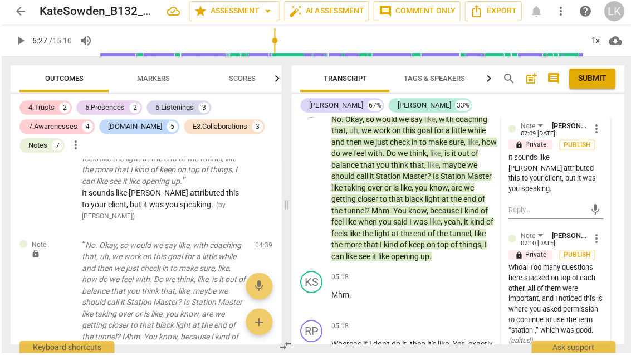
scroll to position [0, 0]
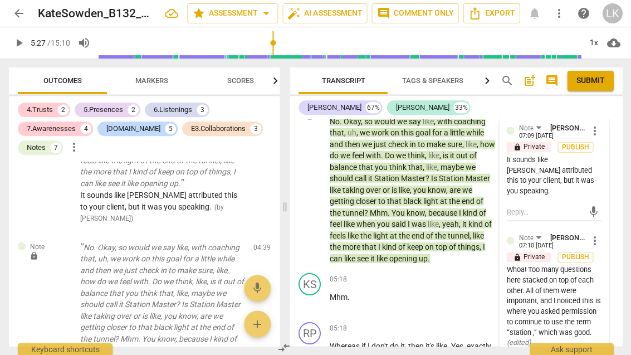
click at [601, 234] on span "more_vert" at bounding box center [594, 240] width 13 height 13
click at [620, 225] on li "Delete" at bounding box center [601, 223] width 38 height 21
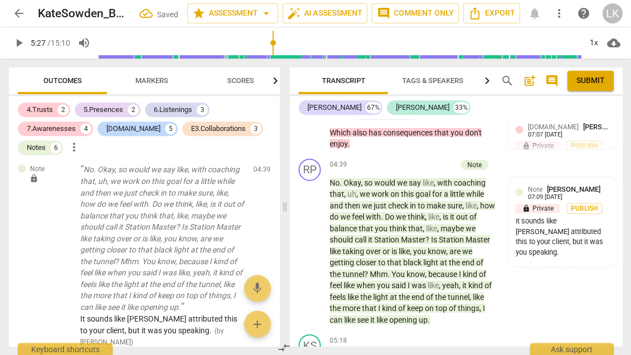
scroll to position [2283, 0]
click at [609, 184] on div "Note [PERSON_NAME] 07:09 [DATE]" at bounding box center [568, 192] width 83 height 17
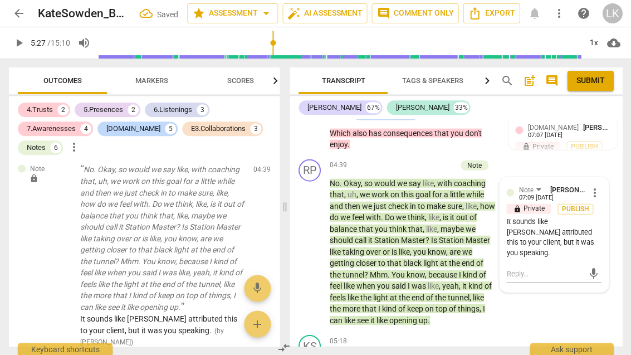
click at [598, 185] on span "more_vert" at bounding box center [594, 191] width 13 height 13
click at [617, 188] on li "Delete" at bounding box center [601, 186] width 38 height 21
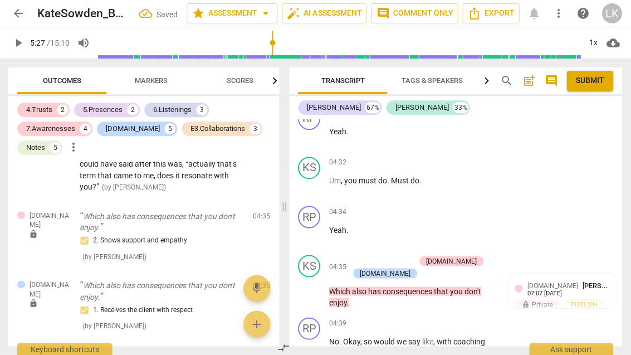
scroll to position [2133, 0]
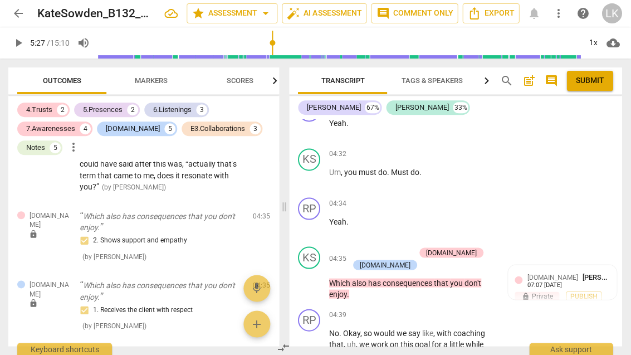
click at [318, 276] on span "play_arrow" at bounding box center [310, 282] width 18 height 13
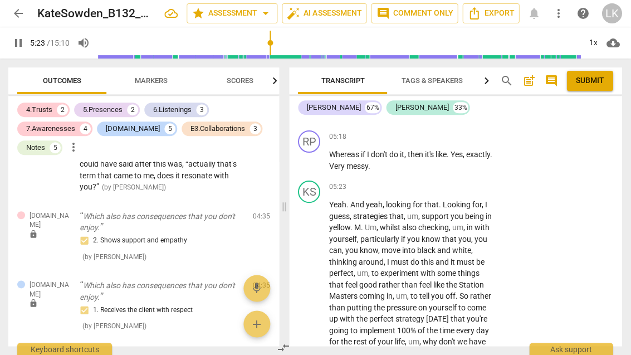
scroll to position [2540, 0]
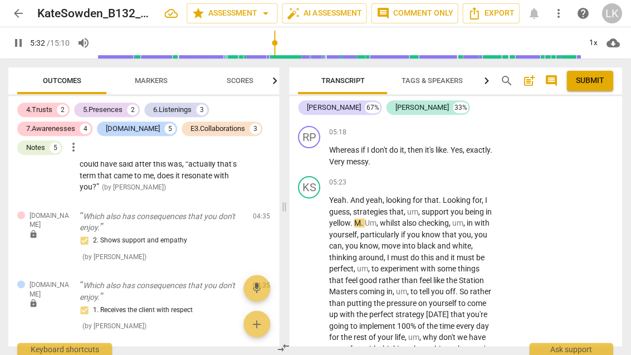
click at [308, 296] on span "pause" at bounding box center [309, 302] width 13 height 13
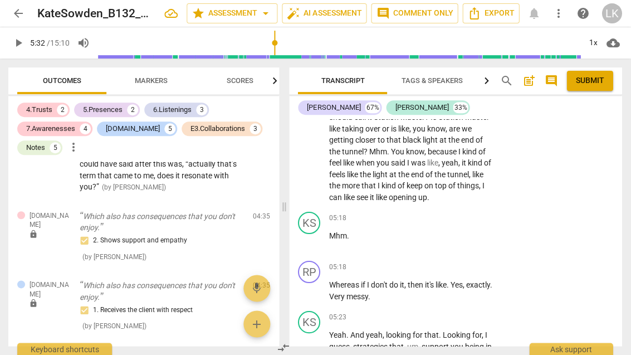
scroll to position [2413, 0]
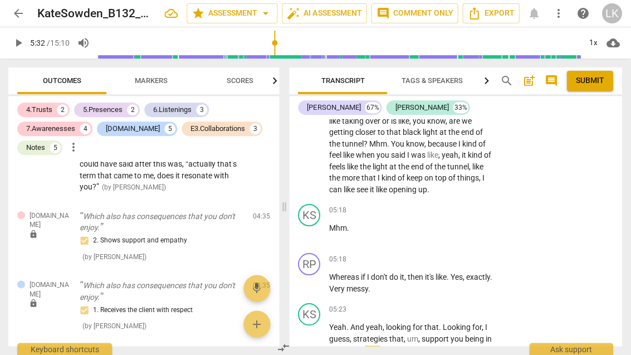
click at [317, 276] on span "play_arrow" at bounding box center [310, 282] width 18 height 13
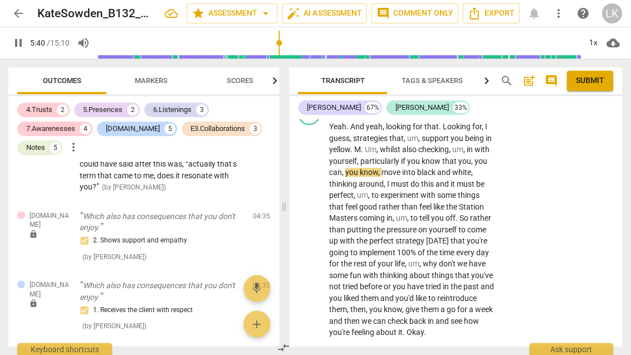
scroll to position [2616, 0]
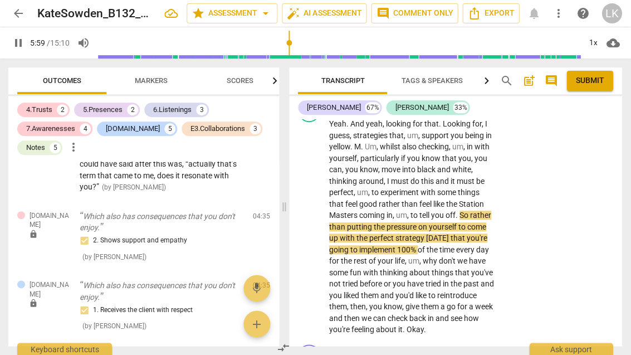
click at [313, 220] on span "pause" at bounding box center [309, 226] width 13 height 13
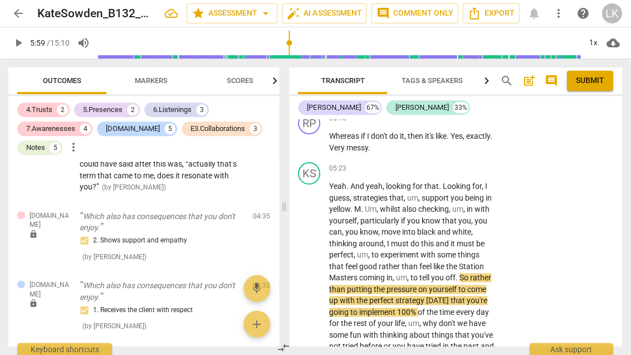
scroll to position [2554, 0]
click at [434, 163] on div "+ Add competency" at bounding box center [455, 168] width 66 height 11
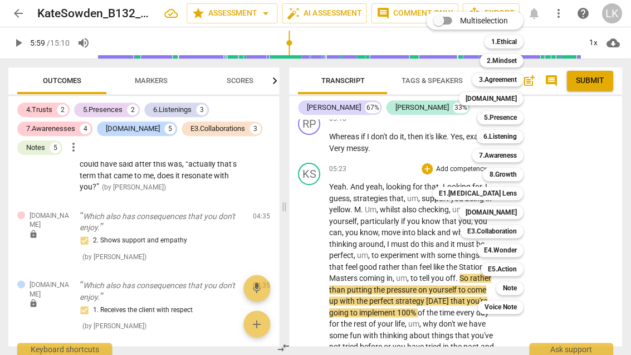
click at [519, 286] on div "Note" at bounding box center [509, 287] width 27 height 13
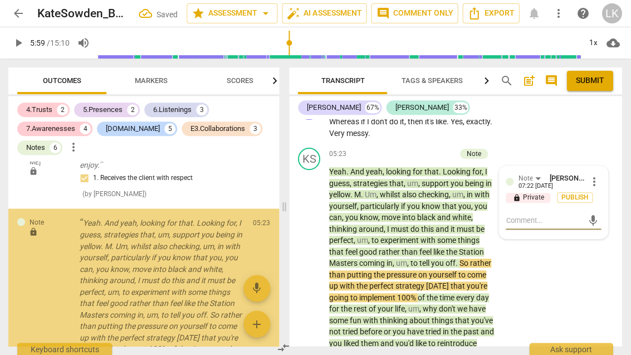
scroll to position [2796, 0]
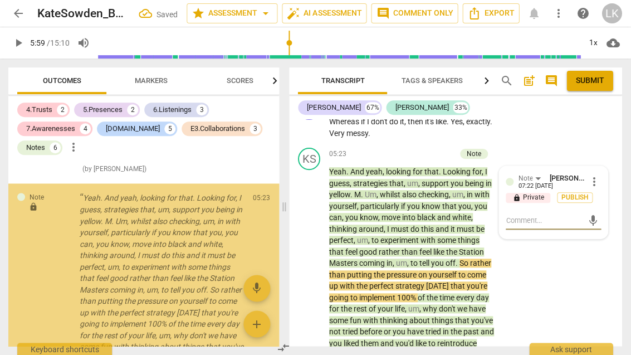
click at [553, 215] on textarea at bounding box center [544, 220] width 77 height 11
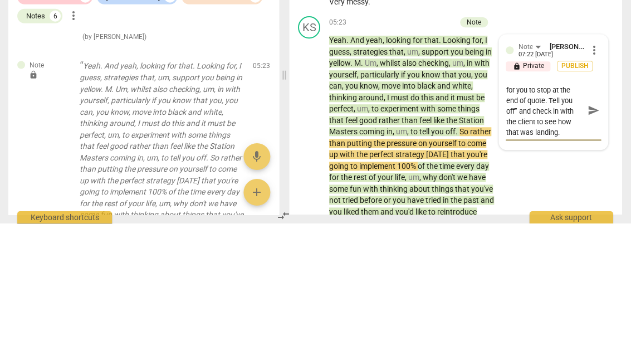
scroll to position [9, 0]
click at [555, 215] on textarea "It would’ve been good for you to stop at the end of quote. Tell you off” and ch…" at bounding box center [544, 241] width 77 height 53
click at [549, 215] on textarea "It would’ve been good for you to stop at the end of quote. Tell you off” and ch…" at bounding box center [544, 241] width 77 height 53
click at [592, 235] on span "send" at bounding box center [593, 241] width 12 height 12
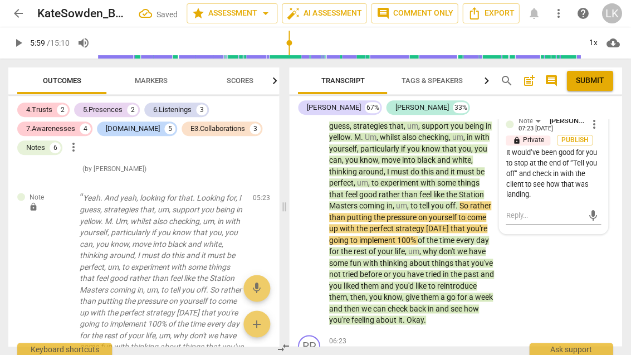
scroll to position [2628, 0]
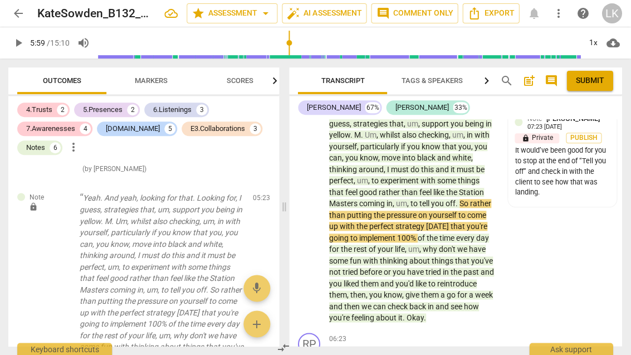
click at [318, 208] on span "play_arrow" at bounding box center [310, 214] width 18 height 13
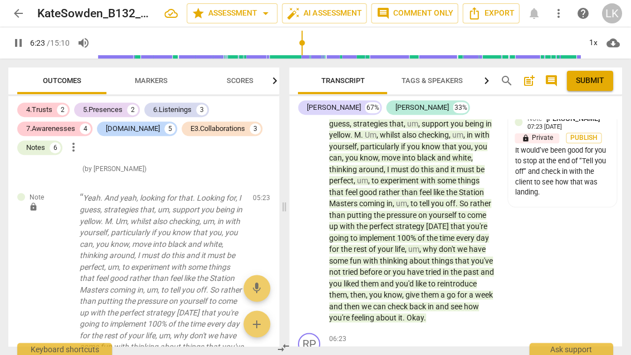
click at [318, 208] on span "pause" at bounding box center [310, 214] width 18 height 13
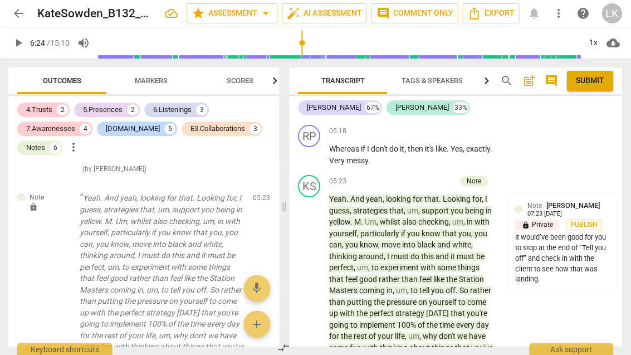
scroll to position [2541, 0]
click at [402, 175] on div "+ Add competency" at bounding box center [423, 180] width 66 height 11
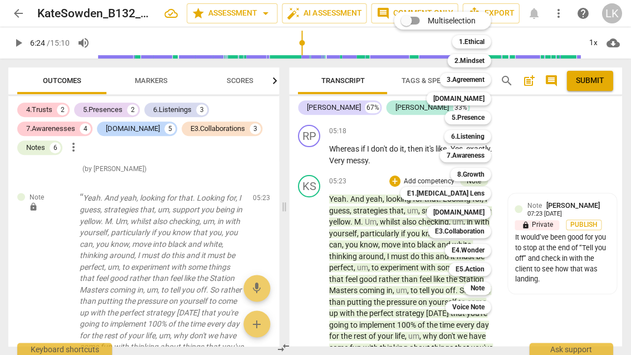
click at [484, 285] on b "Note" at bounding box center [477, 287] width 14 height 13
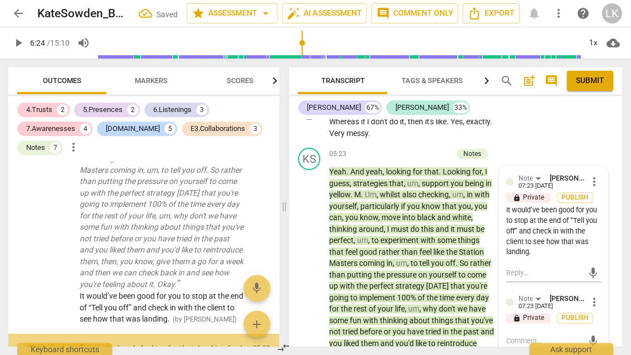
scroll to position [3059, 0]
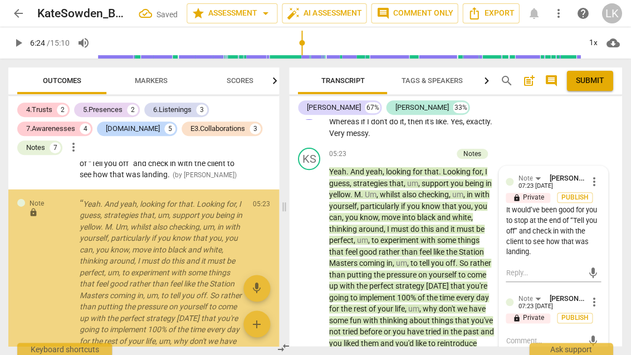
click at [549, 335] on textarea at bounding box center [544, 340] width 77 height 11
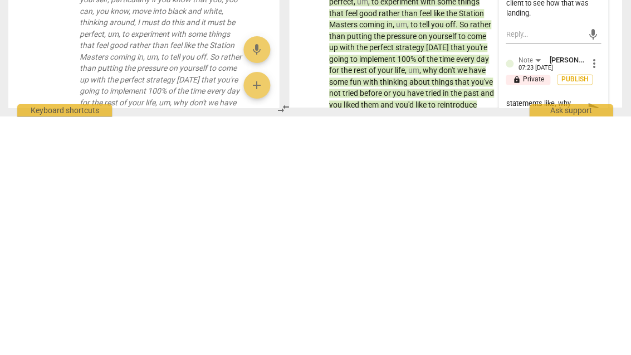
scroll to position [9, 0]
click at [561, 335] on textarea "Be careful about statements like, why don’t we”" at bounding box center [544, 345] width 77 height 21
click at [562, 335] on textarea "Be careful about statements like, “why don’t we”" at bounding box center [544, 345] width 77 height 21
click at [567, 335] on textarea "Be careful about statements like, “why don’t we”" at bounding box center [544, 345] width 77 height 21
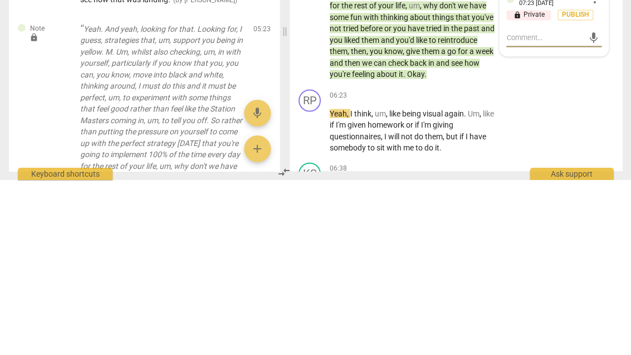
scroll to position [0, 0]
click at [595, 38] on div "Note [PERSON_NAME] 07:23 [DATE] more_vert lock Private Publish It would’ve been…" at bounding box center [553, 134] width 109 height 193
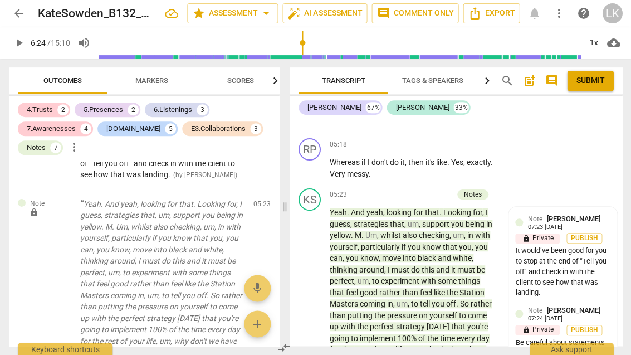
scroll to position [2528, 0]
click at [399, 189] on div "+ Add competency" at bounding box center [419, 194] width 66 height 11
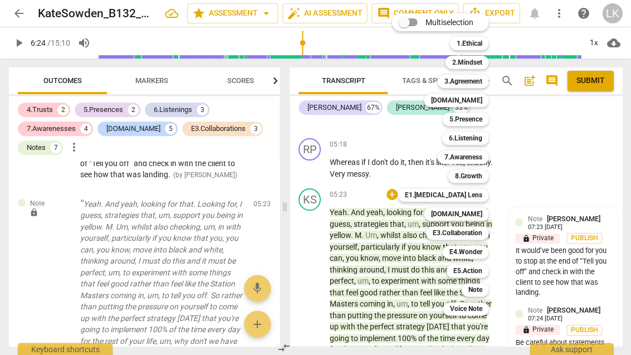
click at [481, 270] on b "E5.Action" at bounding box center [466, 270] width 29 height 13
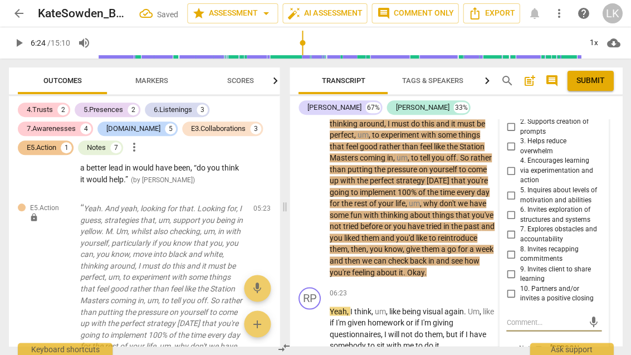
scroll to position [2686, 0]
click at [511, 164] on input "4. Encourages learning via experimentation and action" at bounding box center [510, 170] width 18 height 13
click at [547, 316] on textarea at bounding box center [544, 321] width 77 height 11
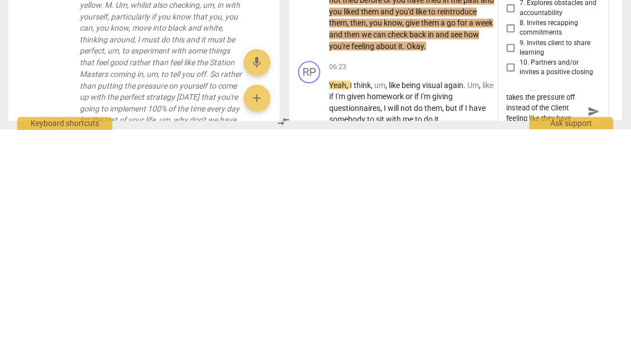
scroll to position [9, 0]
click at [597, 337] on span "send" at bounding box center [593, 343] width 12 height 12
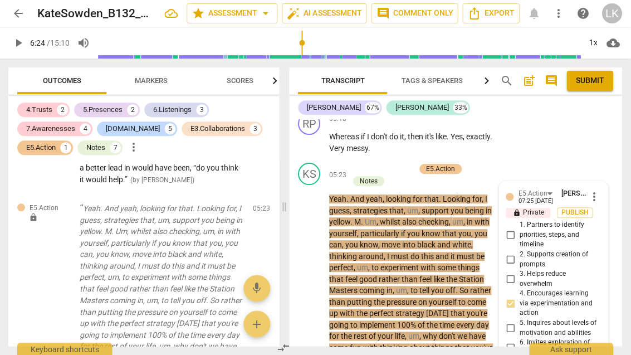
scroll to position [2555, 0]
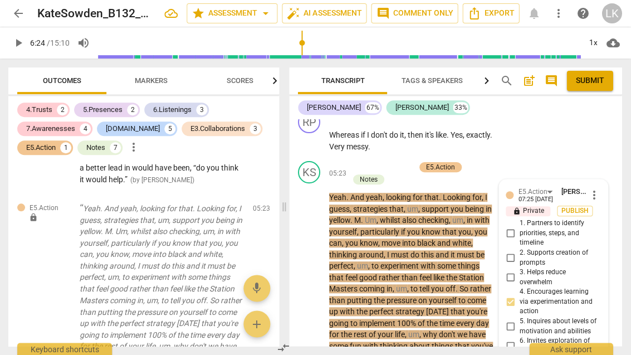
click at [598, 188] on span "more_vert" at bounding box center [594, 194] width 13 height 13
click at [608, 164] on li "Edit" at bounding box center [601, 164] width 38 height 21
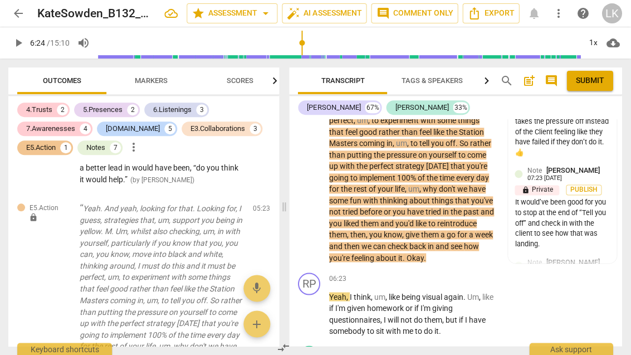
scroll to position [2717, 0]
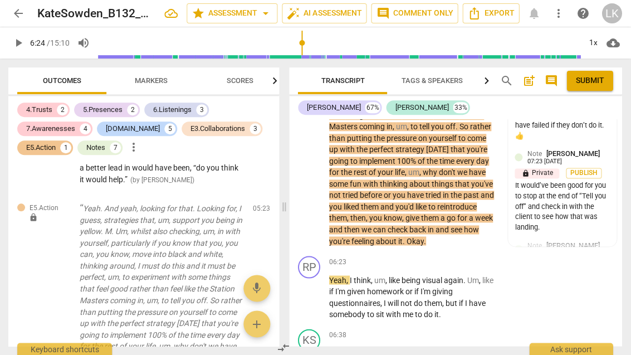
click at [316, 290] on span "play_arrow" at bounding box center [309, 296] width 13 height 13
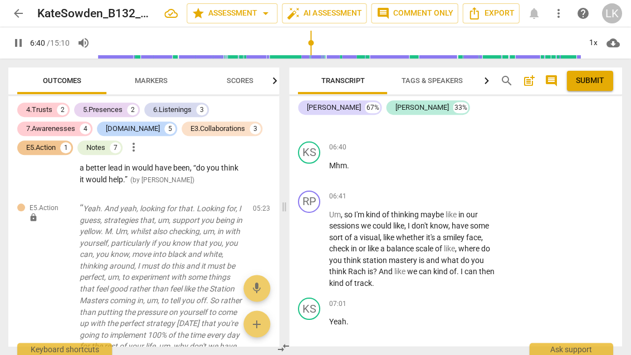
scroll to position [3006, 0]
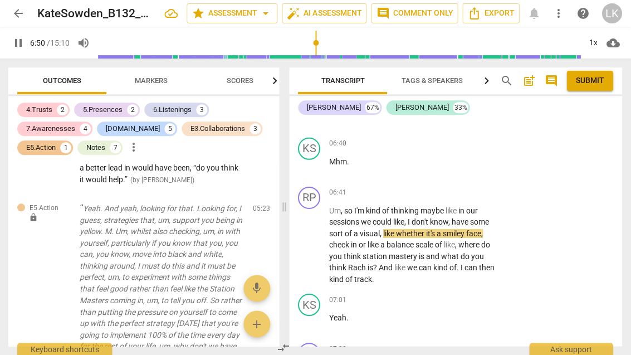
click at [314, 238] on span "pause" at bounding box center [309, 244] width 13 height 13
click at [318, 238] on span "play_arrow" at bounding box center [310, 244] width 18 height 13
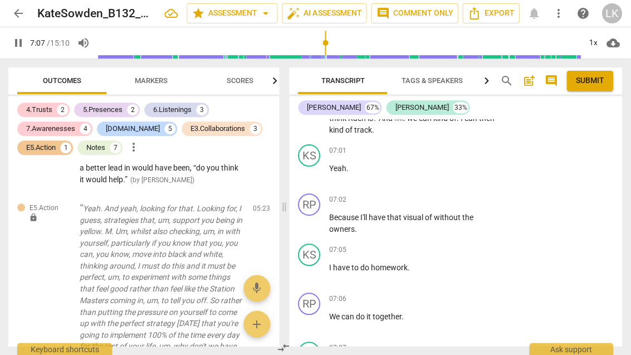
scroll to position [3171, 0]
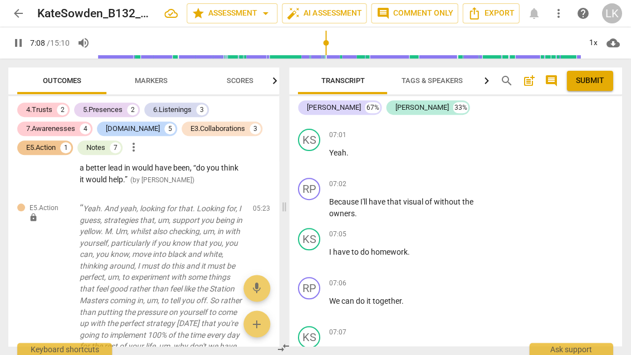
click at [323, 299] on div "play_arrow pause" at bounding box center [315, 306] width 28 height 14
click at [316, 299] on span "pause" at bounding box center [309, 305] width 13 height 13
click at [429, 277] on div "+" at bounding box center [427, 282] width 11 height 11
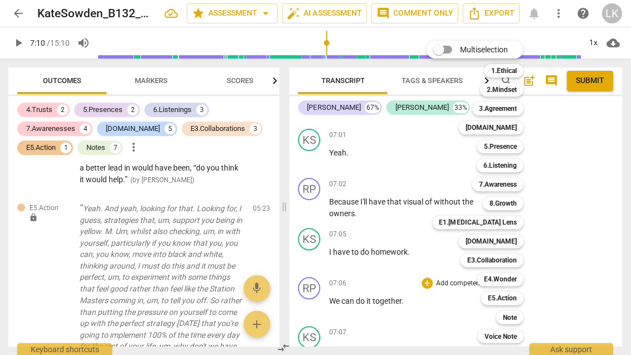
click at [514, 315] on b "Note" at bounding box center [510, 316] width 14 height 13
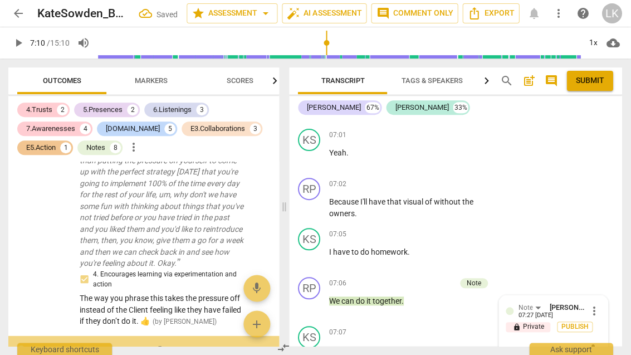
scroll to position [3503, 0]
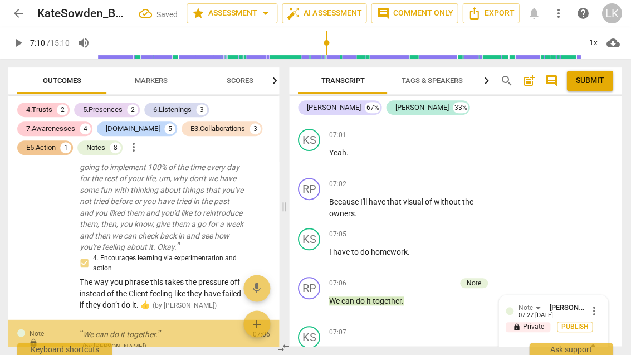
click at [532, 344] on textarea at bounding box center [544, 349] width 77 height 11
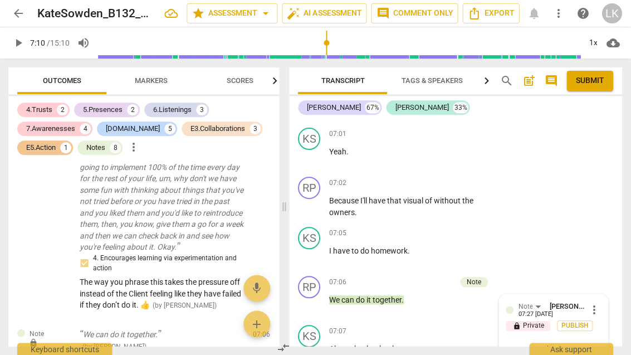
scroll to position [21, 0]
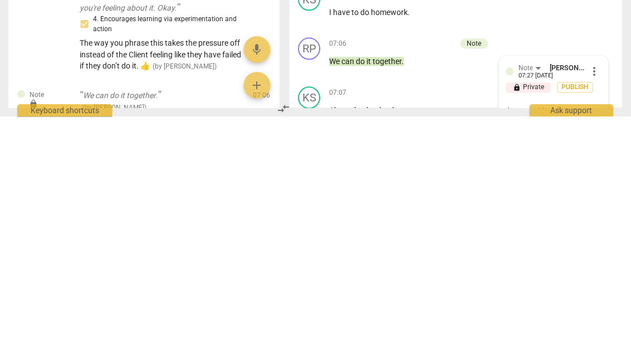
scroll to position [0, 0]
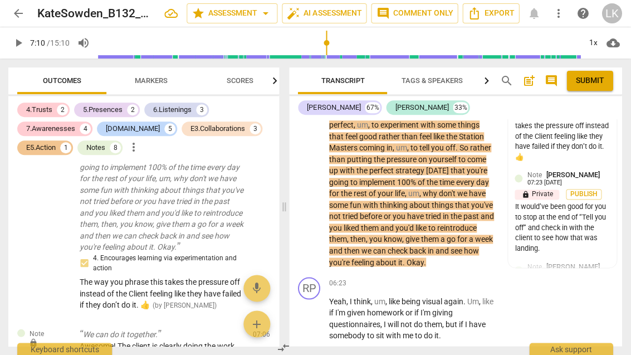
scroll to position [2687, 0]
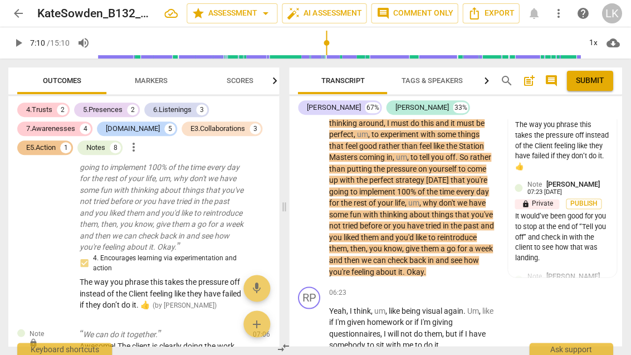
click at [582, 211] on div "It would’ve been good for you to stop at the end of “Tell you off” and check in…" at bounding box center [562, 237] width 95 height 52
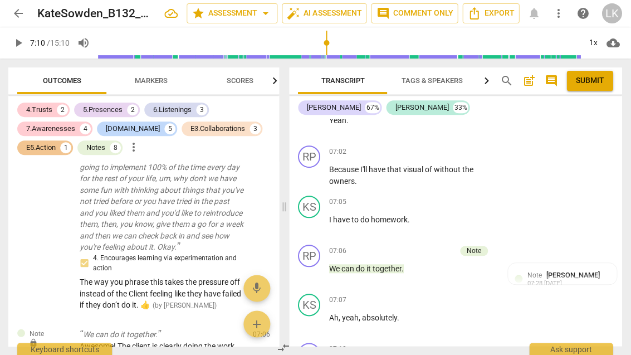
scroll to position [3203, 0]
click at [318, 267] on span "play_arrow" at bounding box center [310, 273] width 18 height 13
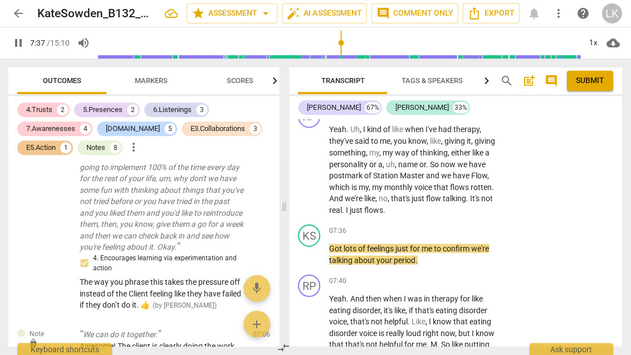
scroll to position [3441, 0]
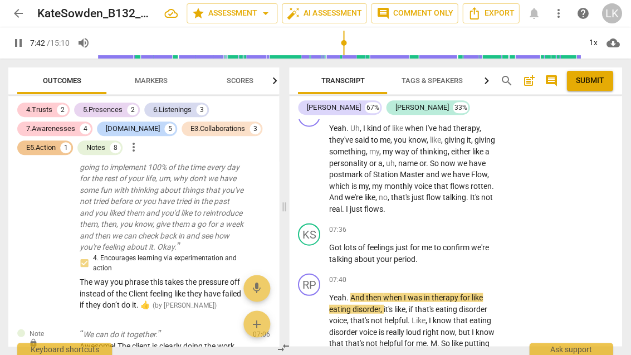
click at [316, 246] on span "pause" at bounding box center [309, 252] width 13 height 13
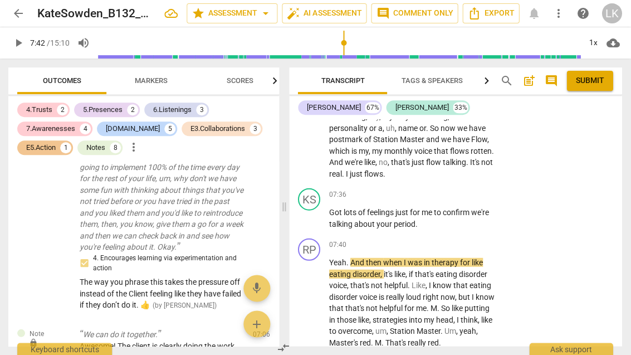
scroll to position [3478, 0]
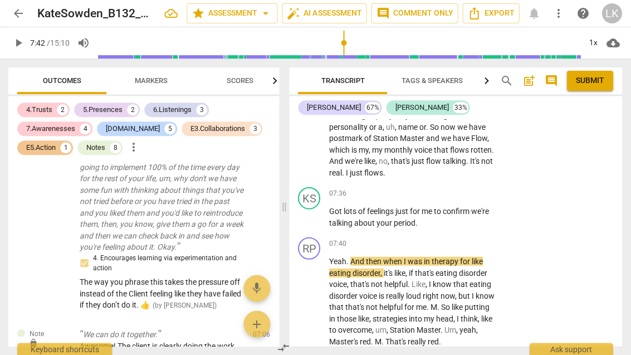
click at [318, 294] on span "play_arrow" at bounding box center [310, 300] width 18 height 13
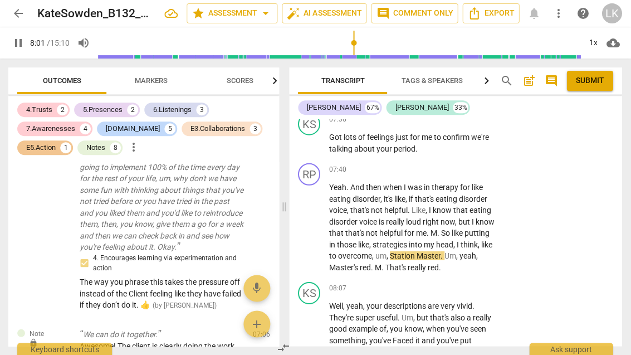
scroll to position [3555, 0]
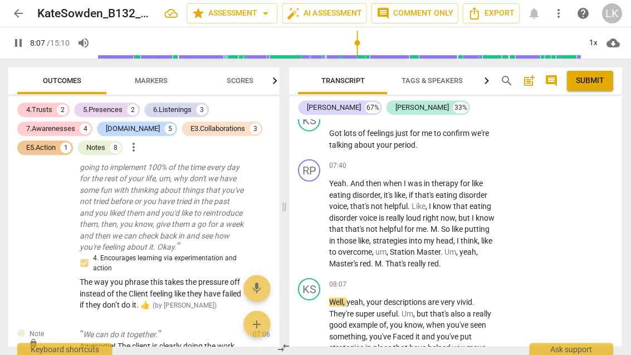
click at [317, 217] on span "pause" at bounding box center [310, 223] width 18 height 13
click at [434, 159] on div "+ Add competency" at bounding box center [455, 164] width 66 height 11
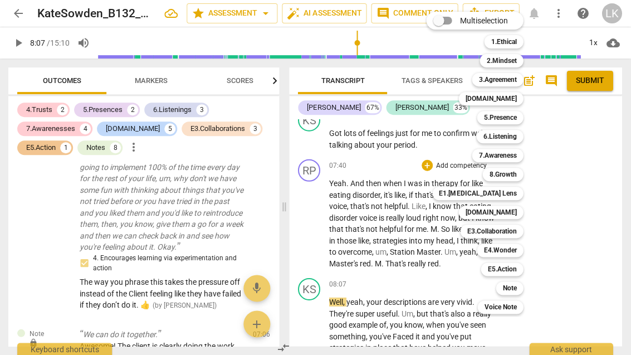
click at [516, 288] on b "Note" at bounding box center [510, 287] width 14 height 13
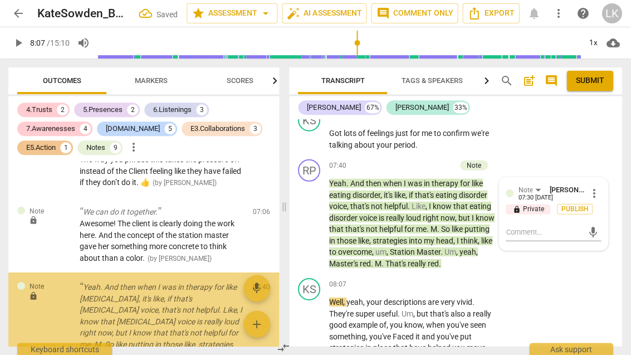
scroll to position [3632, 0]
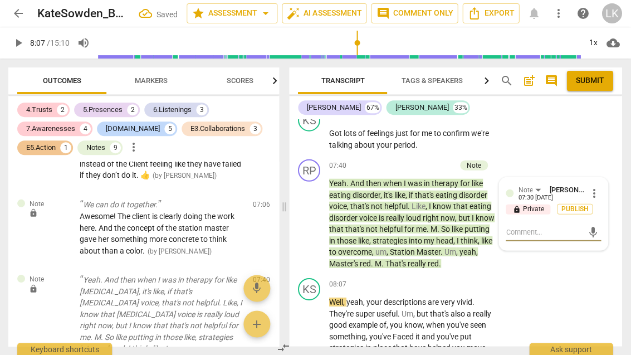
click at [556, 226] on textarea at bounding box center [544, 231] width 77 height 11
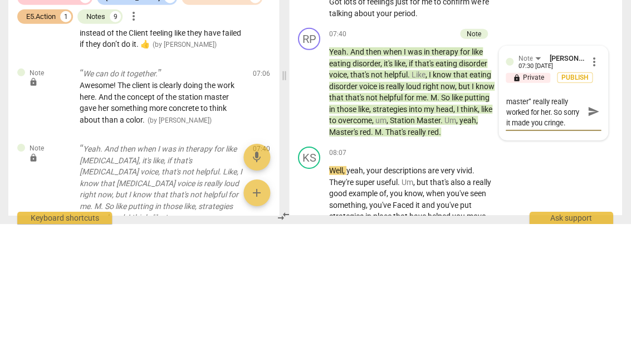
scroll to position [9, 0]
click at [598, 236] on span "send" at bounding box center [593, 242] width 12 height 12
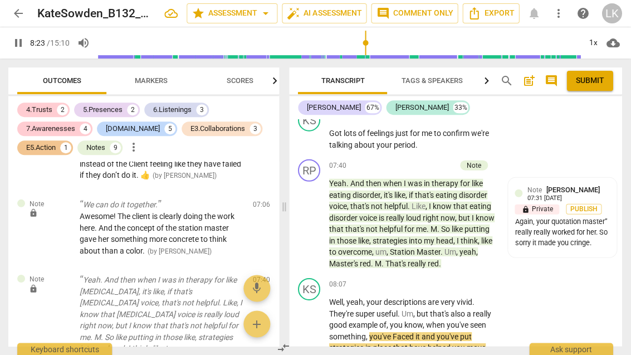
click at [316, 323] on span "pause" at bounding box center [309, 329] width 13 height 13
click at [400, 178] on span "when" at bounding box center [393, 182] width 21 height 9
click at [400, 159] on div "+ Add competency" at bounding box center [423, 164] width 66 height 11
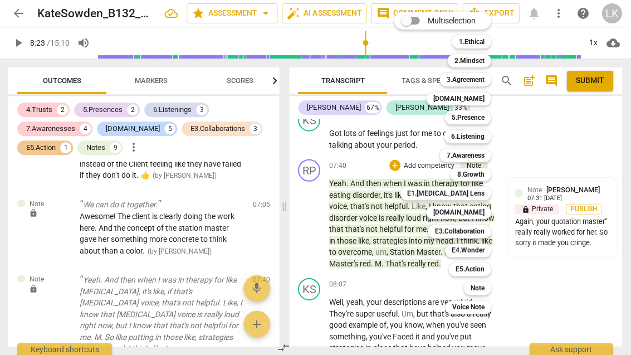
click at [478, 194] on b "E1.[MEDICAL_DATA] Lens" at bounding box center [445, 192] width 77 height 13
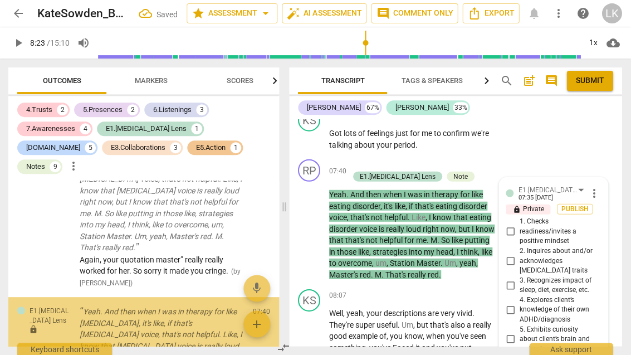
scroll to position [3771, 0]
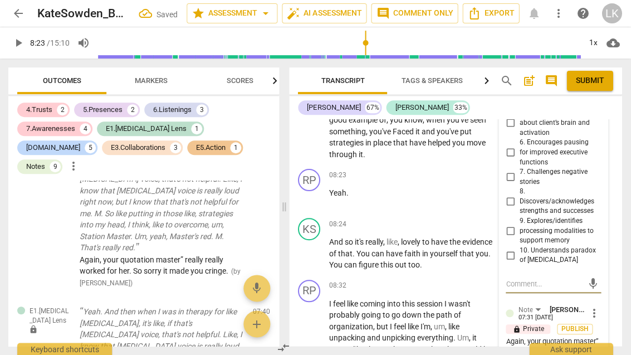
click at [513, 195] on input "8. Discovers/acknowledges strengths and successes" at bounding box center [510, 201] width 18 height 13
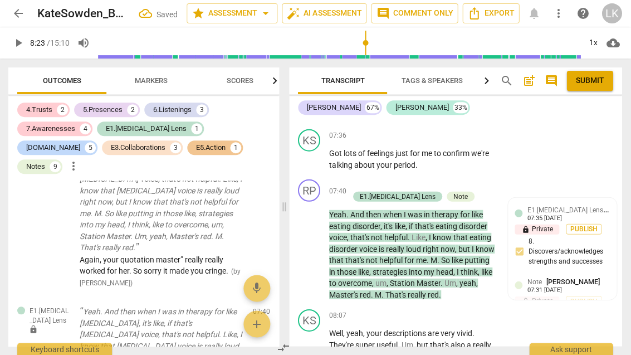
scroll to position [3515, 0]
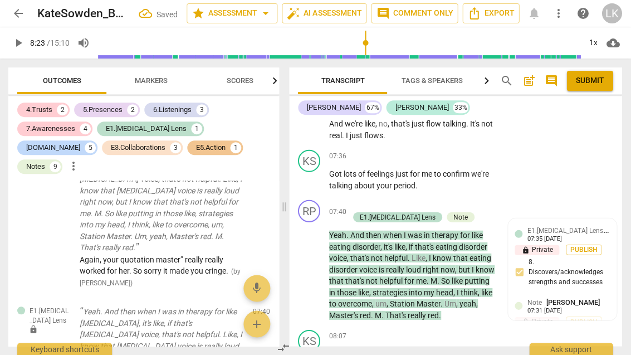
click at [359, 199] on div "+ Add competency" at bounding box center [382, 204] width 66 height 11
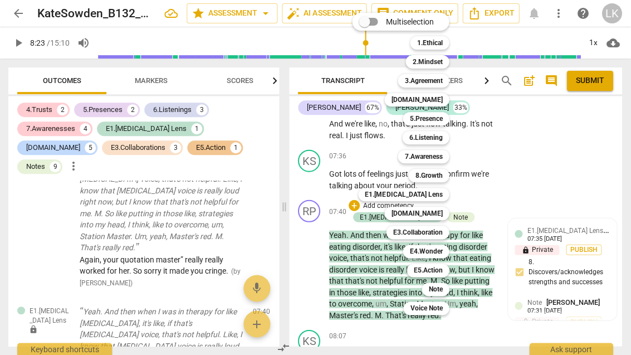
click at [437, 117] on b "5.Presence" at bounding box center [426, 118] width 33 height 13
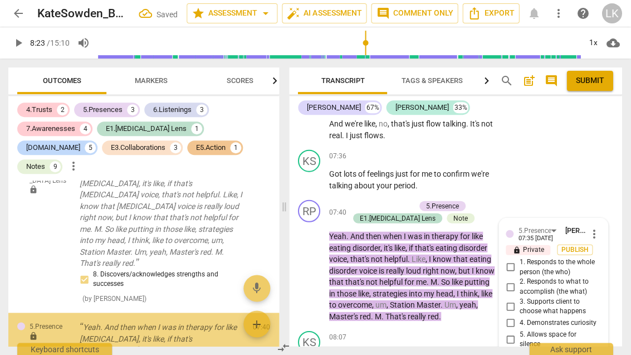
scroll to position [3915, 0]
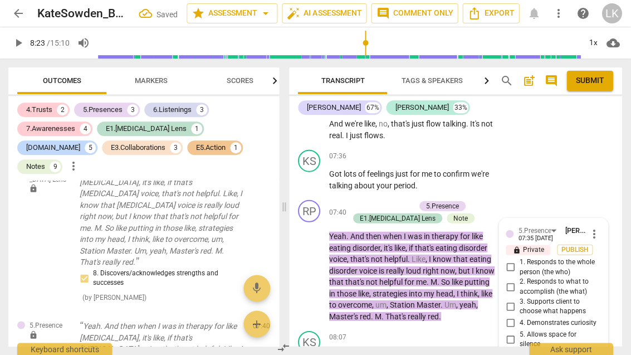
click at [514, 260] on input "1. Responds to the whole person (the who)" at bounding box center [510, 266] width 18 height 13
click at [513, 279] on input "2. Responds to what to accomplish (the what)" at bounding box center [510, 285] width 18 height 13
click at [357, 200] on div "+" at bounding box center [354, 205] width 11 height 11
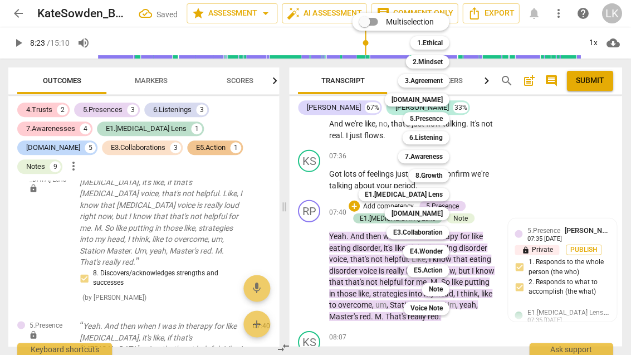
click at [440, 159] on b "7.Awareness" at bounding box center [424, 156] width 38 height 13
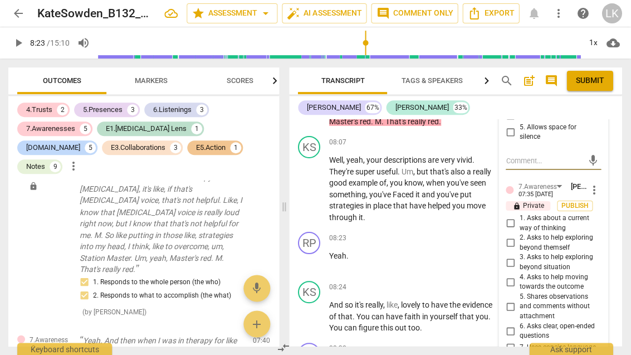
scroll to position [3720, 0]
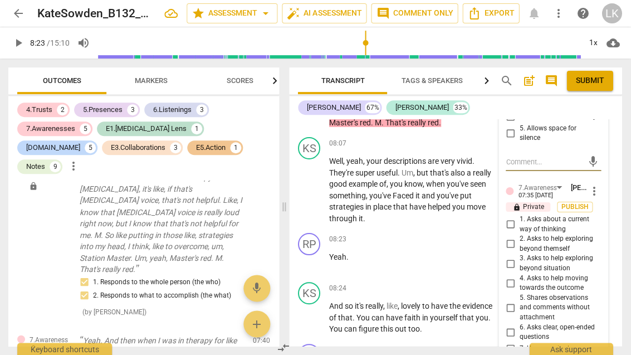
click at [518, 301] on input "5. Shares observations and comments without attachment" at bounding box center [510, 307] width 18 height 13
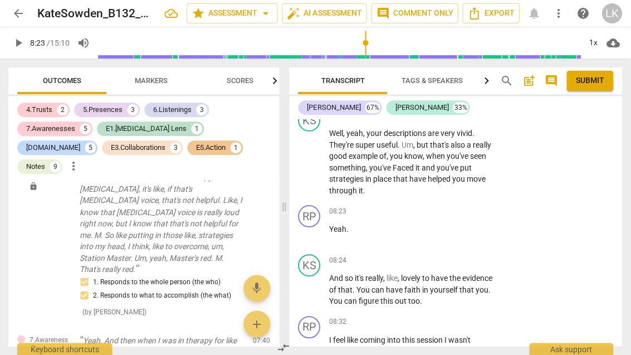
scroll to position [3748, 0]
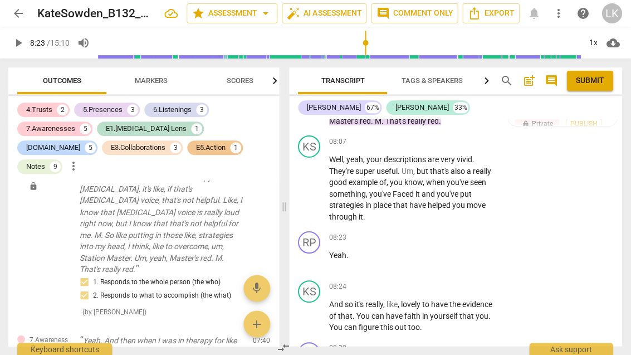
click at [601, 243] on div "Note [PERSON_NAME] 07:31 [DATE]" at bounding box center [568, 251] width 83 height 17
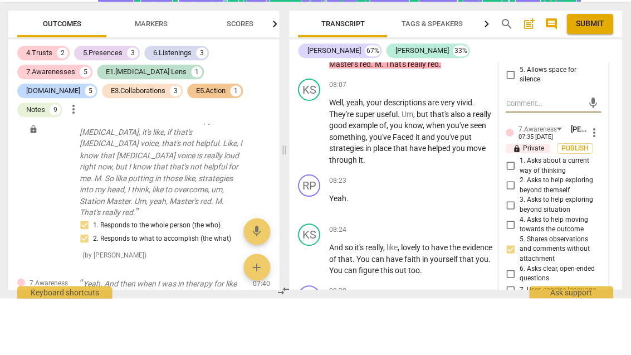
scroll to position [3713, 0]
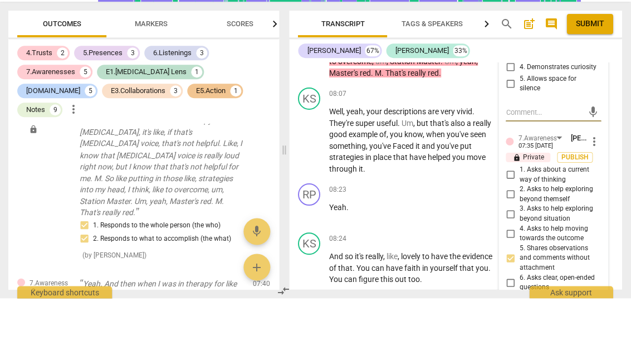
click at [598, 191] on span "more_vert" at bounding box center [594, 197] width 13 height 13
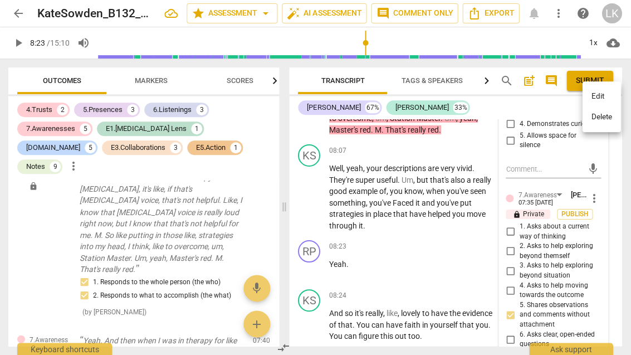
click at [583, 205] on div at bounding box center [315, 177] width 631 height 355
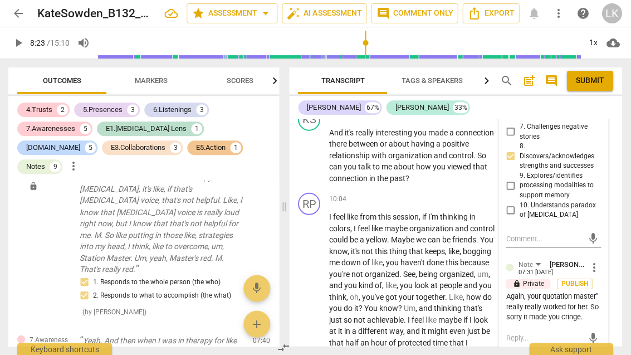
scroll to position [4211, 0]
click at [597, 260] on span "more_vert" at bounding box center [594, 266] width 13 height 13
click at [608, 204] on li "Edit" at bounding box center [601, 206] width 38 height 21
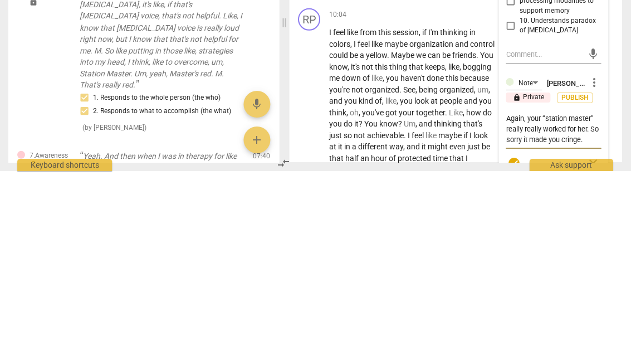
click at [520, 340] on span "check_circle" at bounding box center [514, 346] width 16 height 13
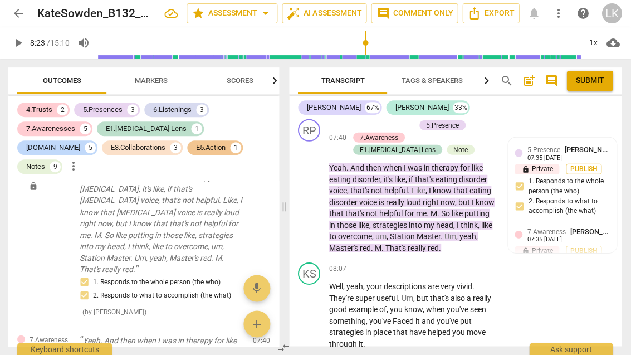
scroll to position [3595, 0]
click at [427, 263] on div "+" at bounding box center [427, 268] width 11 height 11
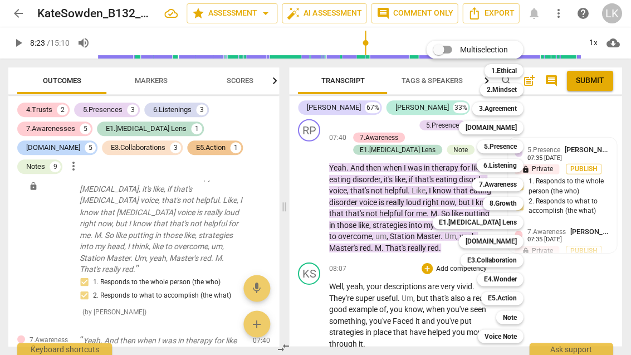
click at [515, 150] on b "5.Presence" at bounding box center [500, 146] width 33 height 13
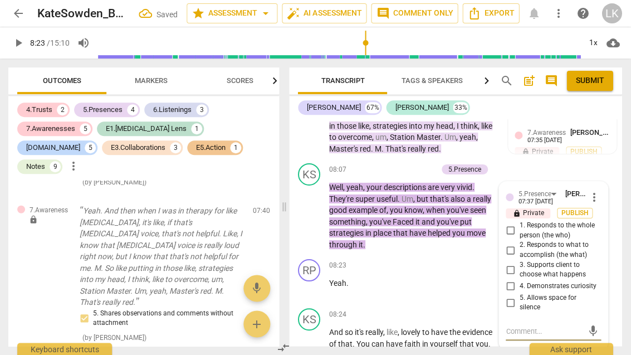
scroll to position [3695, 0]
click at [517, 223] on input "1. Responds to the whole person (the who)" at bounding box center [510, 229] width 18 height 13
click at [518, 262] on input "3. Supports client to choose what happens" at bounding box center [510, 268] width 18 height 13
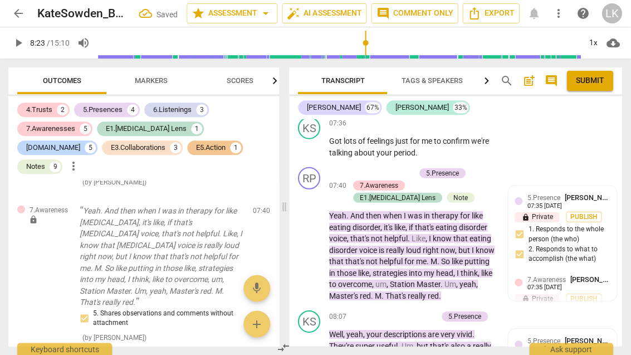
scroll to position [3548, 0]
click at [583, 211] on span "Publish" at bounding box center [584, 215] width 17 height 9
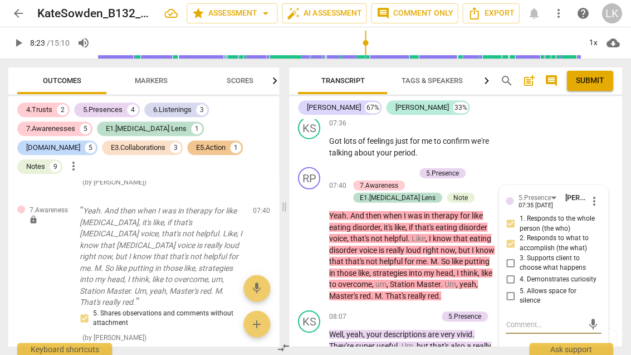
click at [598, 194] on span "more_vert" at bounding box center [594, 200] width 13 height 13
click at [611, 179] on li "Delete" at bounding box center [601, 179] width 38 height 21
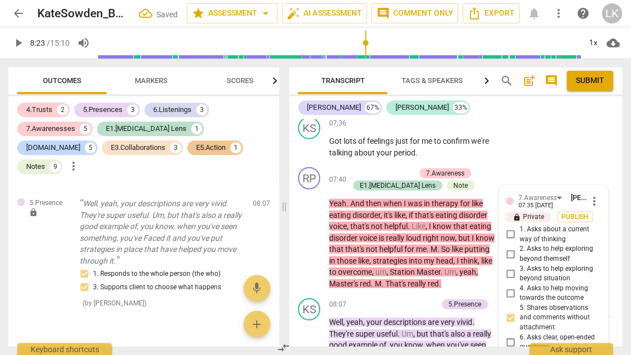
scroll to position [4085, 0]
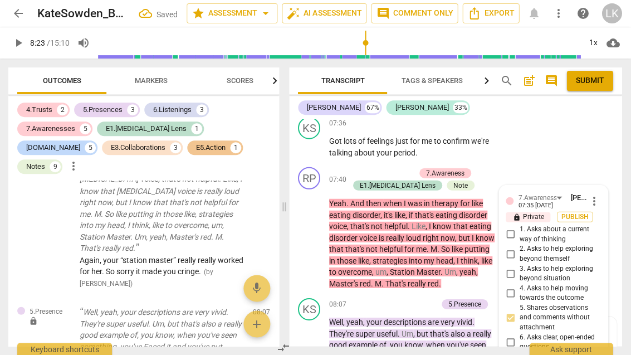
click at [598, 194] on span "more_vert" at bounding box center [594, 200] width 13 height 13
click at [612, 182] on li "Delete" at bounding box center [601, 179] width 38 height 21
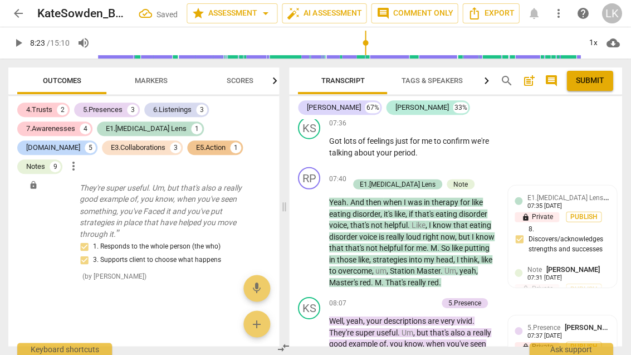
scroll to position [3944, 0]
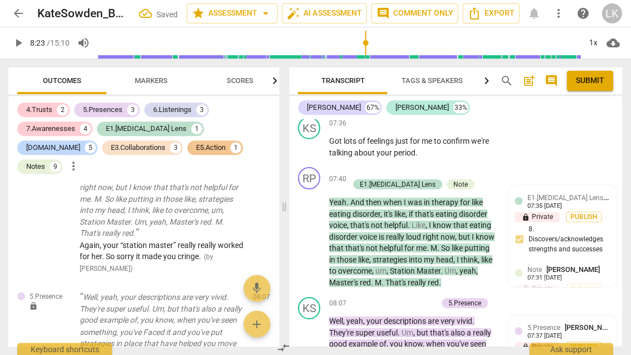
click at [594, 191] on div "E1.[MEDICAL_DATA] Lens [PERSON_NAME] 07:35 [DATE]" at bounding box center [568, 199] width 83 height 17
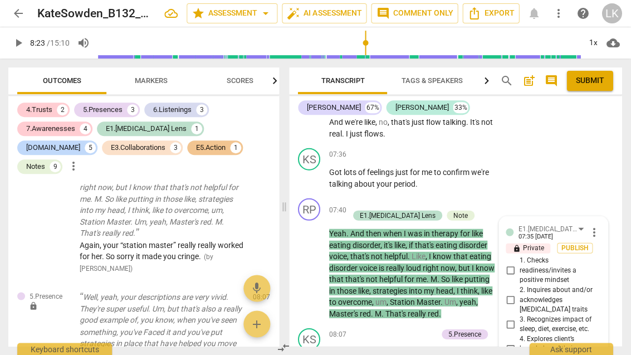
scroll to position [3517, 0]
click at [598, 224] on span "more_vert" at bounding box center [594, 230] width 13 height 13
click at [616, 209] on li "Delete" at bounding box center [601, 209] width 38 height 21
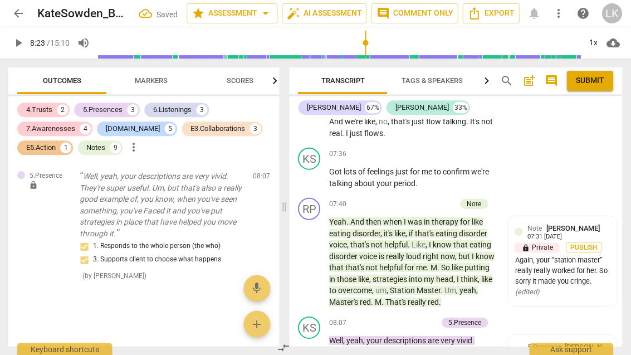
scroll to position [3803, 0]
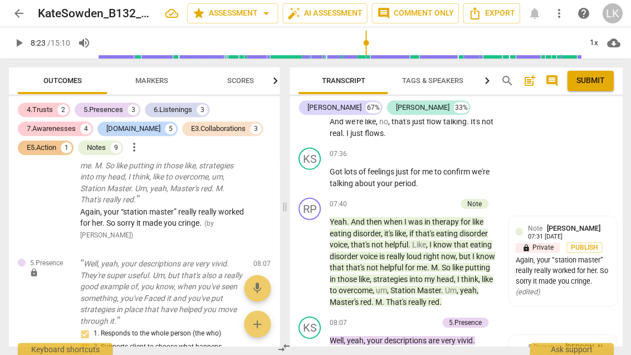
click at [380, 316] on div "+" at bounding box center [376, 321] width 11 height 11
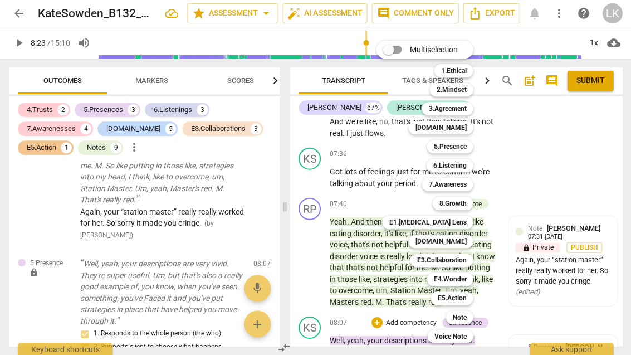
click at [465, 186] on b "7.Awareness" at bounding box center [447, 184] width 38 height 13
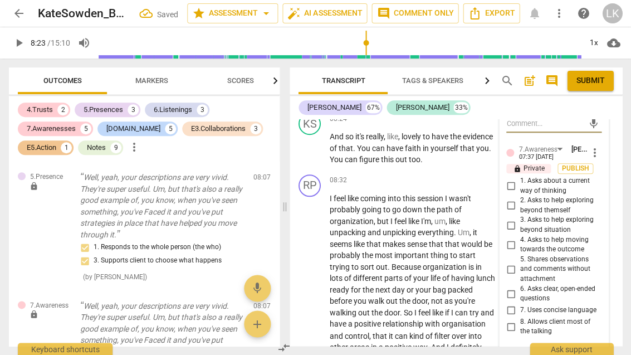
scroll to position [3877, 0]
click at [519, 262] on input "5. Shares observations and comments without attachment" at bounding box center [510, 268] width 18 height 13
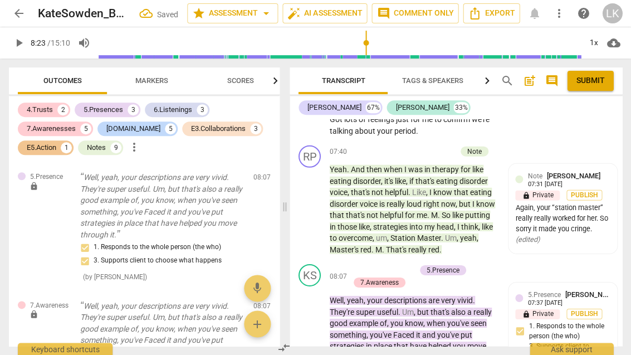
scroll to position [3569, 0]
click at [352, 264] on div "+" at bounding box center [354, 269] width 11 height 11
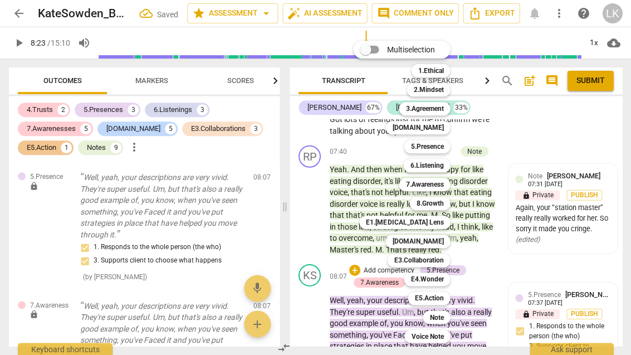
click at [444, 225] on div "E1.[MEDICAL_DATA] Lens" at bounding box center [404, 221] width 91 height 13
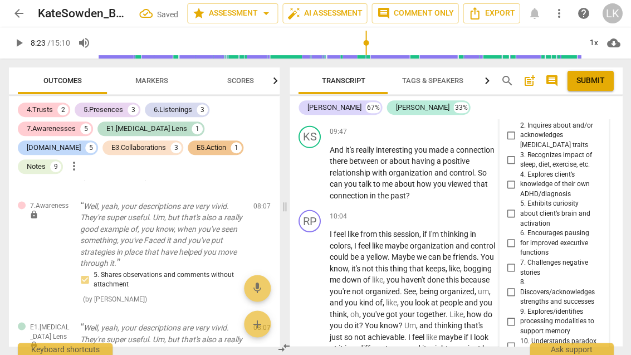
scroll to position [4194, 0]
click at [518, 284] on input "8. Discovers/acknowledges strengths and successes" at bounding box center [510, 290] width 18 height 13
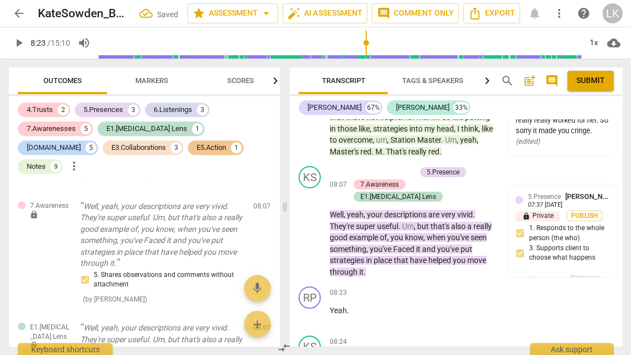
scroll to position [3667, 0]
click at [316, 309] on span "play_arrow" at bounding box center [309, 315] width 13 height 13
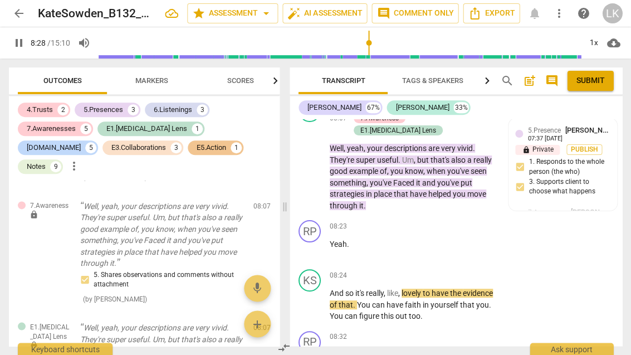
scroll to position [3736, 0]
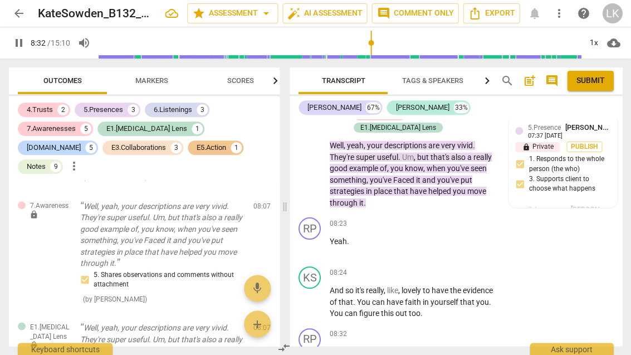
click at [317, 295] on span "pause" at bounding box center [310, 301] width 18 height 13
click at [432, 267] on div "+" at bounding box center [427, 272] width 11 height 11
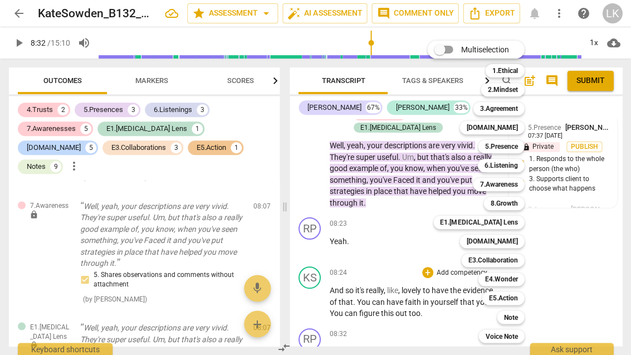
click at [517, 276] on b "E4.Wonder" at bounding box center [500, 278] width 33 height 13
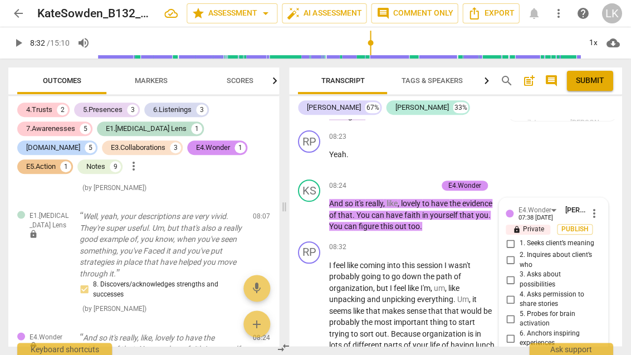
scroll to position [3823, 0]
click at [517, 331] on input "6. Anchors inspiring experiences" at bounding box center [510, 337] width 18 height 13
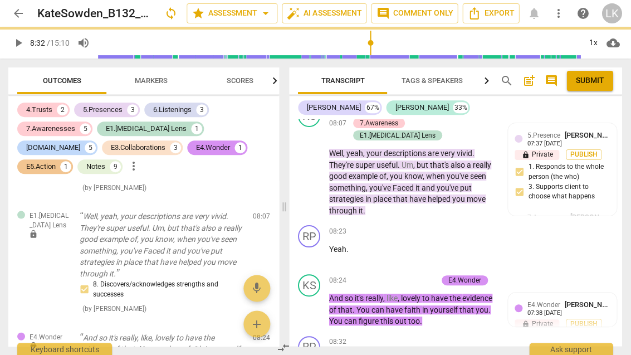
scroll to position [3728, 0]
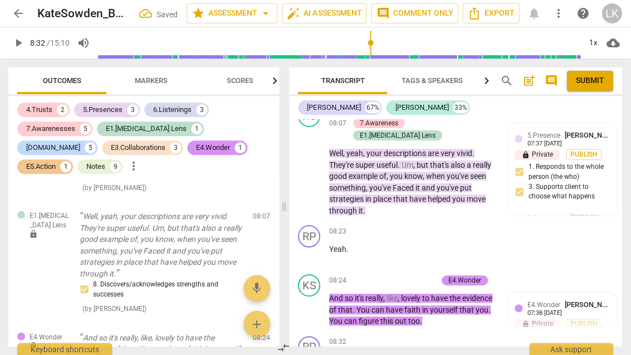
click at [381, 274] on div "+" at bounding box center [376, 279] width 11 height 11
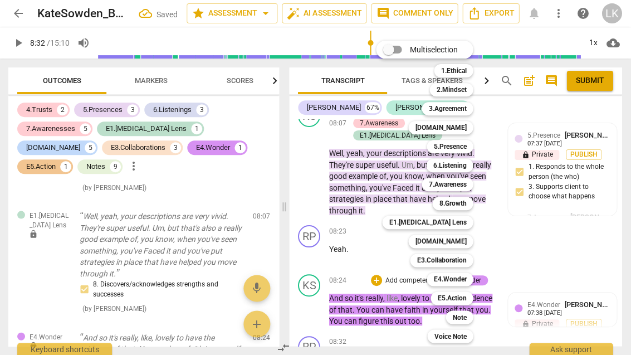
click at [469, 151] on div "5.Presence" at bounding box center [450, 146] width 46 height 13
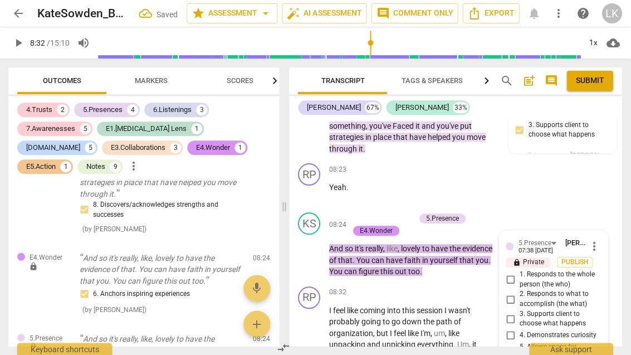
scroll to position [3790, 0]
click at [516, 292] on input "2. Responds to what to accomplish (the what)" at bounding box center [510, 298] width 18 height 13
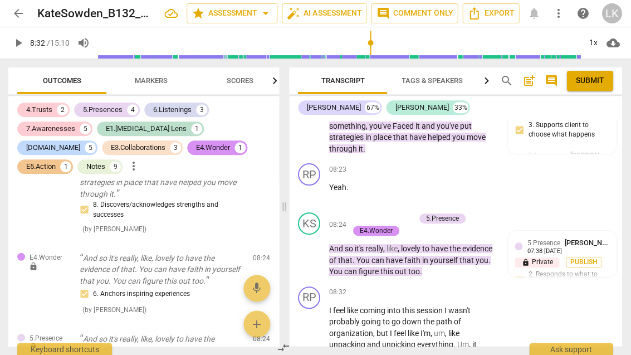
click at [355, 213] on div "+" at bounding box center [354, 218] width 11 height 11
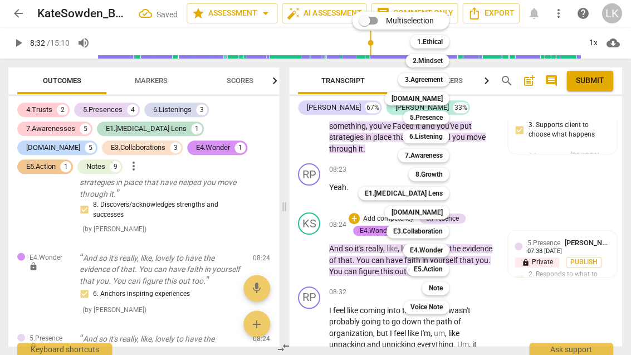
click at [452, 287] on div "Note t" at bounding box center [441, 287] width 48 height 19
click at [440, 286] on b "Note" at bounding box center [436, 287] width 14 height 13
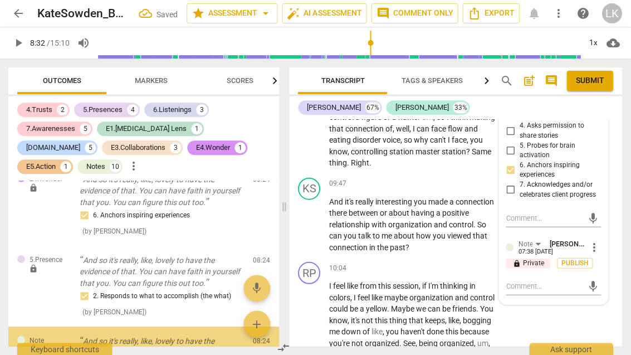
scroll to position [4153, 0]
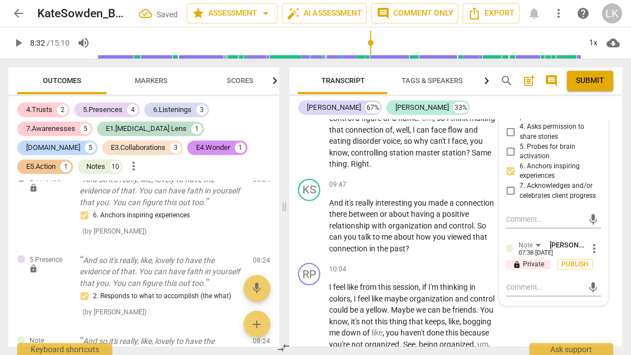
click at [553, 281] on textarea at bounding box center [544, 286] width 77 height 11
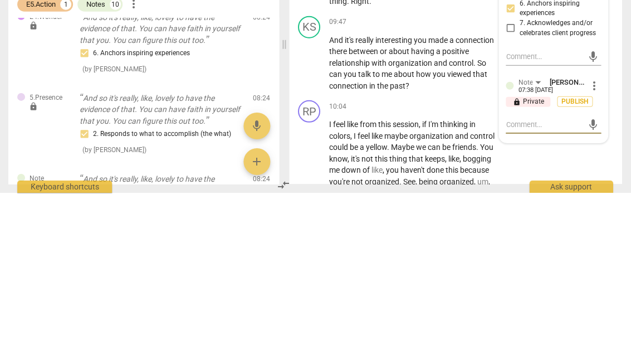
click at [599, 280] on span "mic" at bounding box center [593, 286] width 13 height 13
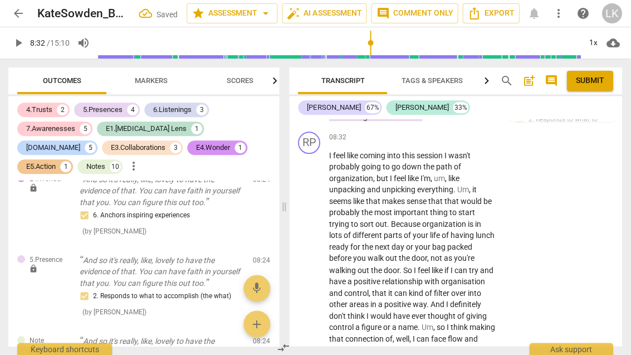
scroll to position [3953, 0]
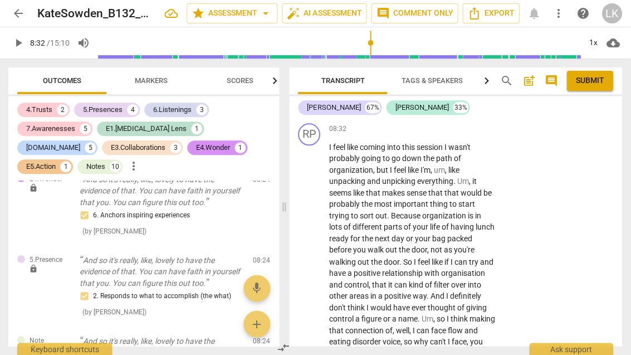
click at [316, 216] on div "play_arrow pause" at bounding box center [315, 255] width 28 height 221
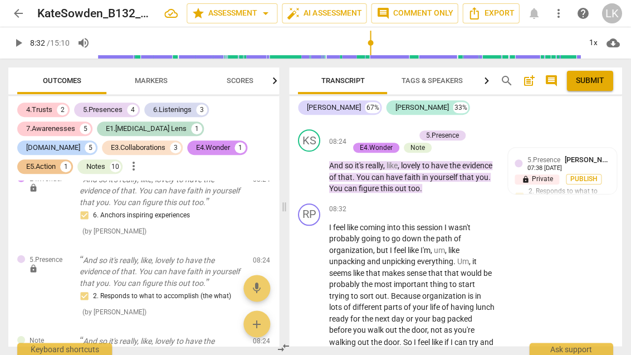
scroll to position [3873, 0]
click at [323, 272] on div "play_arrow pause" at bounding box center [315, 335] width 28 height 221
click at [314, 329] on span "play_arrow" at bounding box center [309, 335] width 13 height 13
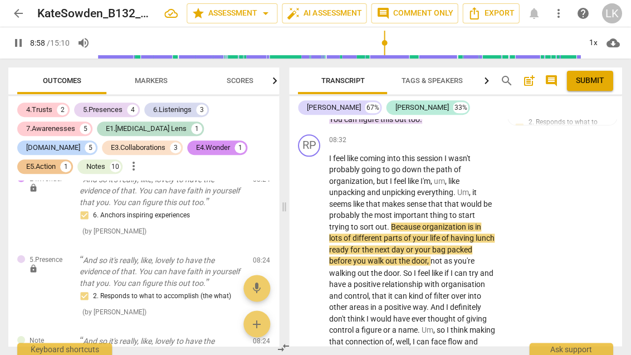
scroll to position [3942, 0]
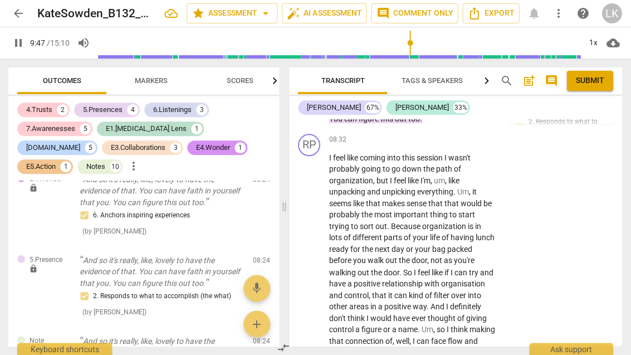
click at [318, 259] on span "pause" at bounding box center [310, 265] width 18 height 13
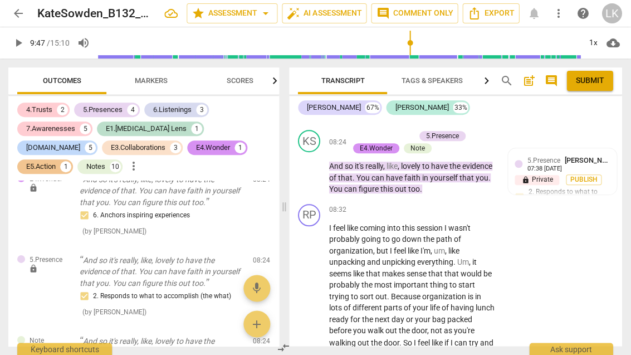
scroll to position [3872, 0]
click at [435, 205] on p "Add competency" at bounding box center [461, 210] width 53 height 10
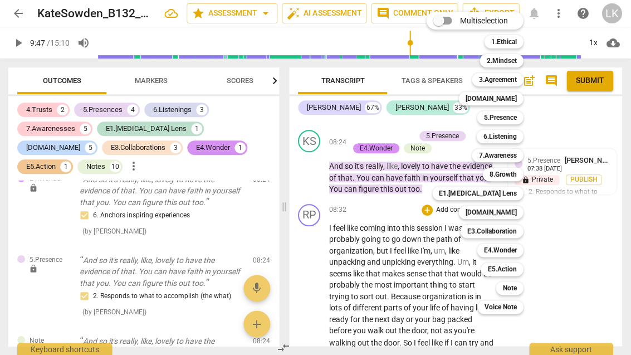
click at [517, 289] on b "Note" at bounding box center [510, 287] width 14 height 13
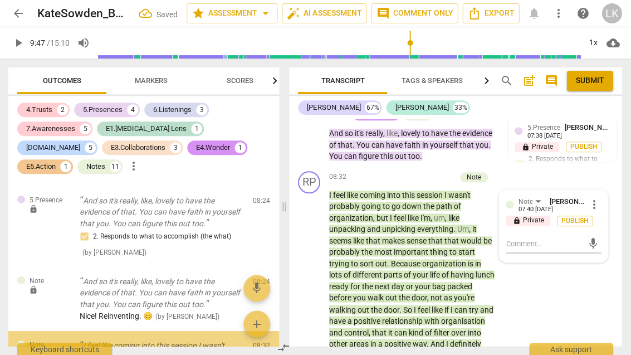
scroll to position [4434, 0]
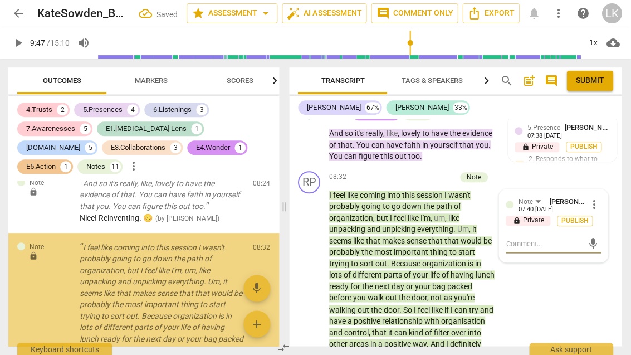
click at [553, 238] on textarea at bounding box center [544, 243] width 77 height 11
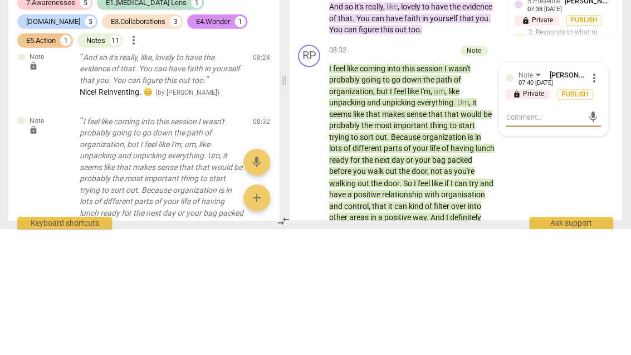
click at [598, 237] on span "mic" at bounding box center [593, 243] width 13 height 13
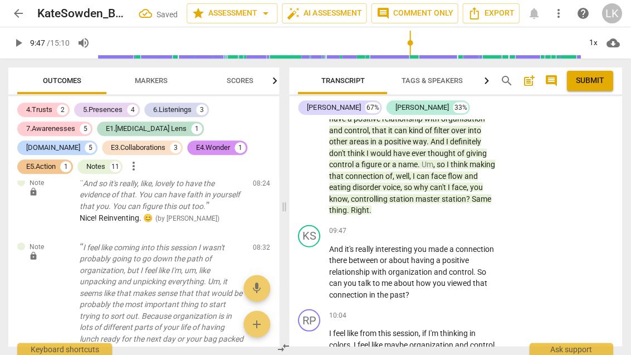
scroll to position [4118, 0]
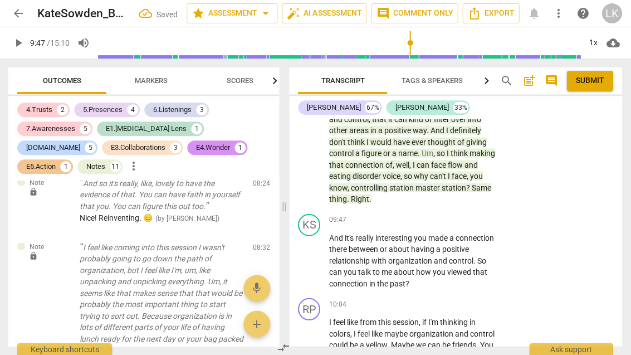
click at [317, 253] on span "play_arrow" at bounding box center [310, 259] width 18 height 13
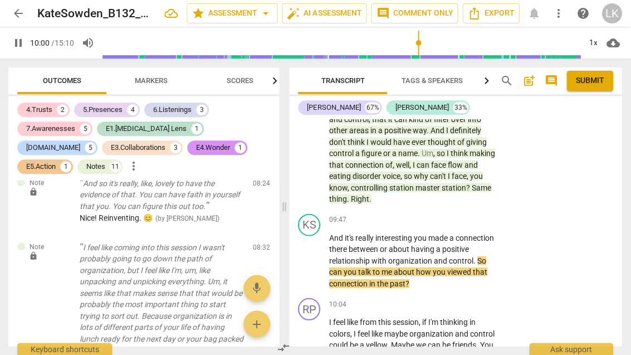
click at [318, 253] on span "pause" at bounding box center [310, 259] width 18 height 13
click at [432, 214] on div "+" at bounding box center [427, 219] width 11 height 11
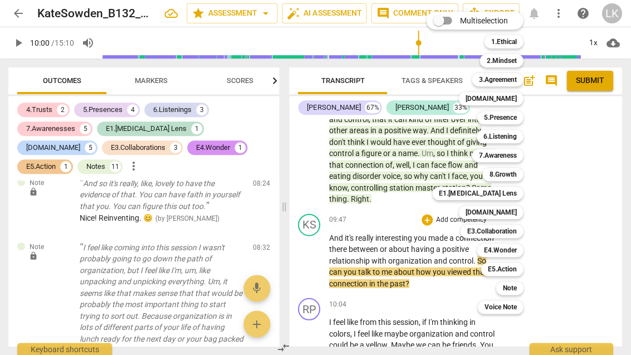
click at [519, 118] on div "5.Presence" at bounding box center [500, 117] width 46 height 13
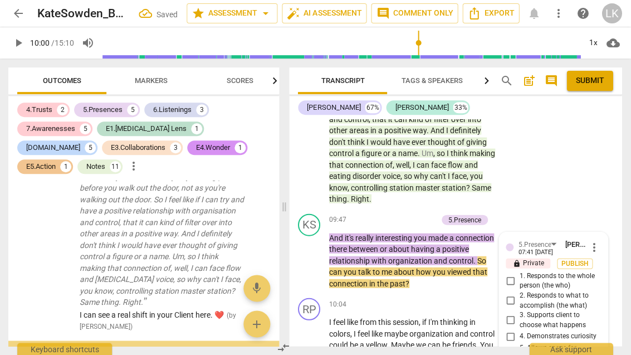
scroll to position [4616, 0]
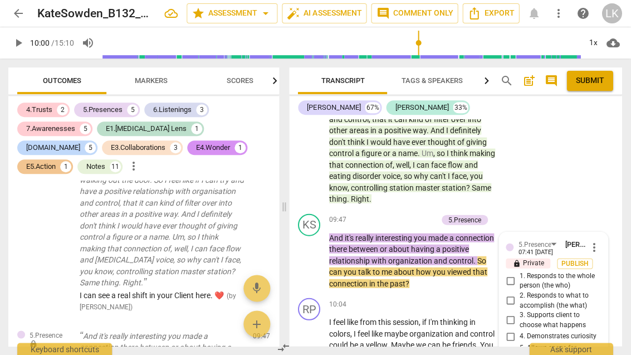
click at [517, 273] on input "1. Responds to the whole person (the who)" at bounding box center [510, 279] width 18 height 13
click at [517, 293] on input "2. Responds to what to accomplish (the what)" at bounding box center [510, 299] width 18 height 13
click at [518, 329] on input "4. Demonstrates curiosity" at bounding box center [510, 335] width 18 height 13
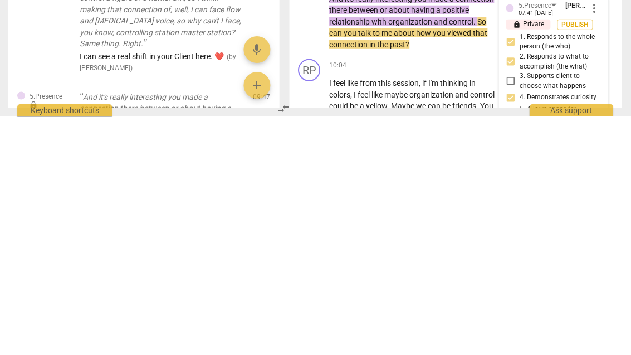
scroll to position [4121, 0]
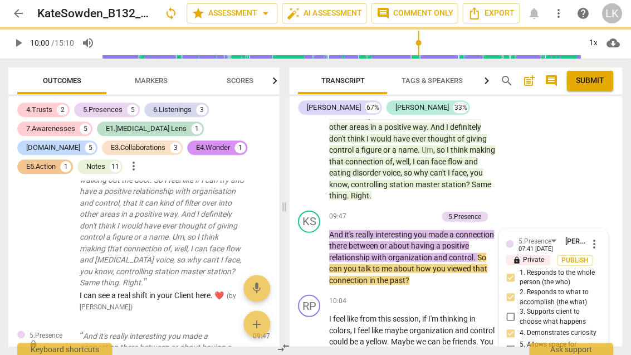
scroll to position [0, 0]
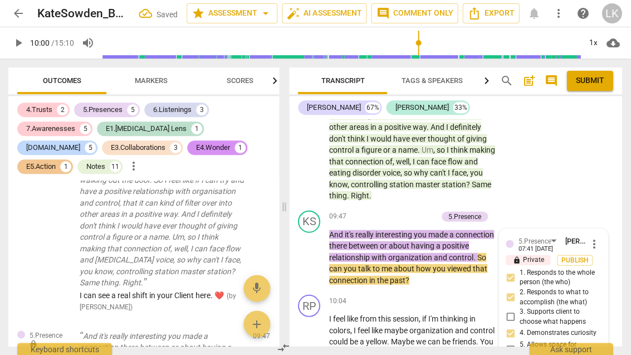
click at [313, 250] on span "play_arrow" at bounding box center [309, 256] width 13 height 13
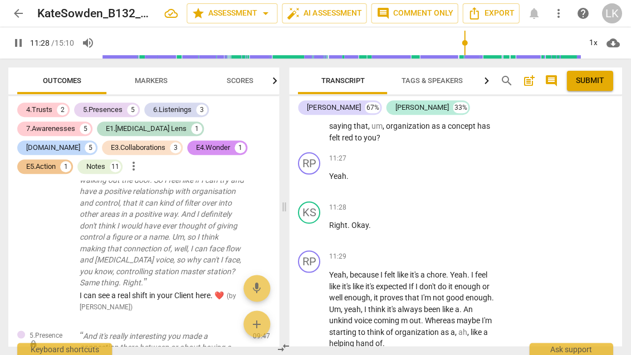
scroll to position [4570, 0]
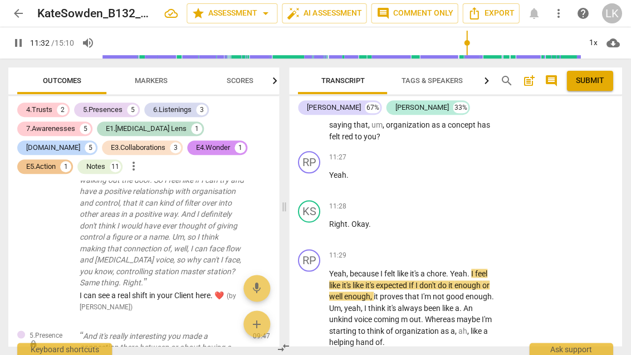
click at [318, 301] on span "pause" at bounding box center [310, 307] width 18 height 13
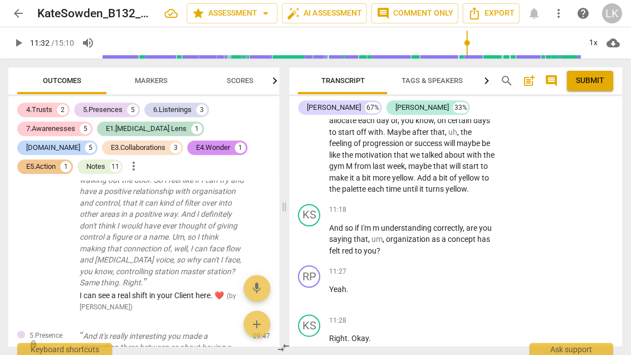
scroll to position [4453, 0]
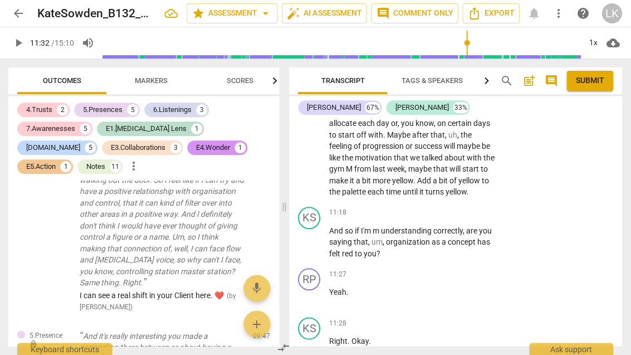
click at [430, 207] on div "+" at bounding box center [427, 212] width 11 height 11
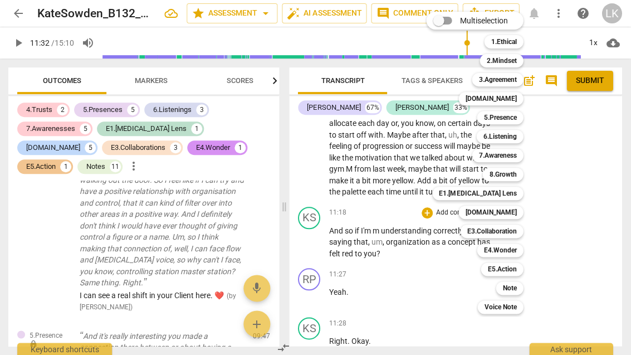
click at [517, 134] on div "6.Listening" at bounding box center [499, 136] width 47 height 13
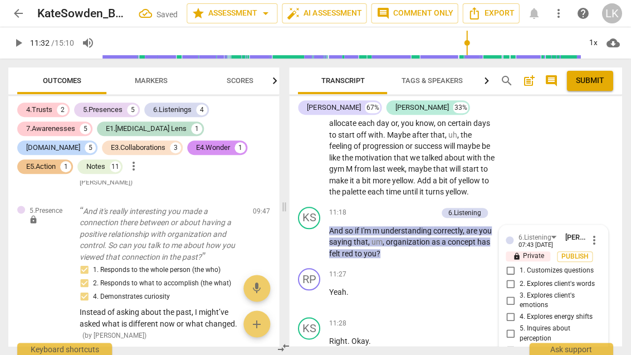
scroll to position [4755, 0]
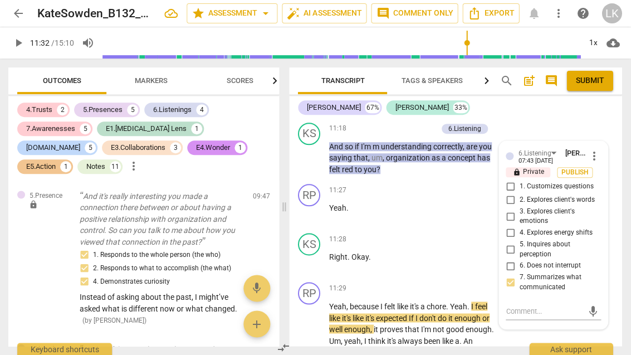
scroll to position [4541, 0]
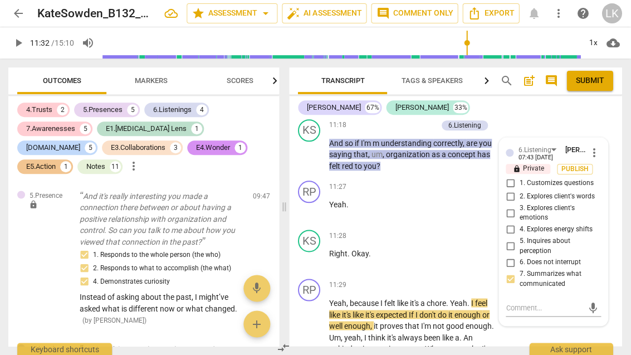
click at [558, 302] on textarea at bounding box center [544, 307] width 77 height 11
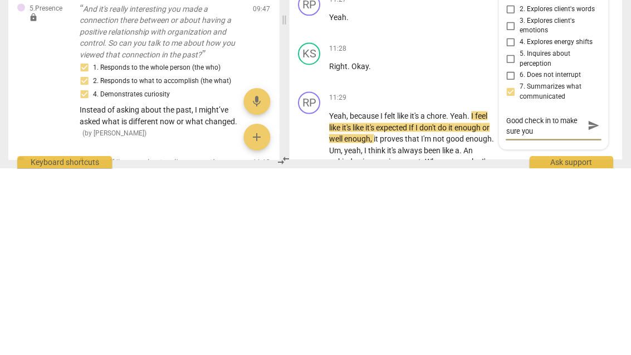
scroll to position [0, 0]
click at [599, 306] on span "send" at bounding box center [593, 312] width 16 height 13
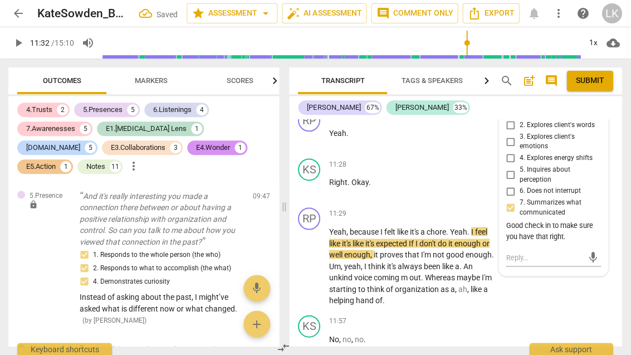
scroll to position [4613, 0]
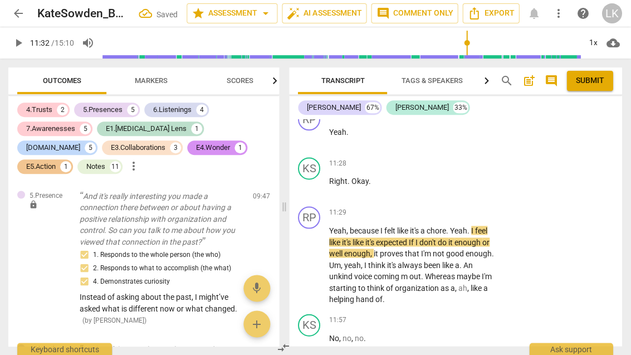
click at [319, 228] on div "play_arrow pause" at bounding box center [315, 264] width 28 height 73
click at [310, 255] on button "play_arrow" at bounding box center [310, 264] width 18 height 18
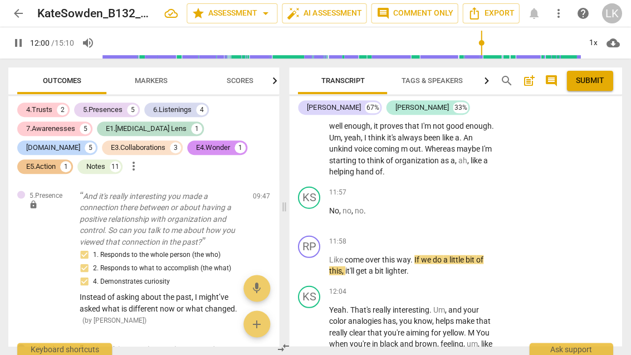
scroll to position [4740, 0]
click at [314, 258] on span "pause" at bounding box center [309, 264] width 13 height 13
click at [436, 236] on p "Add competency" at bounding box center [461, 241] width 53 height 10
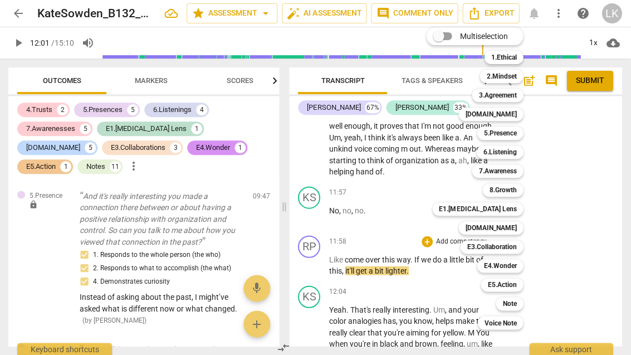
click at [523, 305] on div "Note" at bounding box center [509, 303] width 27 height 13
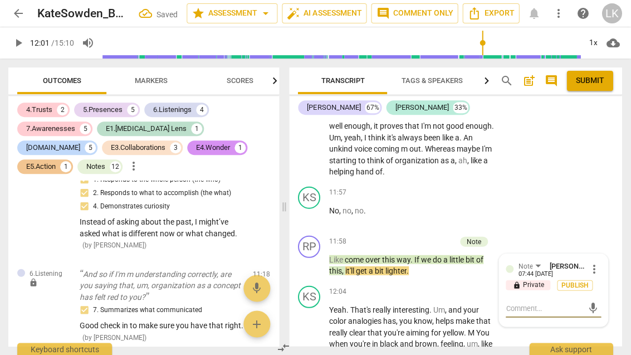
scroll to position [4838, 0]
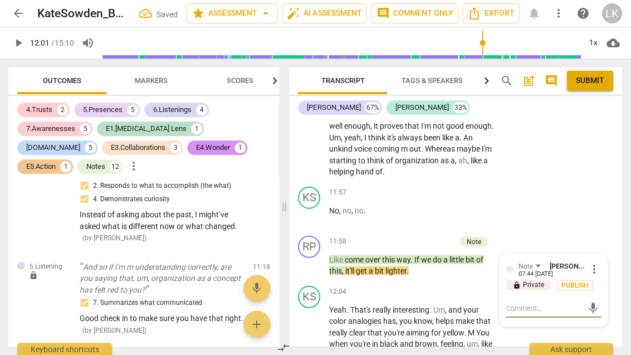
click at [559, 302] on textarea at bounding box center [544, 307] width 77 height 11
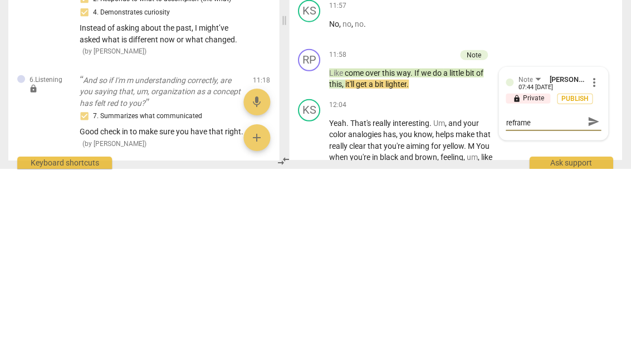
scroll to position [0, 0]
click at [598, 307] on span "send" at bounding box center [593, 313] width 12 height 12
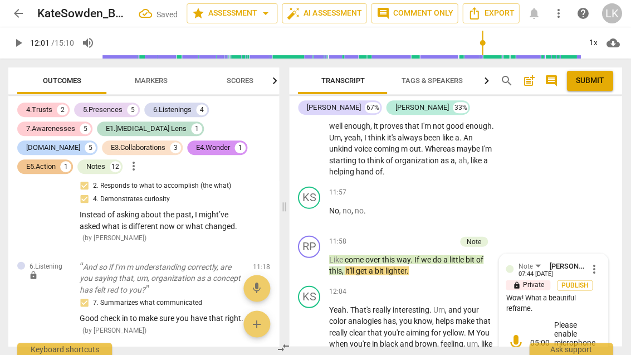
click at [317, 258] on span "play_arrow" at bounding box center [310, 264] width 18 height 13
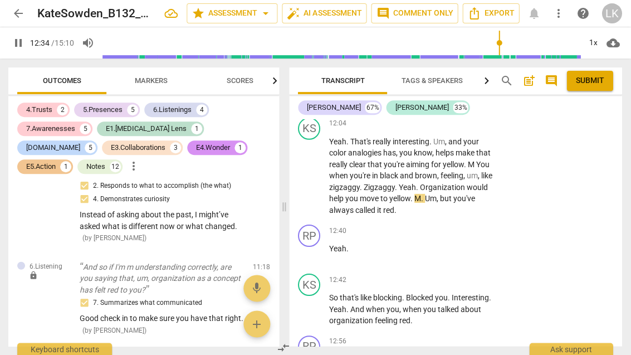
scroll to position [4909, 0]
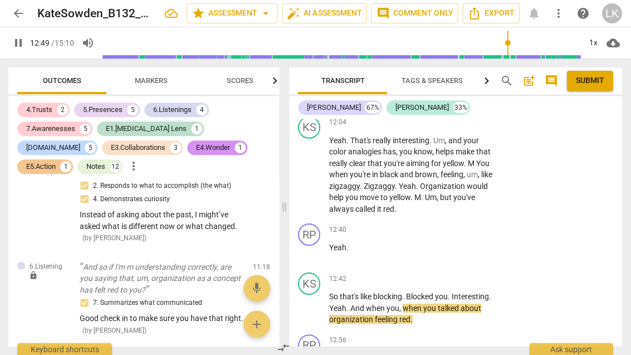
click at [317, 301] on span "pause" at bounding box center [310, 307] width 18 height 13
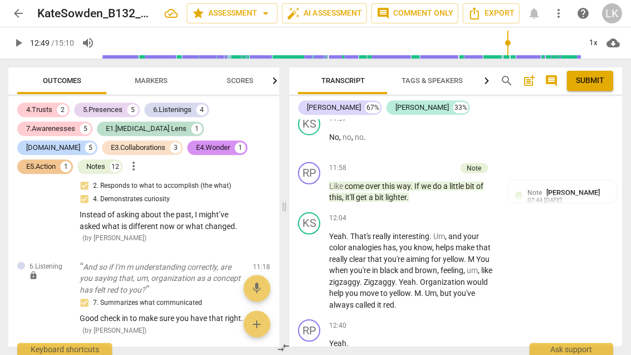
scroll to position [4810, 0]
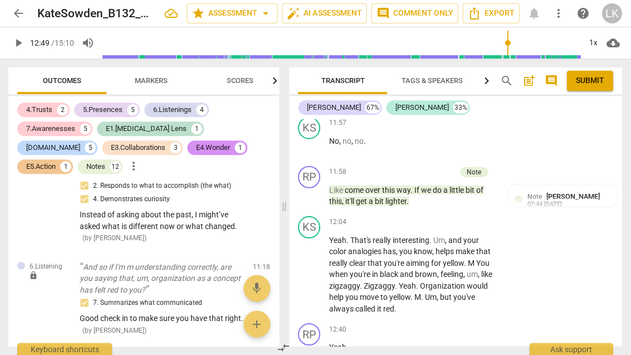
click at [435, 217] on p "Add competency" at bounding box center [461, 222] width 53 height 10
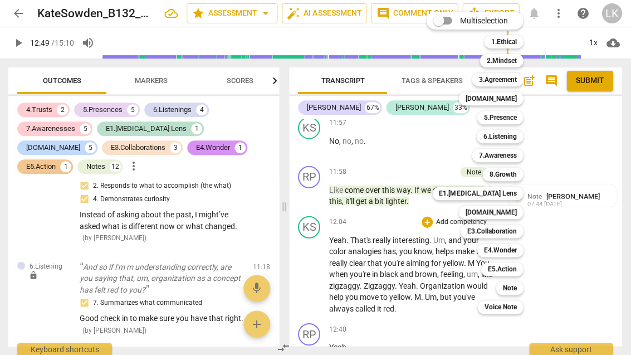
click at [518, 117] on div "5.Presence" at bounding box center [500, 117] width 46 height 13
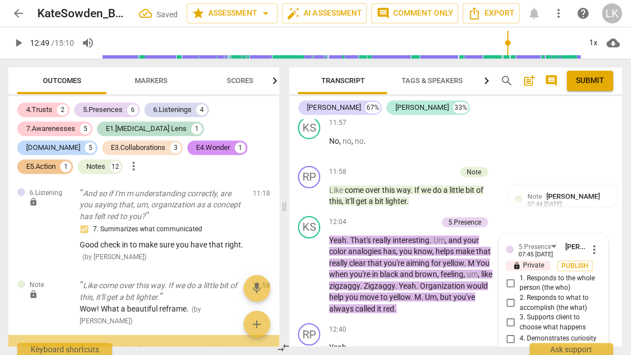
scroll to position [4920, 0]
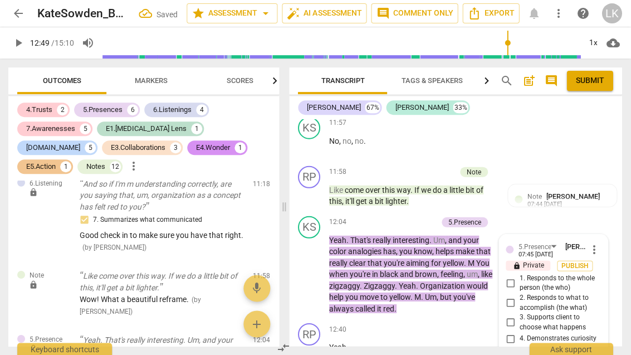
click at [519, 276] on input "1. Responds to the whole person (the who)" at bounding box center [510, 282] width 18 height 13
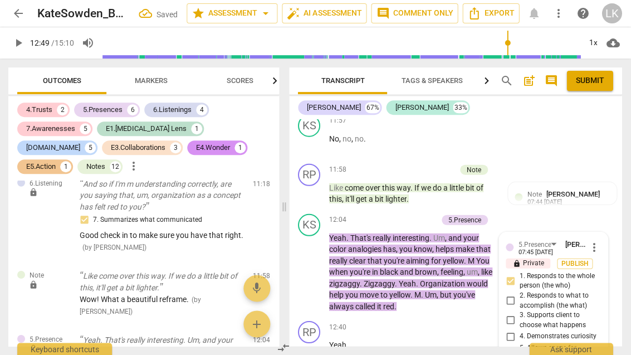
scroll to position [4812, 0]
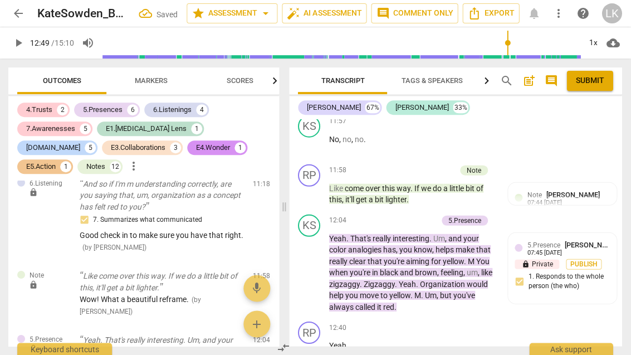
click at [379, 214] on div "+" at bounding box center [376, 219] width 11 height 11
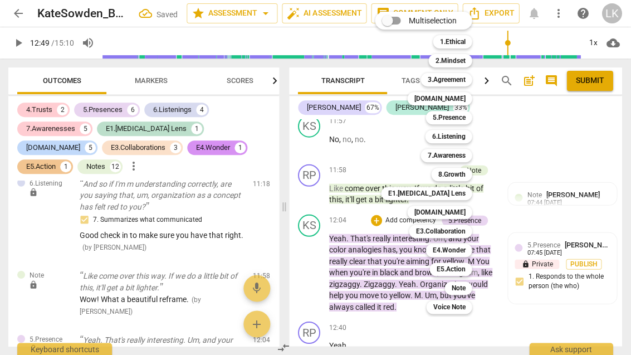
click at [468, 210] on div "[DOMAIN_NAME]" at bounding box center [439, 211] width 65 height 13
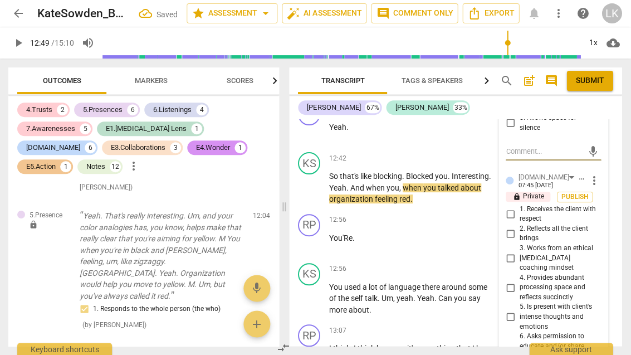
scroll to position [5041, 0]
click at [519, 227] on input "2. Reflects all the client brings" at bounding box center [510, 233] width 18 height 13
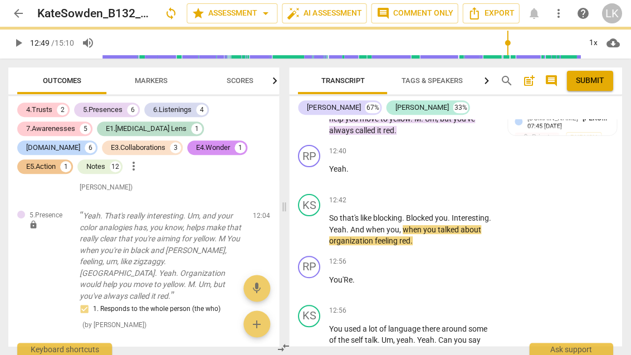
scroll to position [5000, 0]
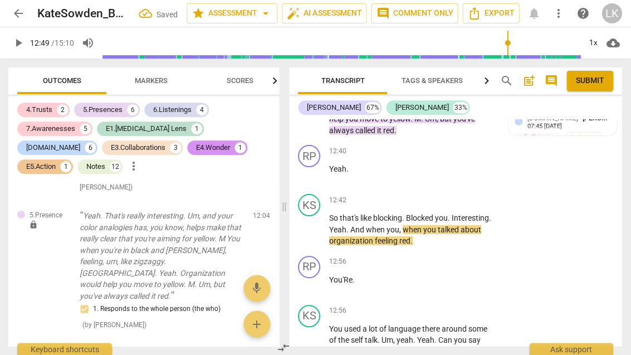
click at [320, 216] on div "play_arrow pause" at bounding box center [315, 229] width 28 height 27
click at [314, 223] on span "play_arrow" at bounding box center [309, 229] width 13 height 13
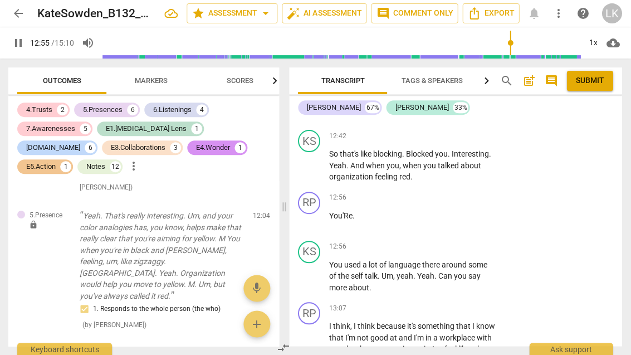
scroll to position [5065, 0]
click at [318, 268] on span "pause" at bounding box center [310, 274] width 18 height 13
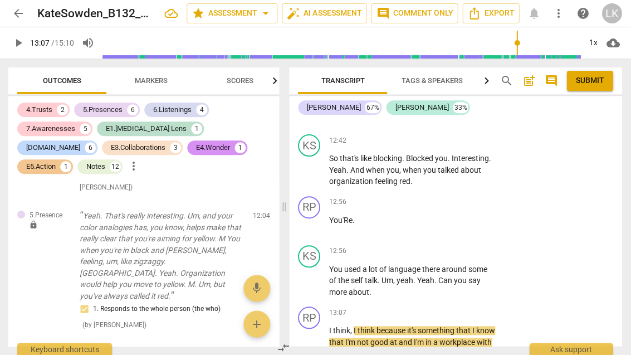
scroll to position [5059, 0]
click at [435, 246] on p "Add competency" at bounding box center [461, 251] width 53 height 10
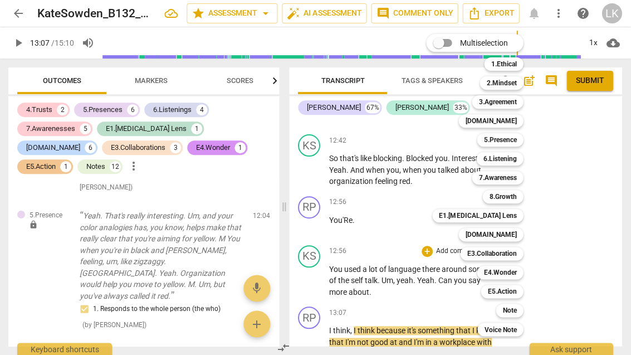
click at [520, 310] on div "Note" at bounding box center [509, 309] width 27 height 13
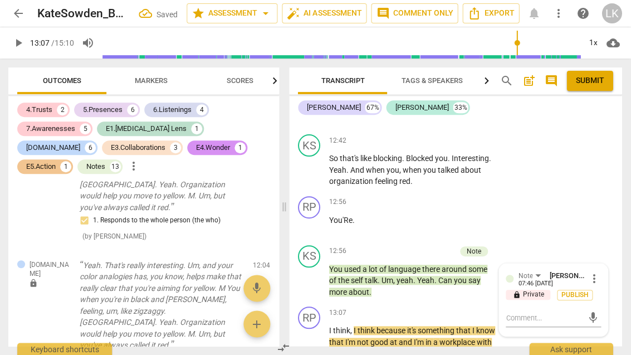
scroll to position [5144, 0]
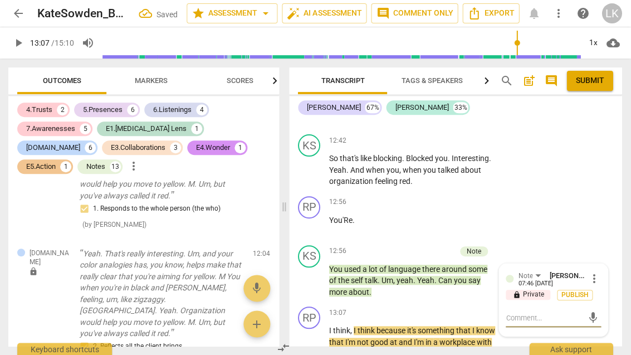
click at [552, 312] on textarea at bounding box center [544, 317] width 77 height 11
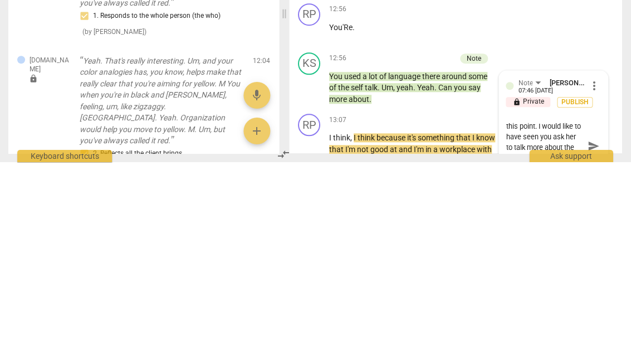
scroll to position [20, 0]
click at [599, 332] on span "send" at bounding box center [593, 338] width 16 height 13
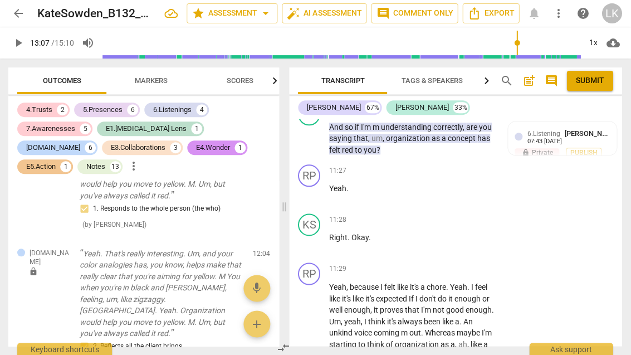
scroll to position [4556, 0]
click at [554, 209] on div "KS play_arrow pause 11:28 + Add competency keyboard_arrow_right Right . Okay ." at bounding box center [455, 233] width 332 height 49
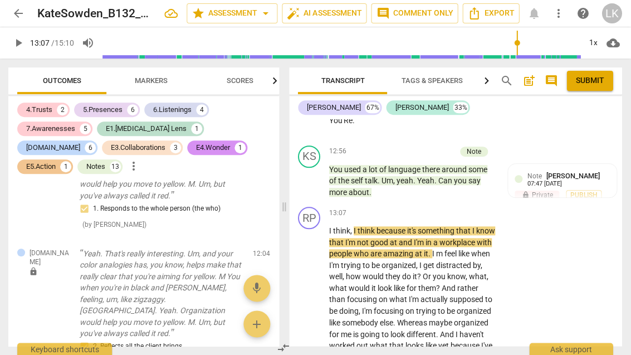
scroll to position [5159, 0]
click at [316, 293] on span "play_arrow" at bounding box center [309, 299] width 13 height 13
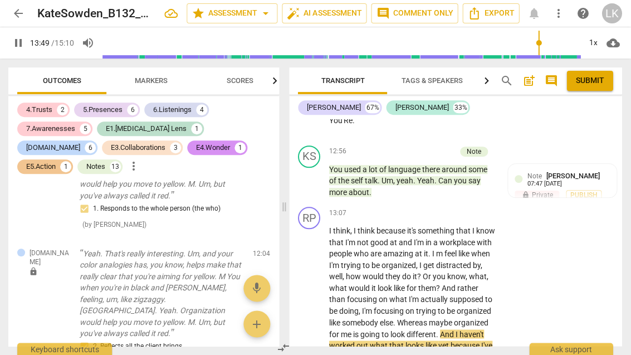
click at [313, 293] on span "pause" at bounding box center [309, 299] width 13 height 13
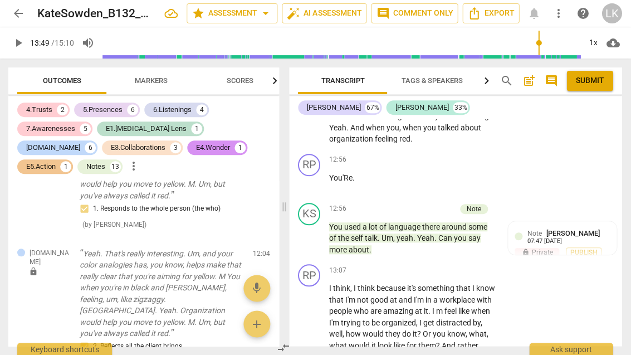
scroll to position [5102, 0]
click at [602, 228] on div "Note [PERSON_NAME] 07:47 [DATE]" at bounding box center [568, 236] width 83 height 17
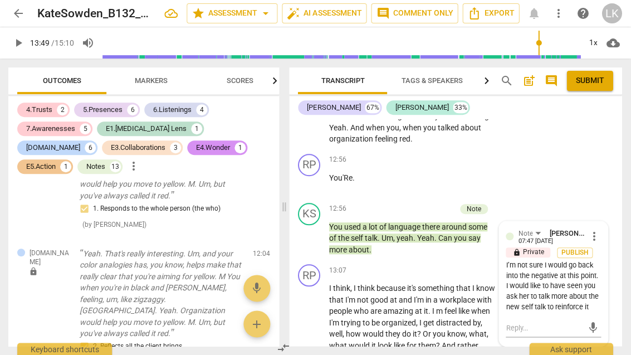
click at [599, 229] on span "more_vert" at bounding box center [594, 235] width 13 height 13
click at [604, 164] on li "Edit" at bounding box center [601, 170] width 38 height 21
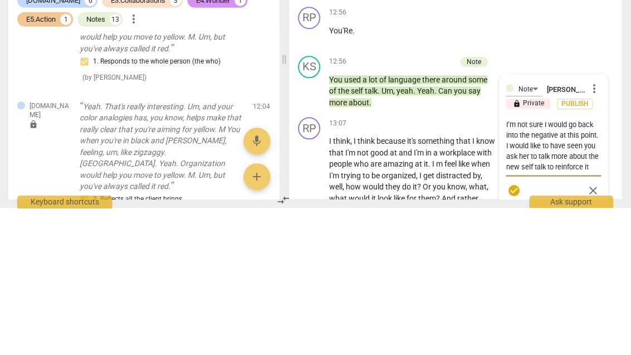
click at [598, 266] on textarea "I’m not sure I would go back into the negative at this point. I would like to h…" at bounding box center [553, 292] width 95 height 53
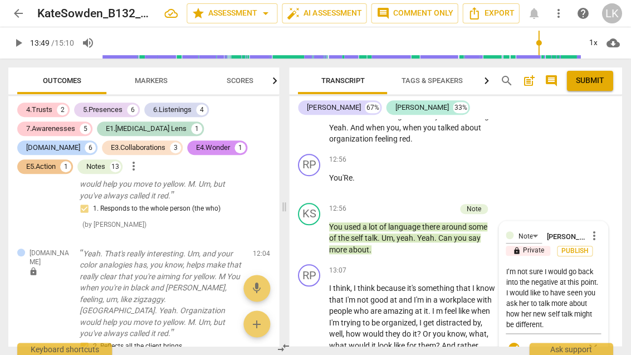
click at [516, 341] on span "check_circle" at bounding box center [514, 347] width 13 height 13
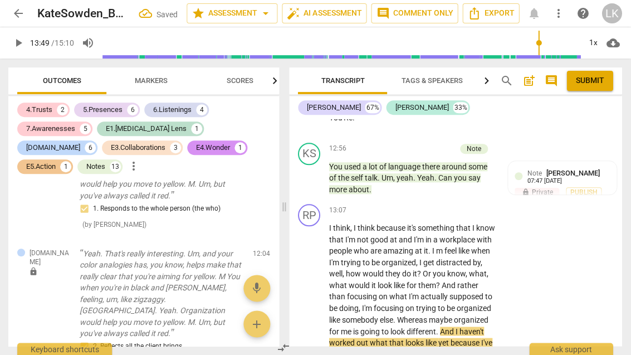
scroll to position [5162, 0]
click at [316, 290] on span "play_arrow" at bounding box center [309, 296] width 13 height 13
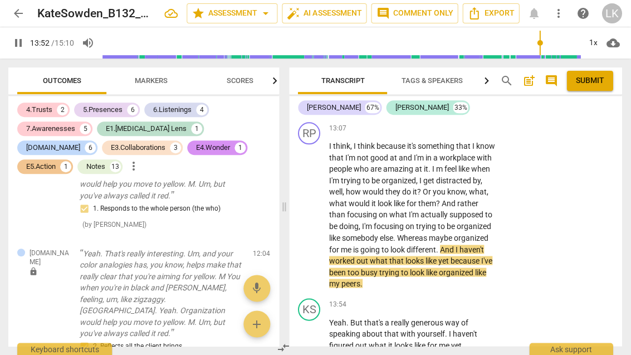
scroll to position [5244, 0]
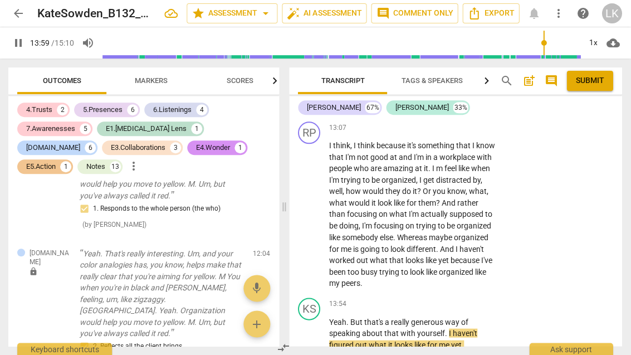
click at [313, 326] on span "pause" at bounding box center [309, 332] width 13 height 13
click at [431, 298] on div "+" at bounding box center [427, 303] width 11 height 11
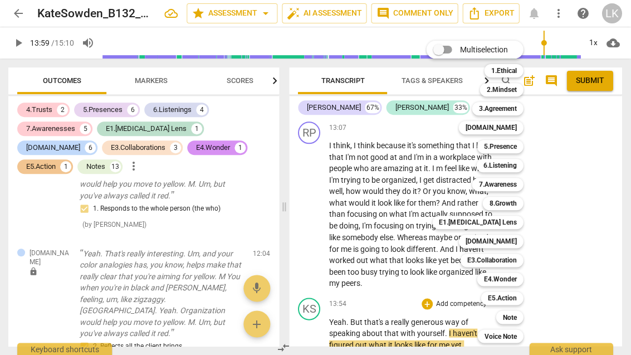
click at [515, 127] on b "[DOMAIN_NAME]" at bounding box center [490, 127] width 51 height 13
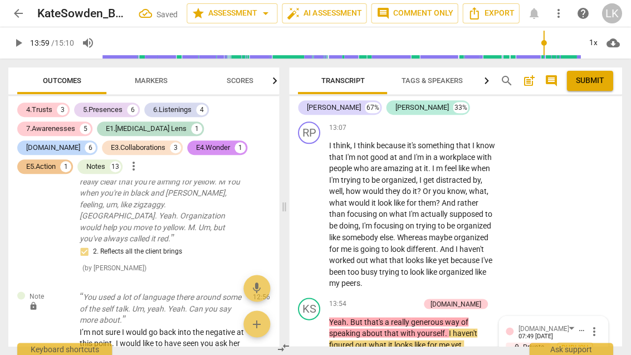
scroll to position [5389, 0]
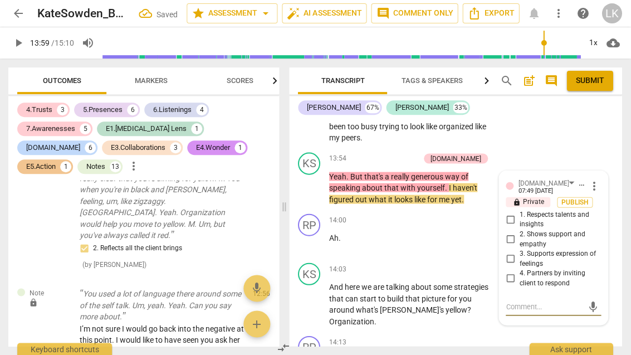
click at [515, 232] on input "2. Shows support and empathy" at bounding box center [510, 238] width 18 height 13
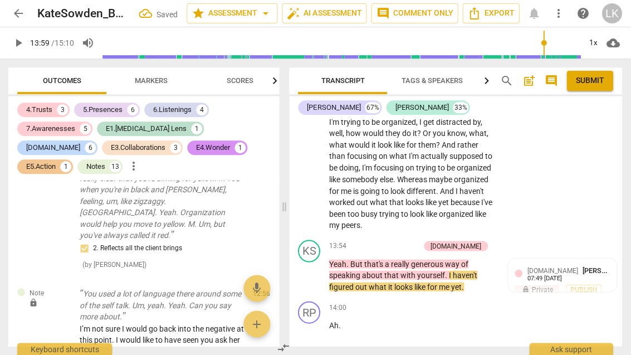
scroll to position [5302, 0]
click at [396, 240] on div "+ Add competency" at bounding box center [386, 245] width 66 height 11
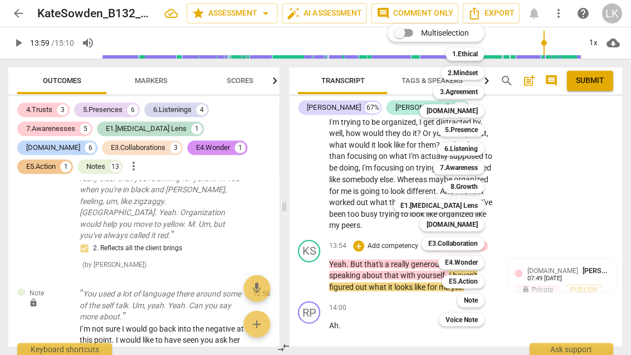
click at [476, 277] on b "E5.Action" at bounding box center [463, 280] width 29 height 13
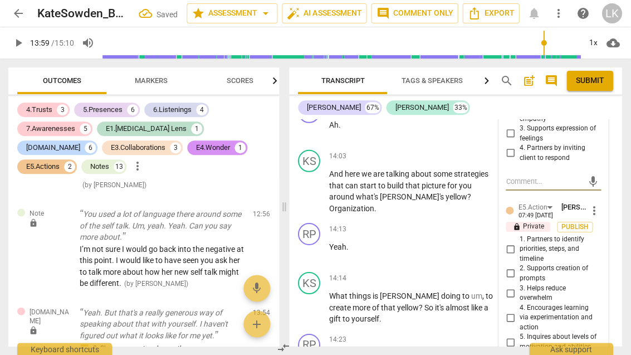
scroll to position [5514, 0]
click at [513, 311] on input "4. Encourages learning via experimentation and action" at bounding box center [510, 317] width 18 height 13
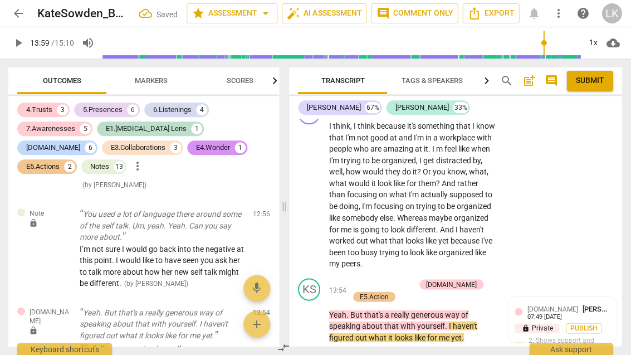
scroll to position [5263, 0]
click at [360, 279] on div "+ Add competency" at bounding box center [382, 284] width 66 height 11
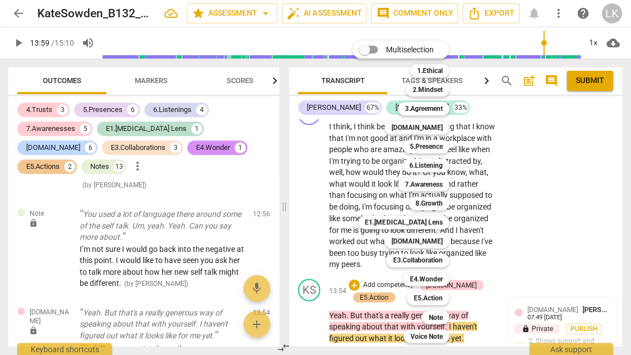
click at [440, 147] on b "5.Presence" at bounding box center [426, 146] width 33 height 13
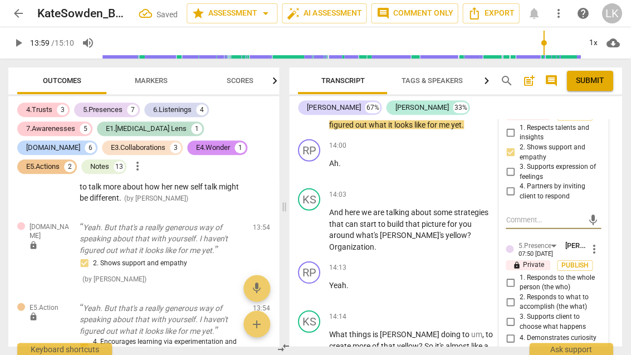
scroll to position [5476, 0]
click at [514, 276] on input "1. Responds to the whole person (the who)" at bounding box center [510, 282] width 18 height 13
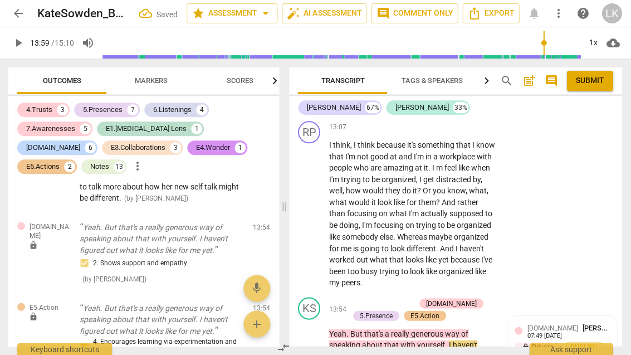
scroll to position [5240, 0]
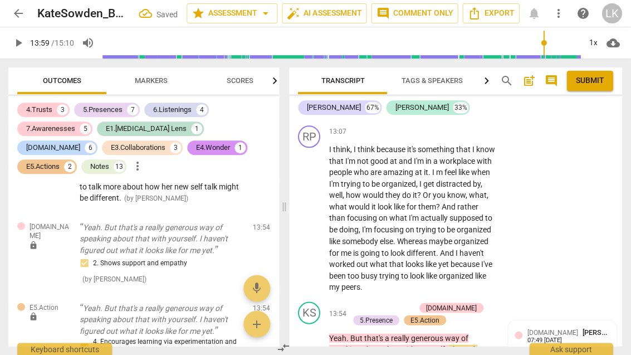
click at [358, 302] on div "+" at bounding box center [354, 307] width 11 height 11
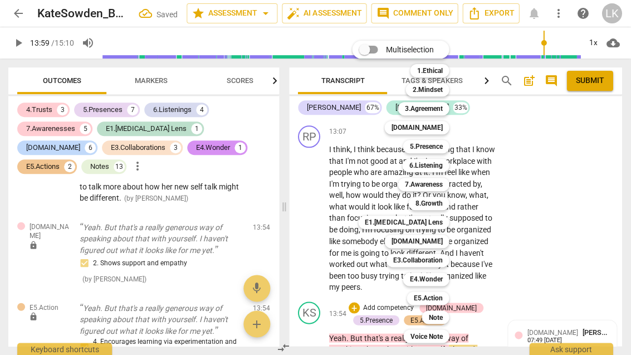
click at [441, 316] on b "Note" at bounding box center [436, 316] width 14 height 13
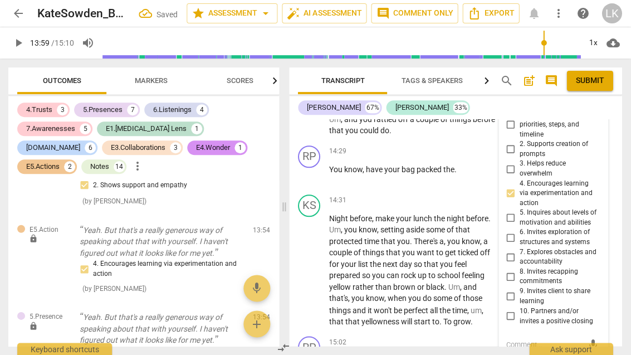
scroll to position [5801, 0]
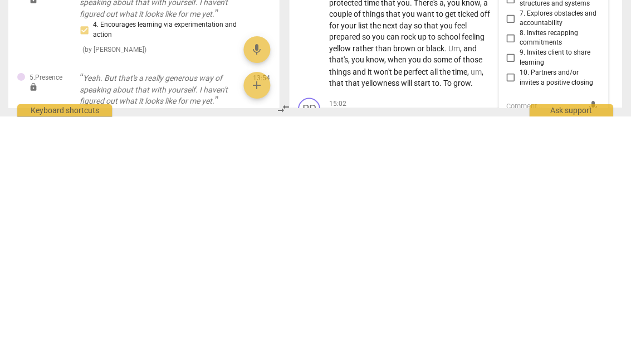
scroll to position [9, 0]
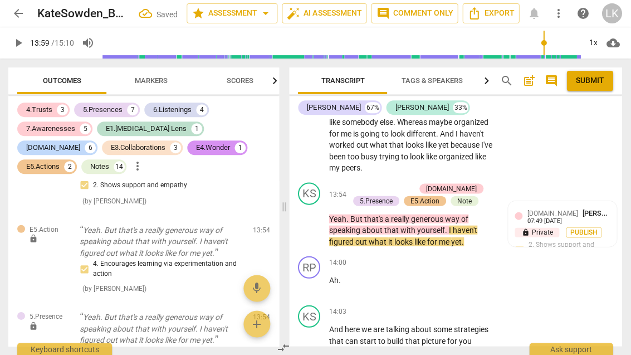
scroll to position [5359, 0]
click at [313, 340] on span "play_arrow" at bounding box center [309, 346] width 13 height 13
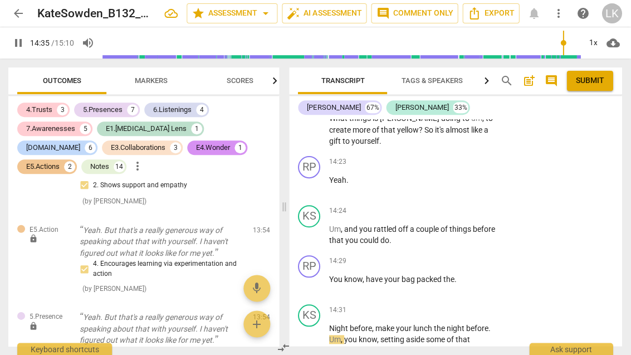
scroll to position [5691, 0]
click at [318, 278] on span "pause" at bounding box center [310, 284] width 18 height 13
click at [435, 257] on p "Add competency" at bounding box center [461, 262] width 53 height 10
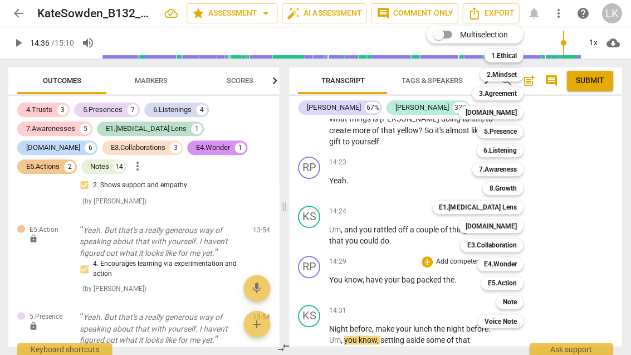
click at [520, 303] on div "Note" at bounding box center [509, 301] width 27 height 13
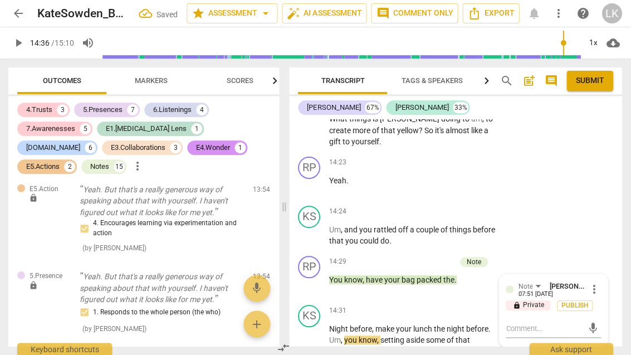
scroll to position [5530, 0]
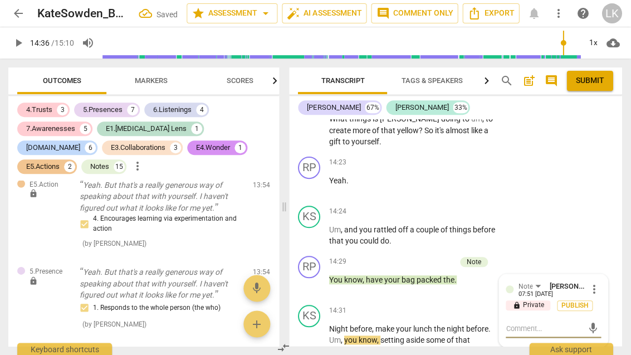
click at [547, 323] on textarea at bounding box center [544, 328] width 77 height 11
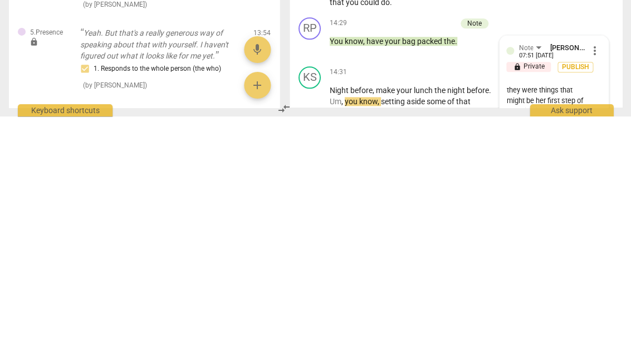
scroll to position [21, 0]
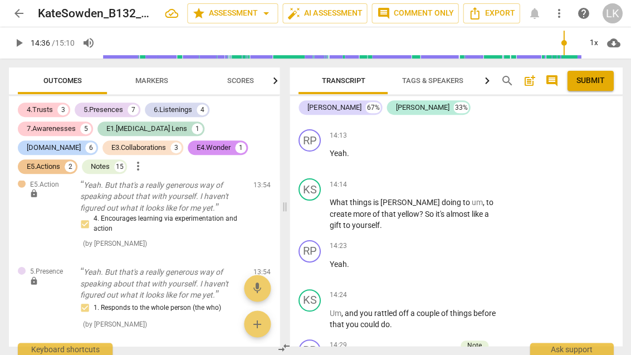
scroll to position [5608, 0]
click at [435, 290] on p "Add competency" at bounding box center [461, 295] width 53 height 10
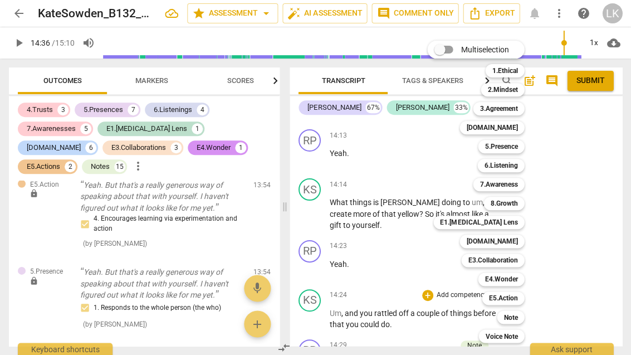
click at [571, 194] on div at bounding box center [315, 177] width 631 height 355
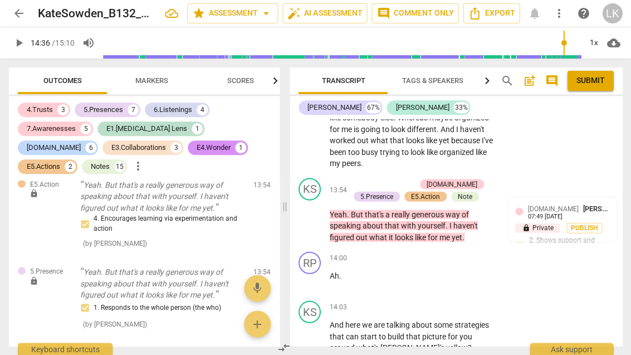
scroll to position [5372, 0]
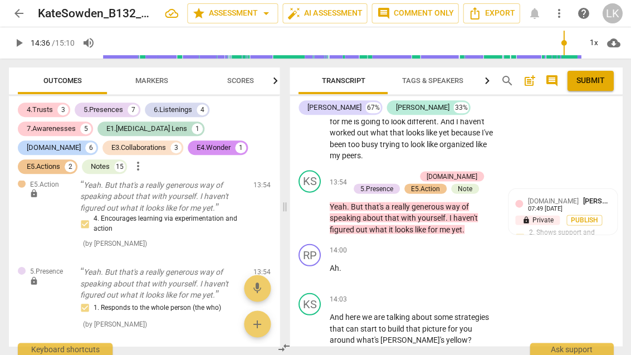
click at [433, 293] on div "+" at bounding box center [427, 298] width 11 height 11
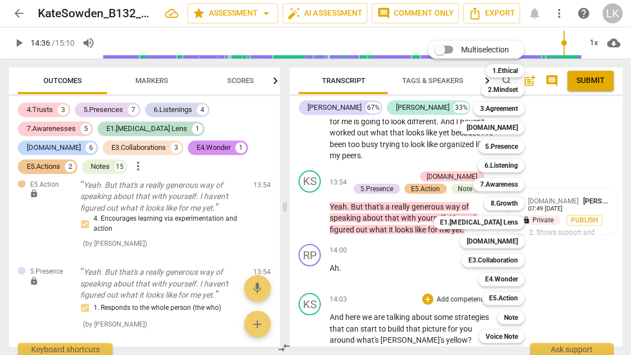
click at [514, 314] on b "Note" at bounding box center [510, 316] width 14 height 13
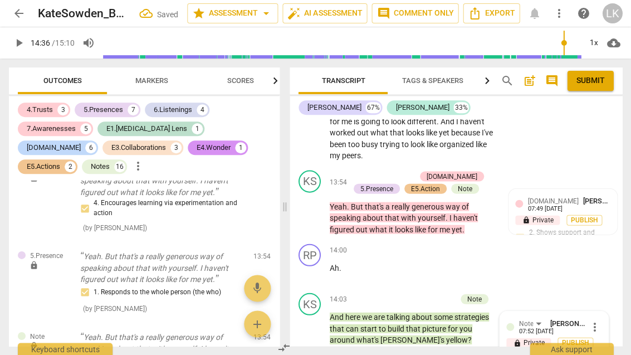
scroll to position [5548, 0]
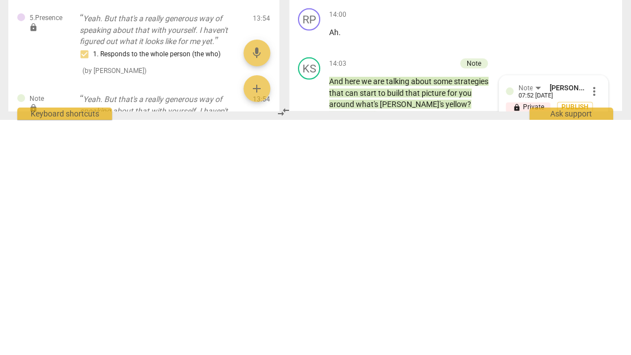
scroll to position [9, 0]
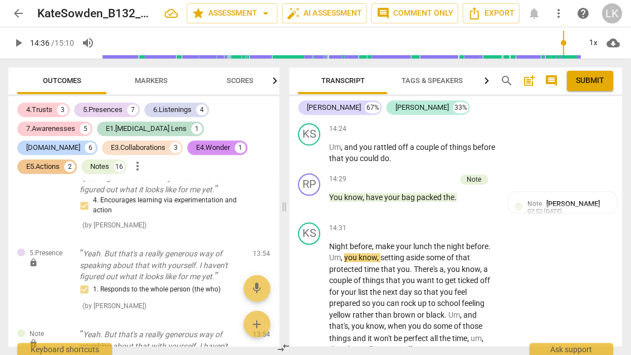
scroll to position [5772, 0]
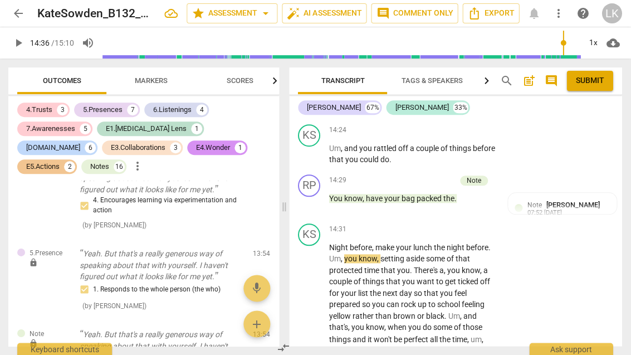
click at [318, 292] on span "play_arrow" at bounding box center [310, 298] width 18 height 13
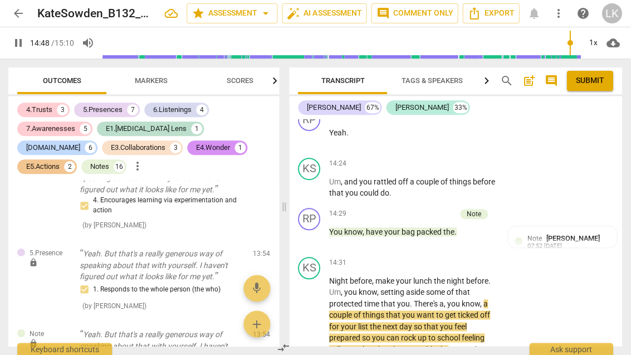
scroll to position [5739, 0]
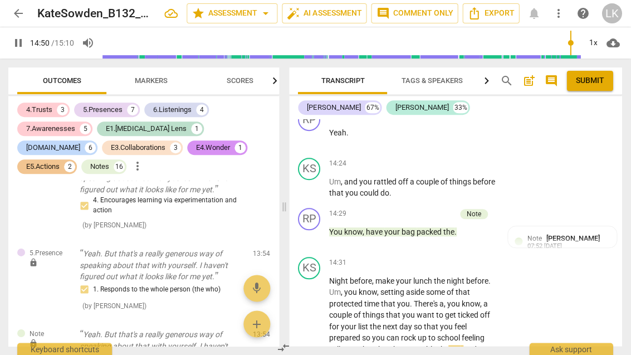
click at [314, 228] on button "pause" at bounding box center [310, 237] width 18 height 18
click at [312, 228] on button "play_arrow" at bounding box center [310, 237] width 18 height 18
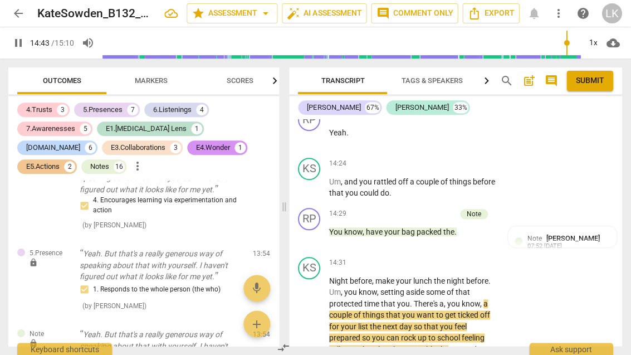
click at [578, 234] on span "[PERSON_NAME]" at bounding box center [572, 238] width 53 height 8
click at [318, 326] on span "pause" at bounding box center [310, 332] width 18 height 13
click at [314, 323] on button "play_arrow" at bounding box center [310, 332] width 18 height 18
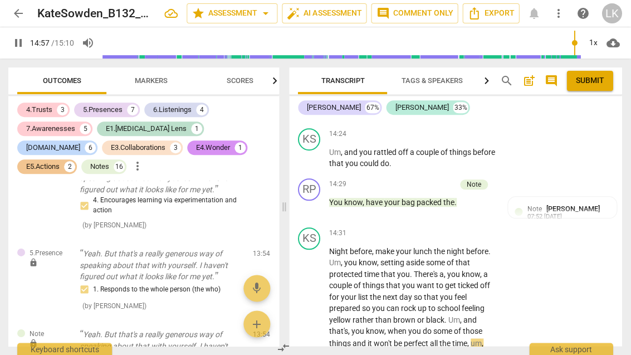
scroll to position [5767, 0]
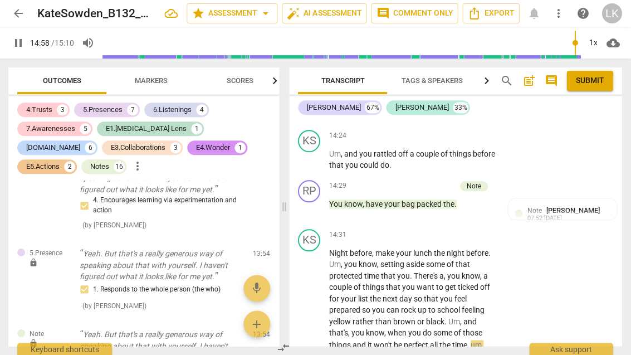
click at [316, 298] on span "pause" at bounding box center [309, 304] width 13 height 13
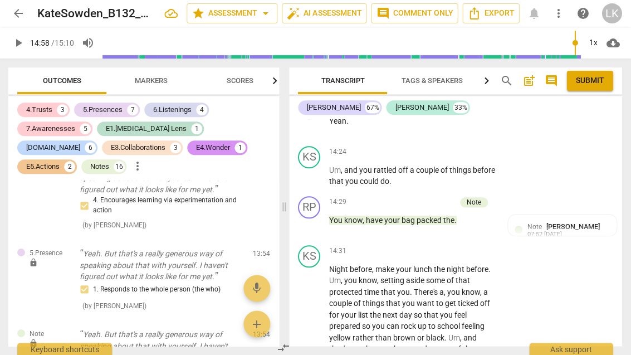
scroll to position [5751, 0]
click at [315, 314] on span "play_arrow" at bounding box center [309, 320] width 13 height 13
click at [317, 314] on span "pause" at bounding box center [310, 320] width 18 height 13
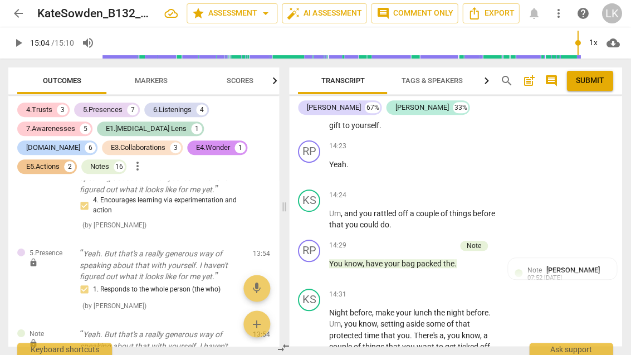
scroll to position [5707, 0]
click at [435, 290] on p "Add competency" at bounding box center [461, 295] width 53 height 10
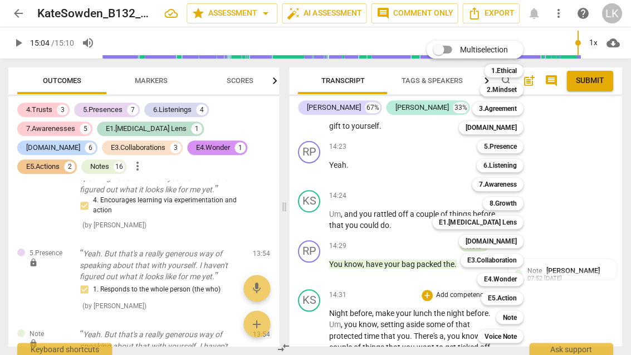
click at [518, 314] on div "Note" at bounding box center [509, 316] width 27 height 13
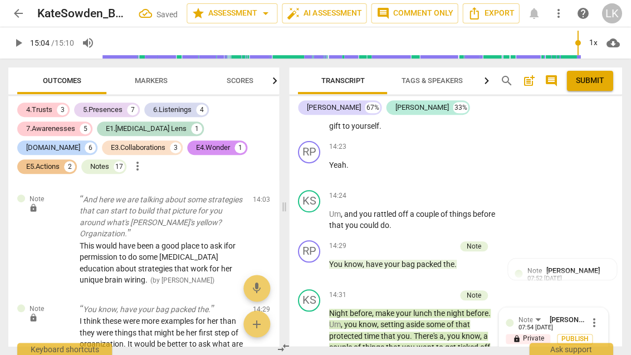
scroll to position [5768, 0]
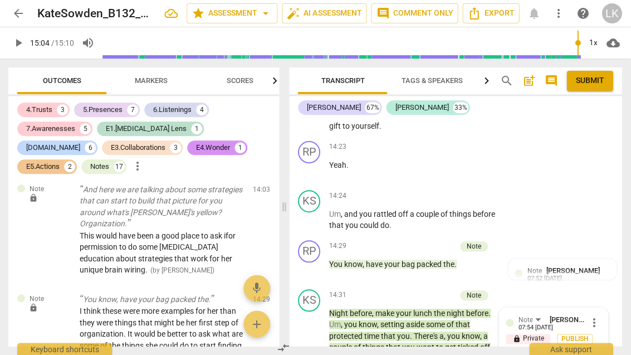
click at [548, 354] on textarea at bounding box center [544, 361] width 77 height 11
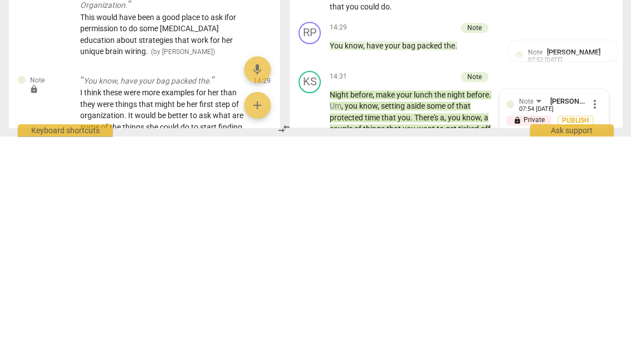
scroll to position [0, 0]
click at [601, 307] on div "Note [PERSON_NAME] 07:54 [DATE] more_vert lock Private Publish mic" at bounding box center [553, 343] width 109 height 72
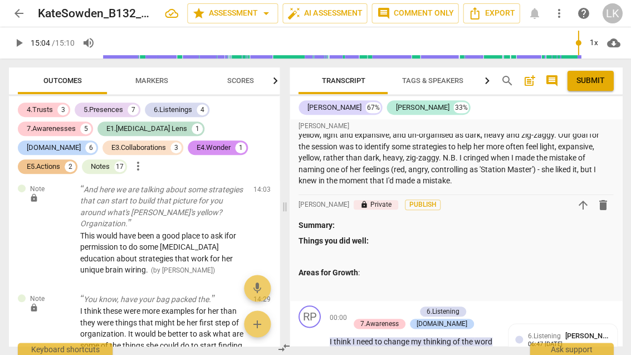
scroll to position [49, 0]
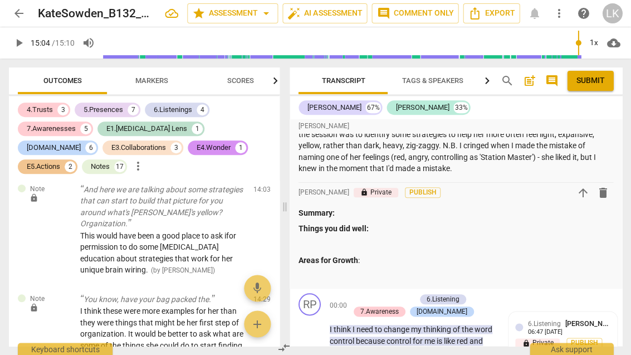
click at [404, 223] on p "Things you did well:" at bounding box center [455, 229] width 314 height 12
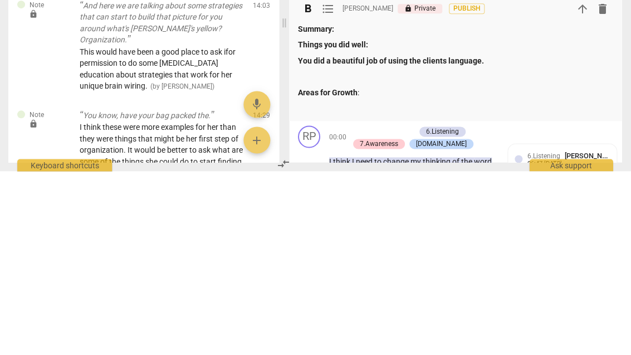
click at [433, 240] on strong "You did a beautiful job of using the clients language." at bounding box center [391, 244] width 186 height 9
click at [422, 240] on strong "You did a beautiful job of using the clients language." at bounding box center [391, 244] width 186 height 9
click at [411, 240] on strong "You did a beautiful job of using the clients language." at bounding box center [391, 244] width 186 height 9
click at [404, 223] on p "Things you did well:" at bounding box center [455, 229] width 314 height 12
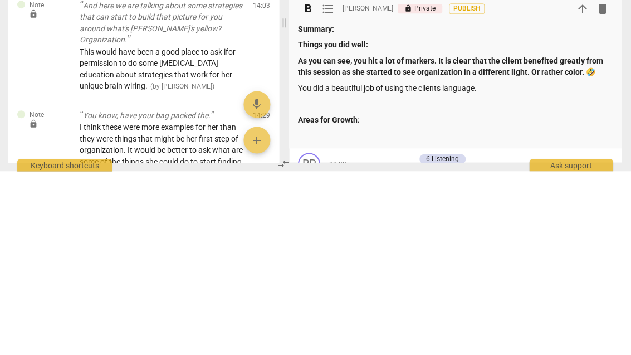
click at [504, 266] on p "You did a beautiful job of using the clients language." at bounding box center [455, 272] width 314 height 12
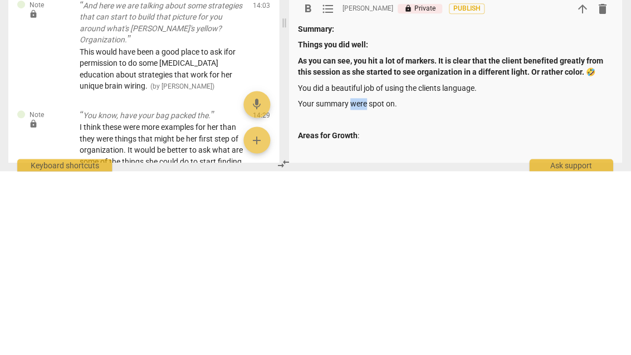
click at [353, 282] on p "Your summary were spot on." at bounding box center [455, 288] width 314 height 12
click at [353, 298] on p at bounding box center [455, 304] width 314 height 12
click at [437, 282] on p "Your summaries were spot on." at bounding box center [455, 288] width 314 height 12
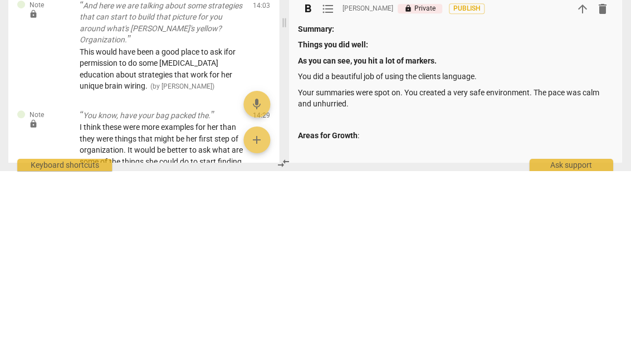
click at [375, 270] on p "Your summaries were spot on. You created a very safe environment. The pace was …" at bounding box center [455, 281] width 314 height 23
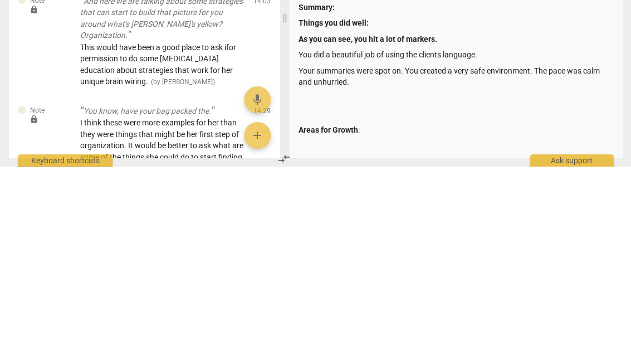
scroll to position [70, 0]
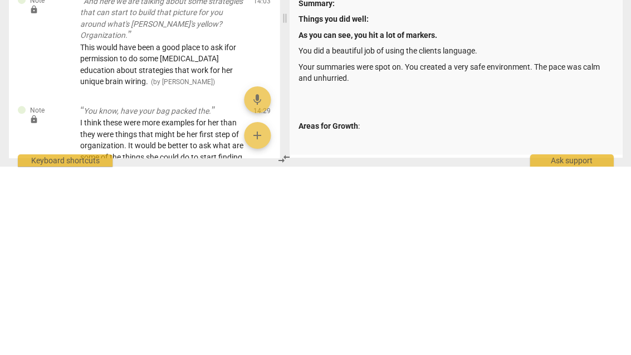
click at [309, 277] on p at bounding box center [455, 283] width 314 height 12
click at [323, 277] on p at bounding box center [455, 283] width 314 height 12
click at [304, 277] on p at bounding box center [455, 283] width 314 height 12
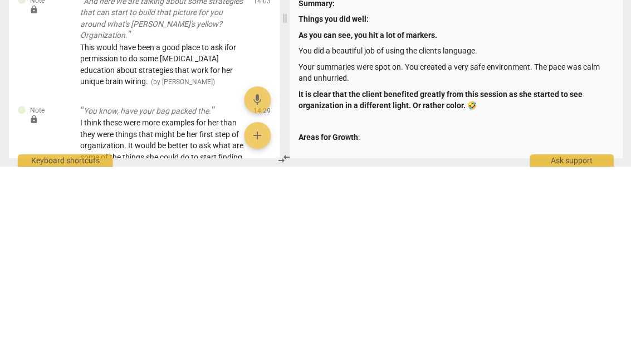
click at [417, 278] on strong "It is clear that the client benefited greatly from this session as she started …" at bounding box center [441, 288] width 286 height 21
click at [400, 278] on strong "It is clear that the client benefited greatly from this session as she started …" at bounding box center [441, 288] width 286 height 21
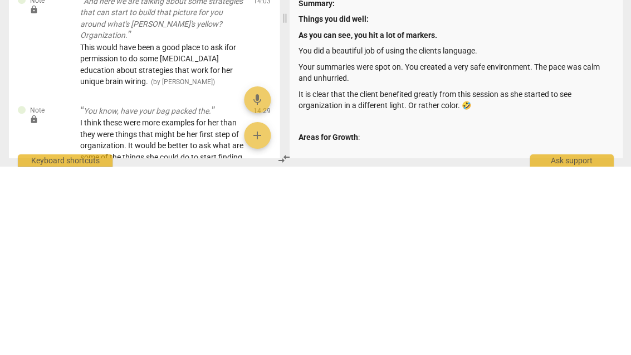
click at [509, 277] on p "It is clear that the client benefited greatly from this session as she started …" at bounding box center [455, 288] width 314 height 23
click at [517, 277] on p "It is clear that the client benefited greatly from this session as she started …" at bounding box center [455, 288] width 314 height 23
click at [503, 277] on p "It is clear that the client benefited greatly from this session as she started …" at bounding box center [455, 288] width 314 height 23
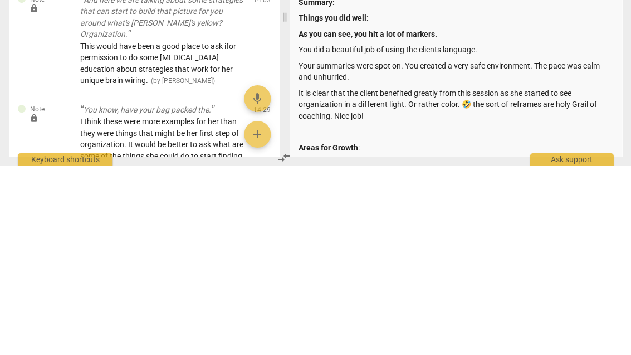
click at [493, 277] on p "It is clear that the client benefited greatly from this session as she started …" at bounding box center [455, 294] width 314 height 35
click at [517, 277] on p "It is clear that the client benefited greatly from this session as she started …" at bounding box center [455, 294] width 314 height 35
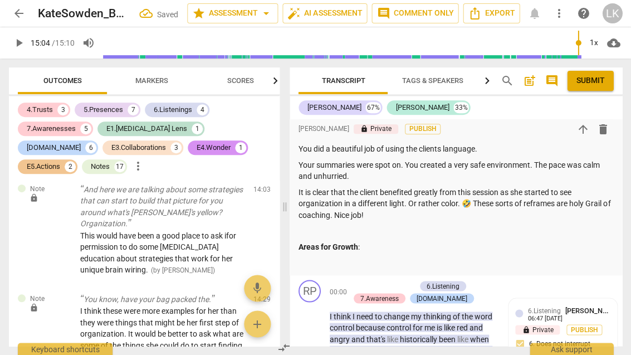
scroll to position [163, 0]
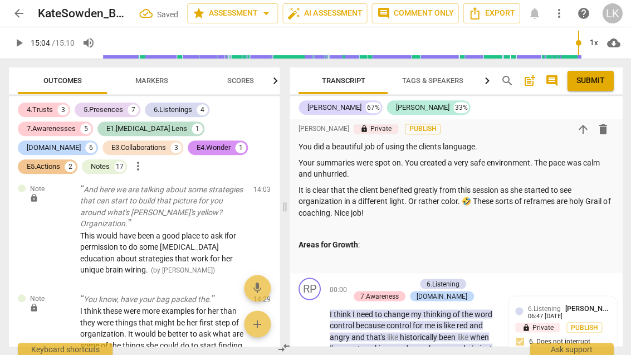
click at [405, 215] on div "Summary: Things you did well: As you can see, you hit a lot of markers. You did…" at bounding box center [455, 180] width 314 height 173
